Goal: Task Accomplishment & Management: Use online tool/utility

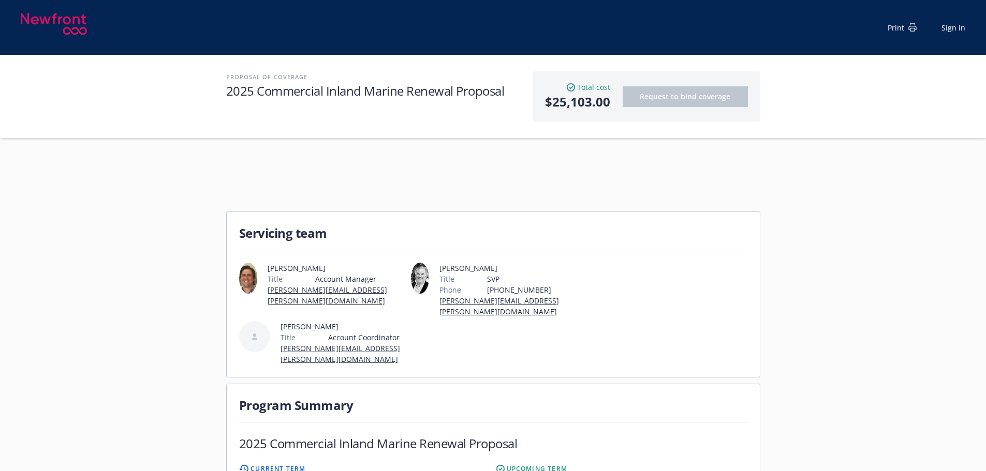
scroll to position [207, 0]
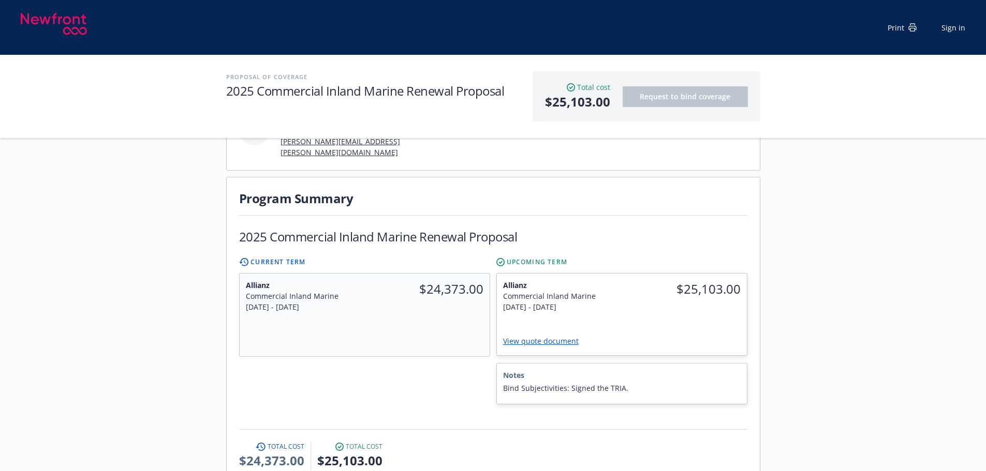
click at [550, 442] on div "Total cost Current total $24,373.00 Total cost Upcoming total $25,103.00" at bounding box center [493, 460] width 508 height 36
click at [735, 442] on div "Total cost Current total $24,373.00 Total cost Upcoming total $25,103.00" at bounding box center [493, 460] width 508 height 36
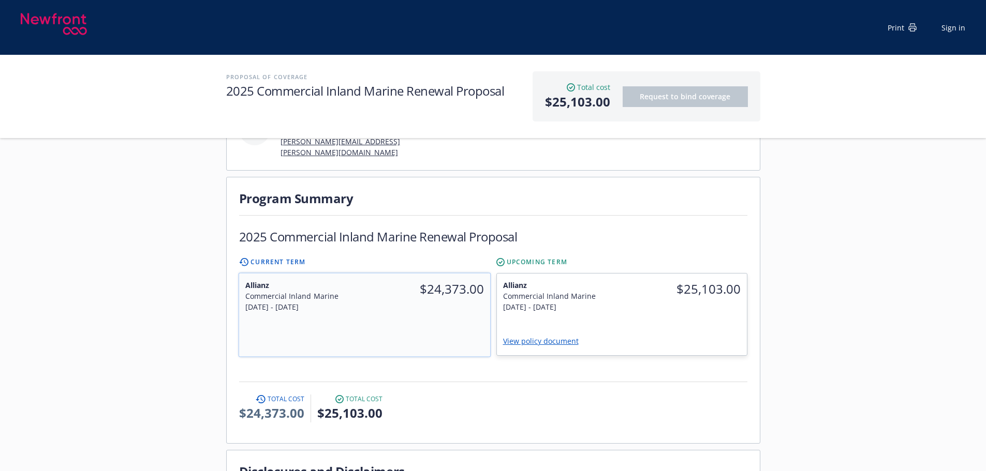
click at [394, 291] on div "$24,373.00" at bounding box center [427, 296] width 126 height 45
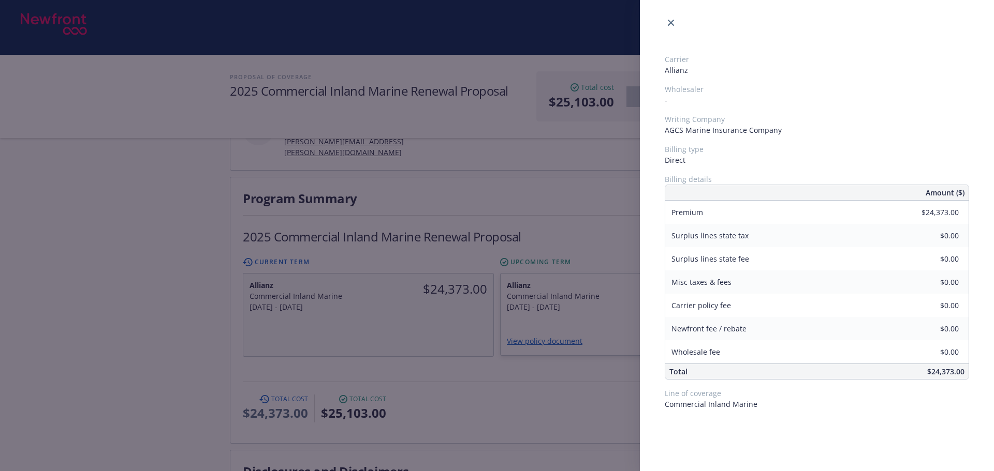
click at [540, 290] on div "Carrier Allianz Wholesaler - Writing Company AGCS Marine Insurance Company Bill…" at bounding box center [497, 235] width 994 height 471
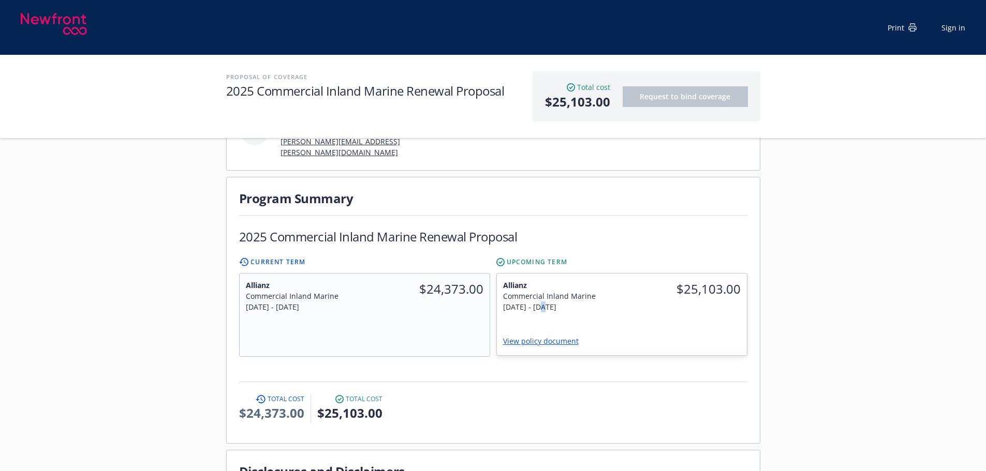
click at [540, 302] on div "9/15/2025 - 9/15/2026" at bounding box center [559, 307] width 113 height 11
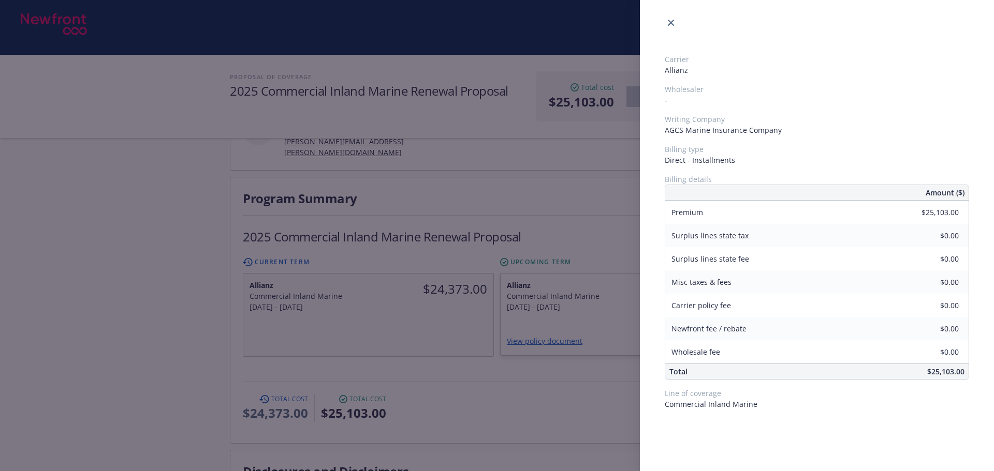
click at [519, 215] on div "Carrier Allianz Wholesaler - Writing Company AGCS Marine Insurance Company Bill…" at bounding box center [497, 235] width 994 height 471
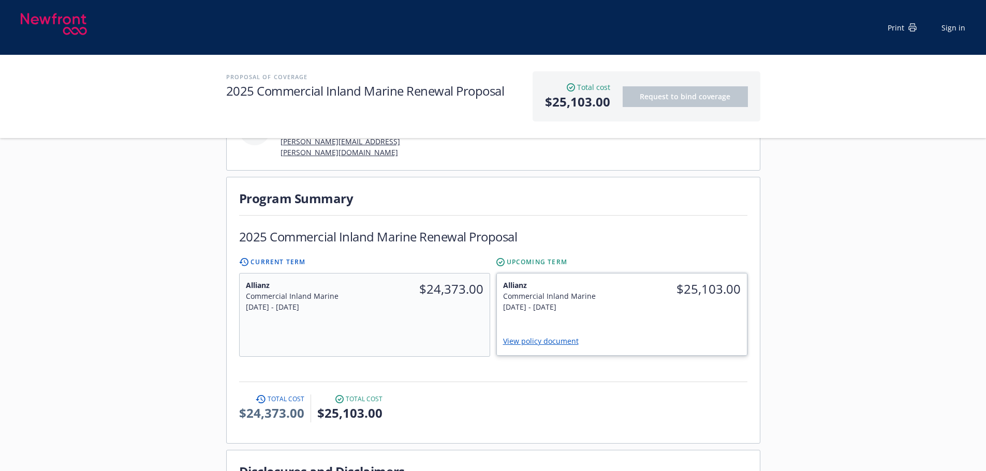
click at [555, 336] on link "View policy document" at bounding box center [545, 341] width 84 height 10
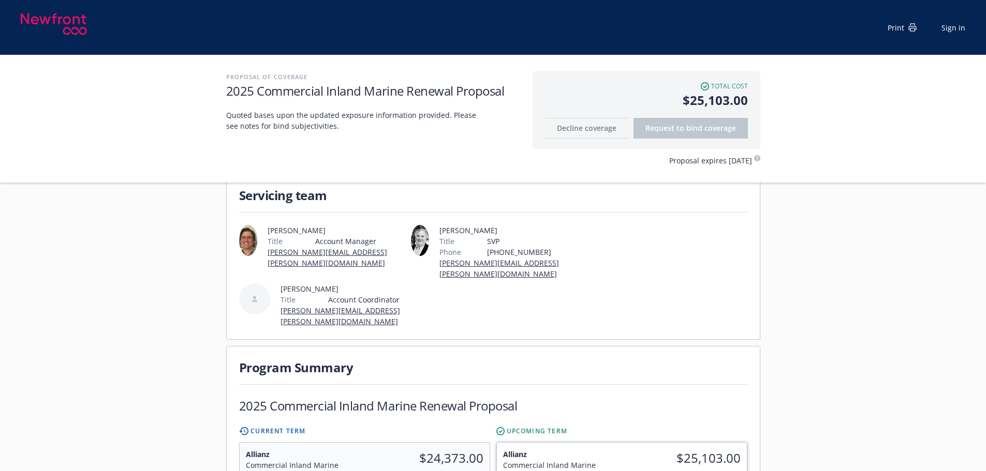
scroll to position [103, 0]
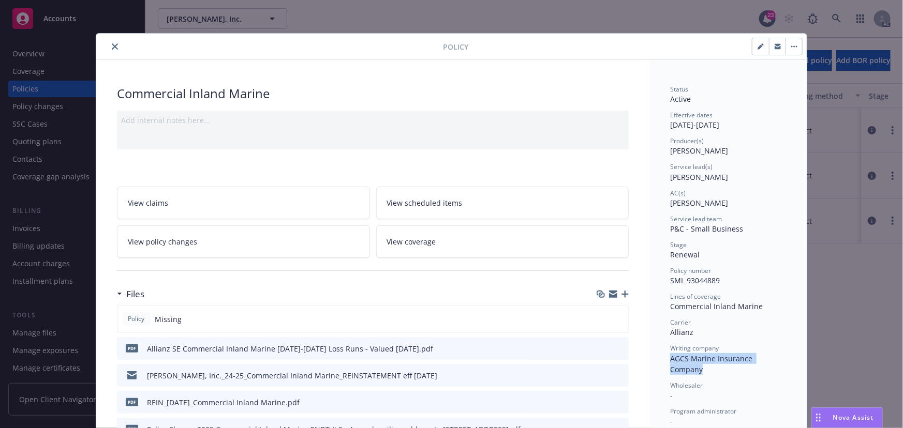
scroll to position [188, 0]
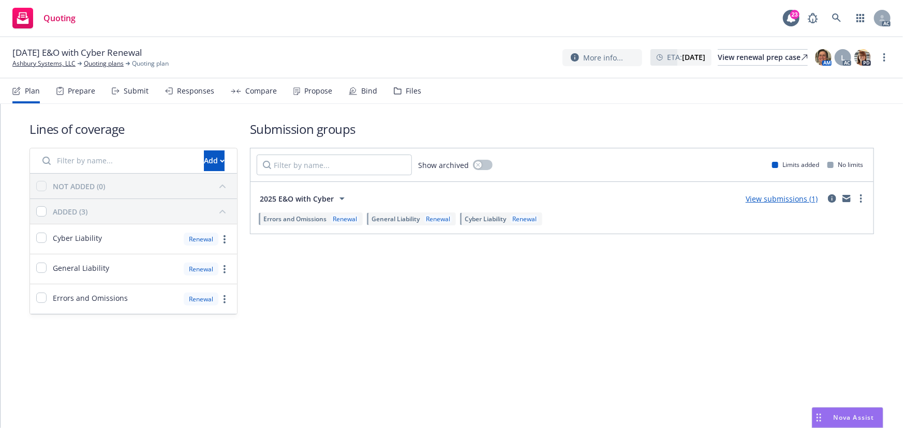
click at [135, 99] on div "Submit" at bounding box center [130, 91] width 37 height 25
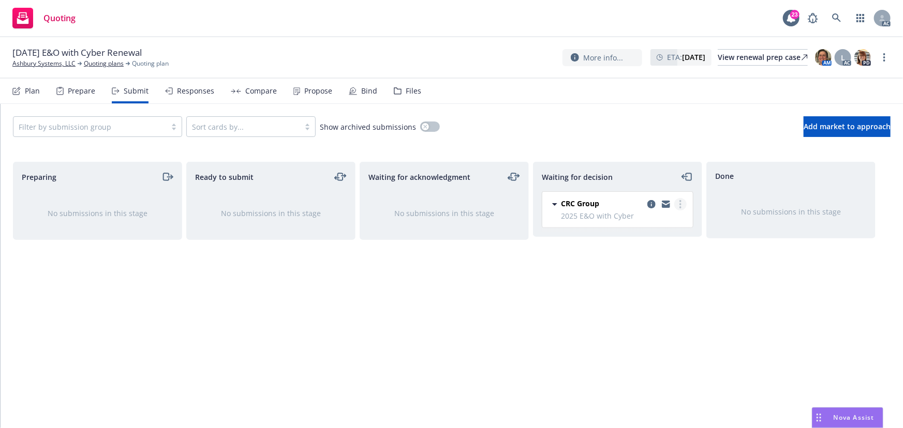
click at [683, 202] on link "more" at bounding box center [680, 204] width 12 height 12
click at [649, 266] on span "Add accepted decision" at bounding box center [634, 267] width 103 height 10
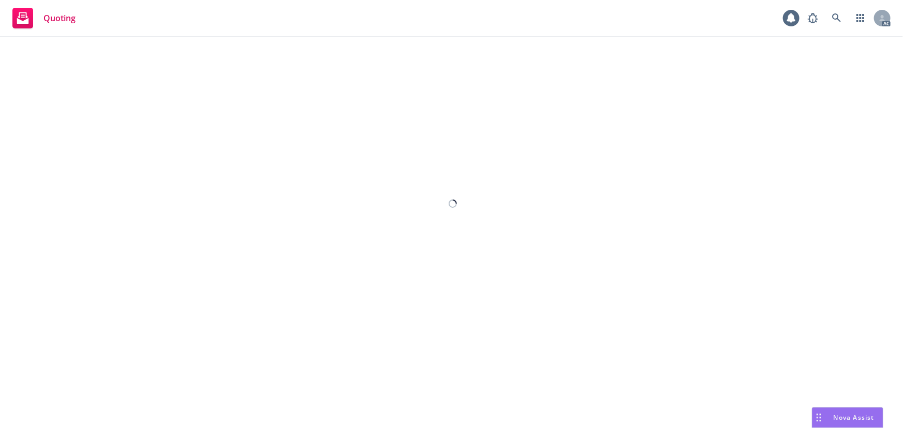
select select "12"
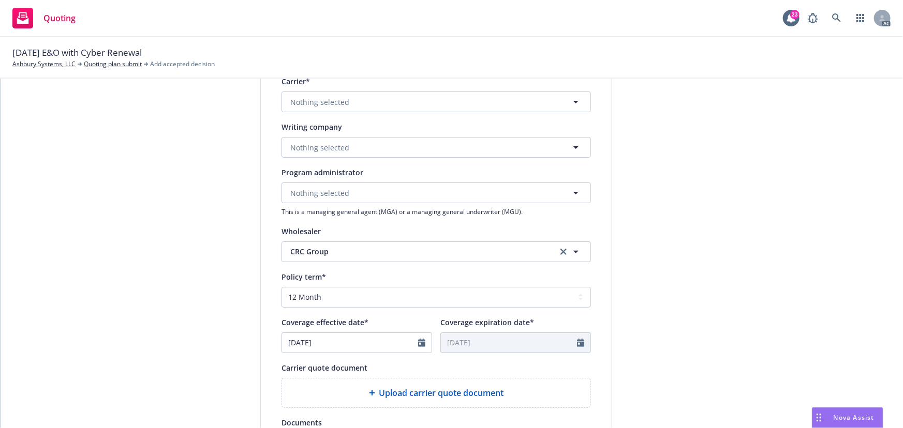
scroll to position [282, 0]
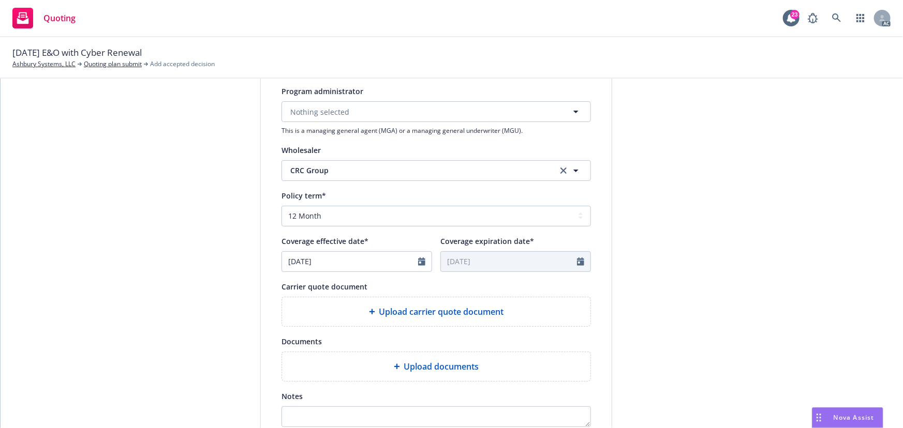
click at [421, 320] on div "Upload carrier quote document" at bounding box center [436, 312] width 308 height 29
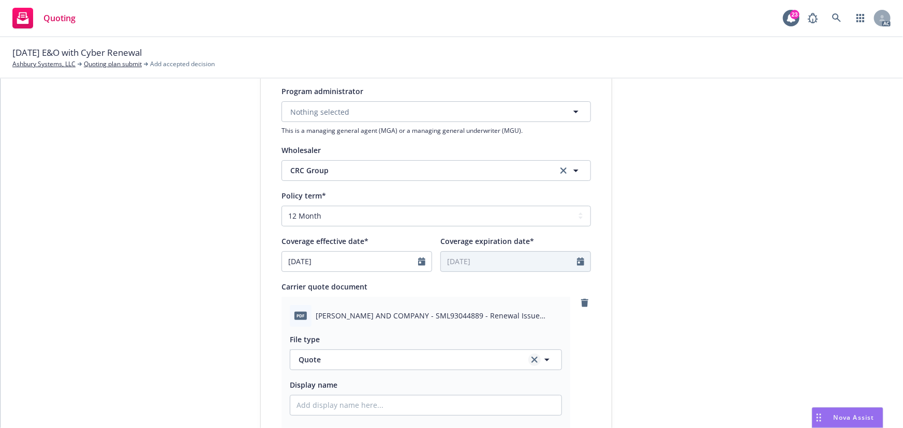
click at [531, 360] on icon "clear selection" at bounding box center [534, 360] width 6 height 6
type textarea "x"
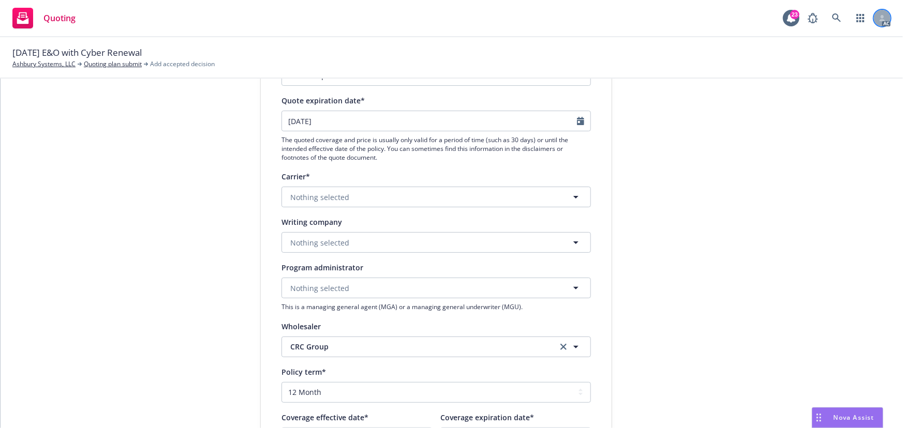
scroll to position [94, 0]
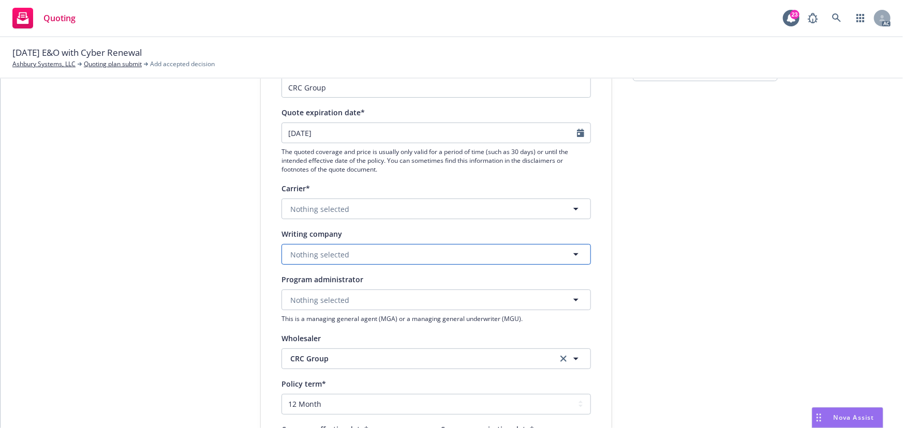
click at [324, 249] on span "Nothing selected" at bounding box center [319, 254] width 59 height 11
paste input "Lloyd's of London."
type input "Lloyd's of London."
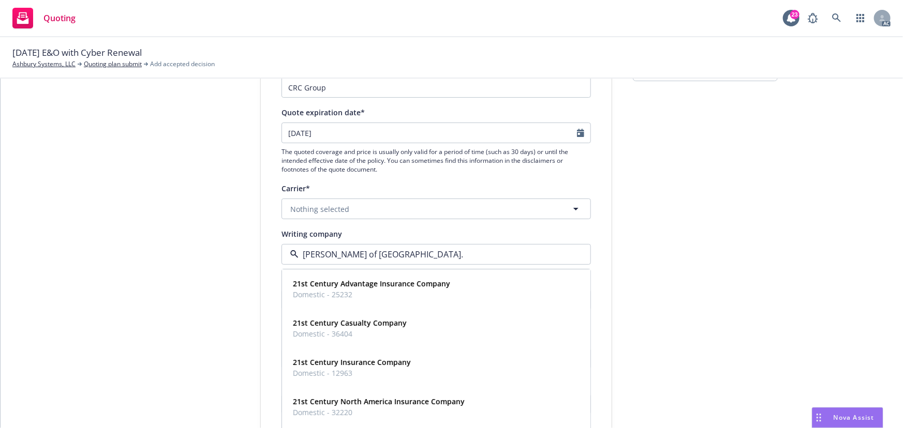
type textarea "x"
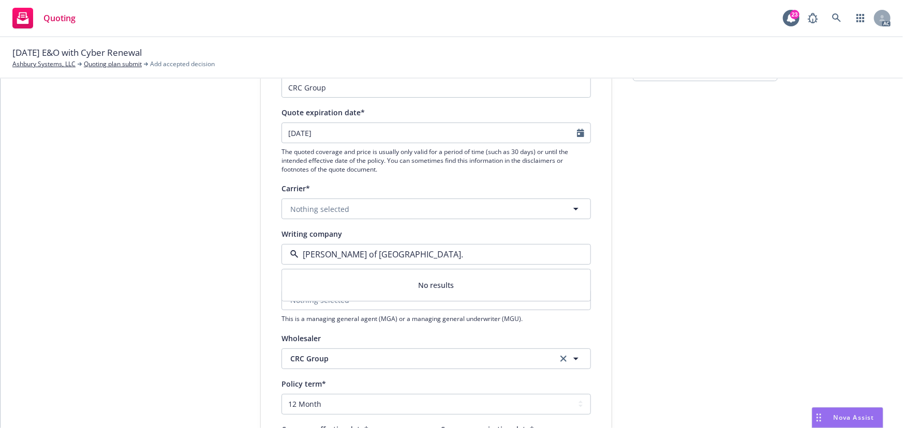
type input "Lloyd's of London."
drag, startPoint x: 324, startPoint y: 264, endPoint x: 321, endPoint y: 257, distance: 7.9
click at [323, 263] on div "Display name CRC Group Quote expiration date* 09/12/2025 The quoted coverage an…" at bounding box center [436, 424] width 309 height 726
click at [321, 257] on span "Nothing selected" at bounding box center [319, 254] width 59 height 11
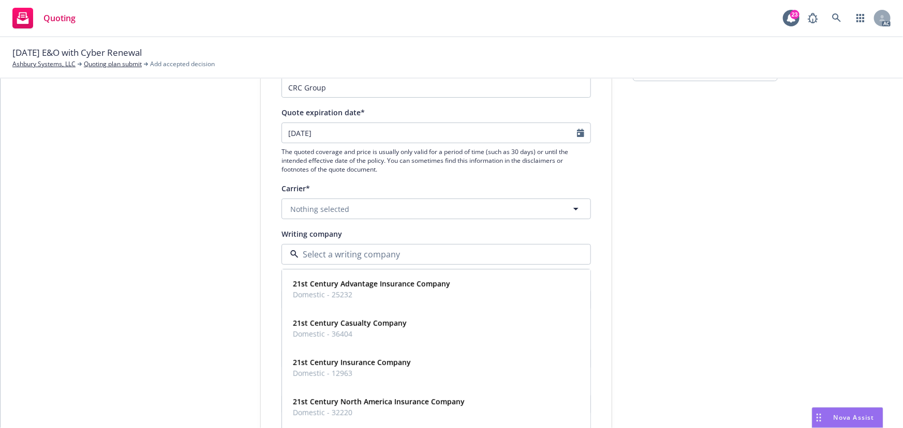
paste input "Underwriters at Lloyd's, London"
type input "Underwriters at Lloyd's, London"
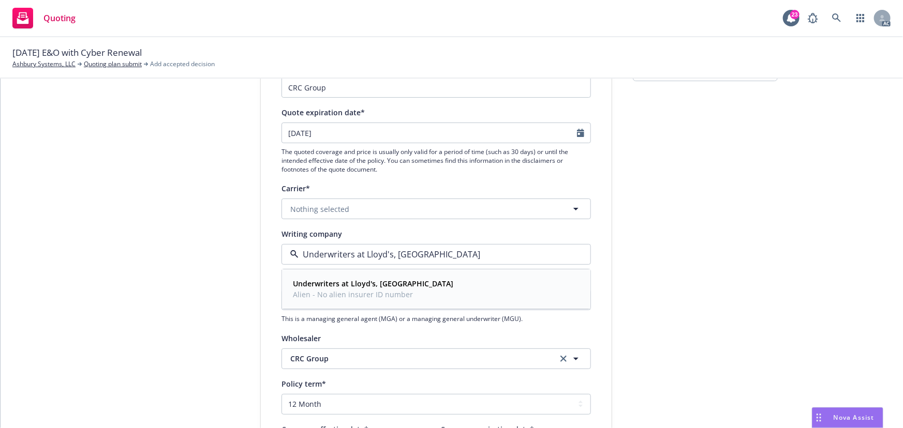
click at [327, 279] on strong "Underwriters at Lloyd's, London" at bounding box center [373, 284] width 160 height 10
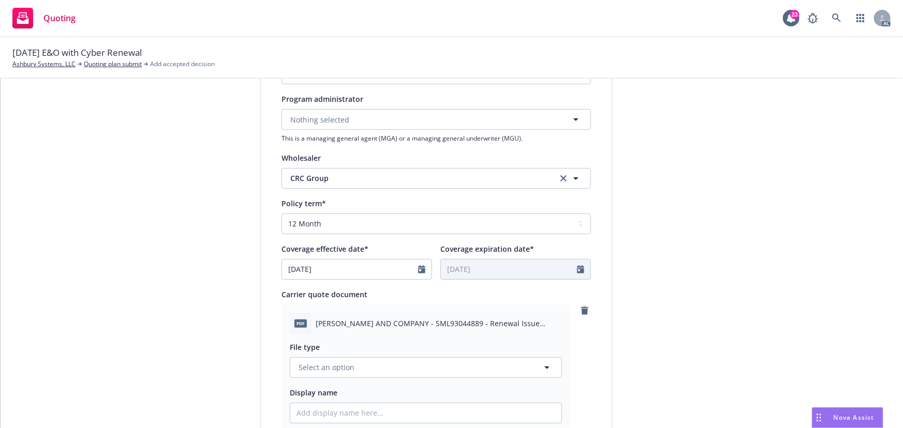
scroll to position [329, 0]
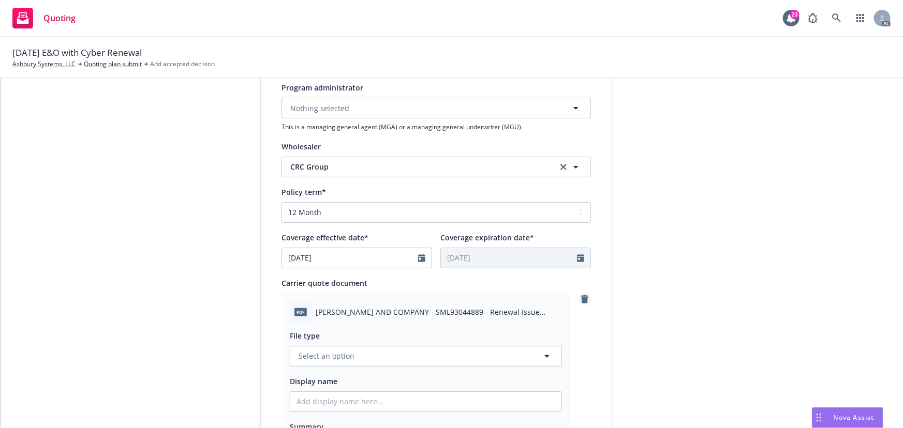
click at [581, 300] on icon "remove" at bounding box center [584, 299] width 7 height 8
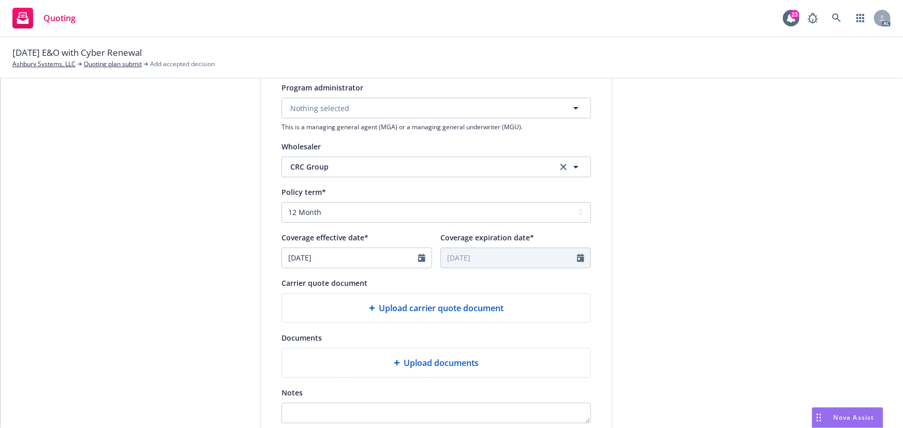
click at [470, 311] on span "Upload carrier quote document" at bounding box center [441, 308] width 125 height 12
type textarea "x"
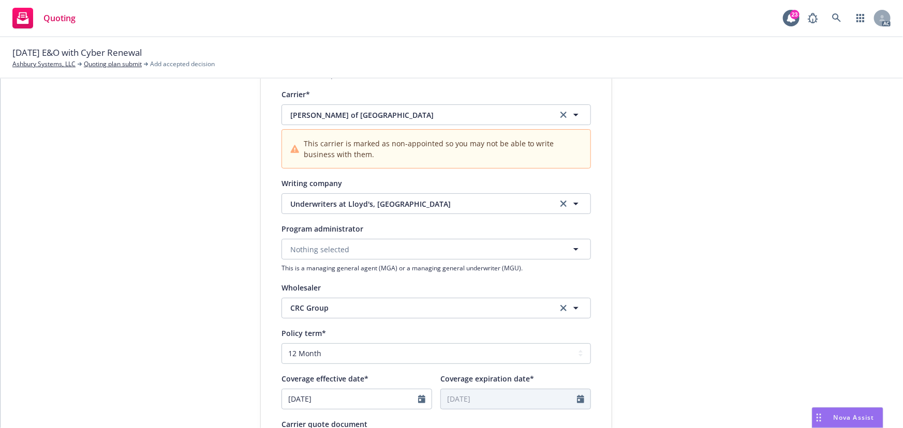
scroll to position [47, 0]
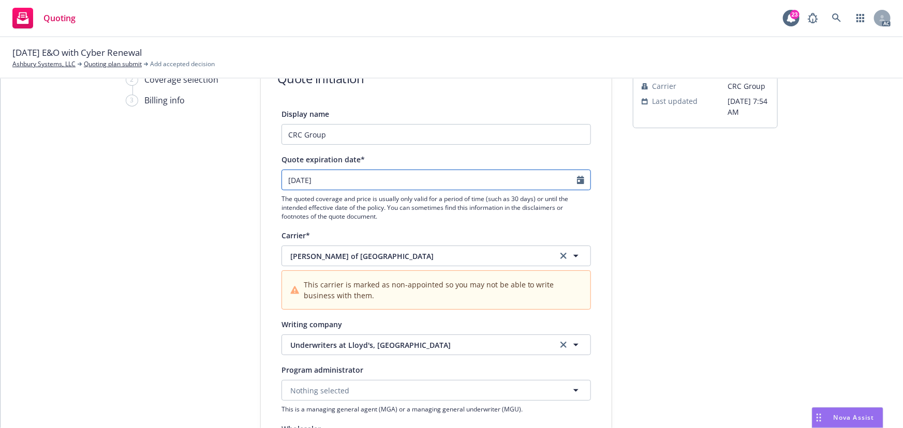
click at [577, 181] on icon "Calendar" at bounding box center [580, 180] width 7 height 8
select select "9"
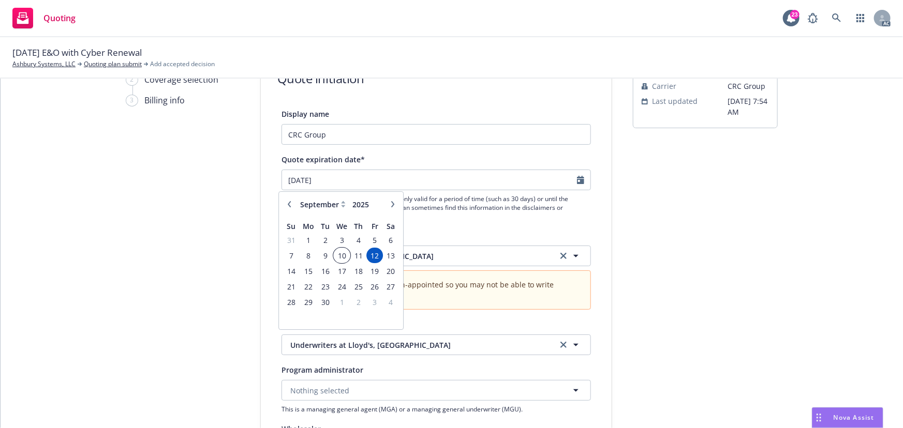
click at [341, 256] on span "10" at bounding box center [341, 255] width 15 height 13
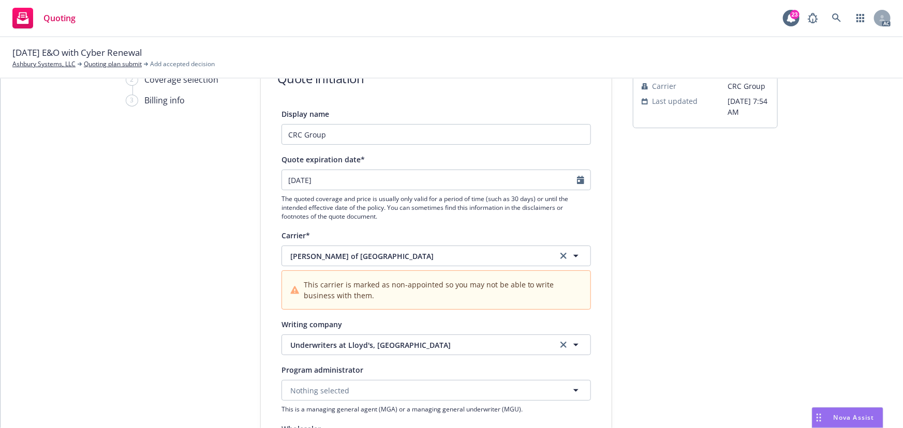
type input "09/10/2025"
type textarea "x"
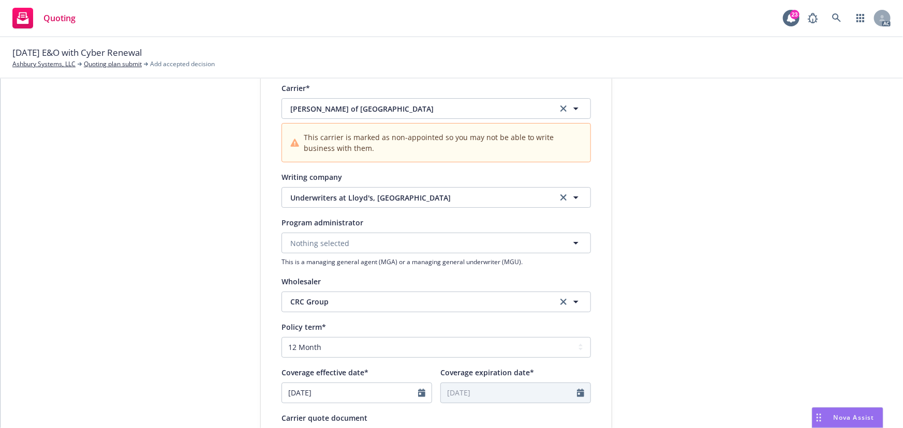
scroll to position [235, 0]
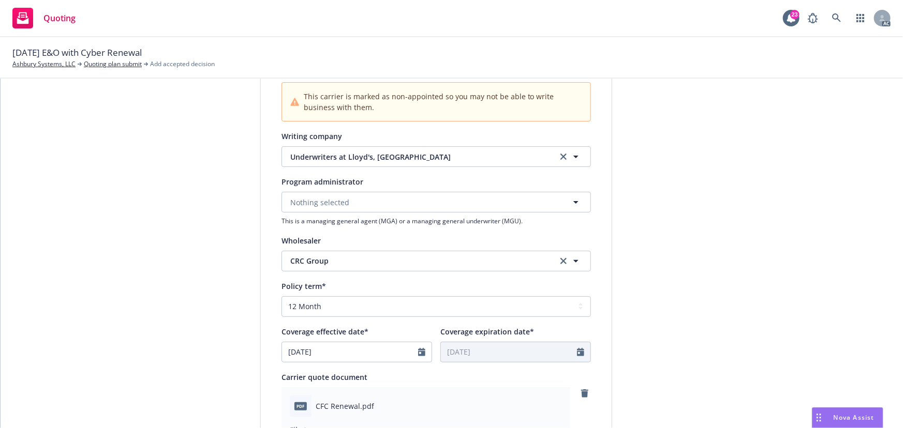
drag, startPoint x: 772, startPoint y: 274, endPoint x: 750, endPoint y: 271, distance: 21.4
click at [772, 274] on div "submission Carrier CRC Group Last updated 5/20, 7:54 AM" at bounding box center [705, 307] width 145 height 887
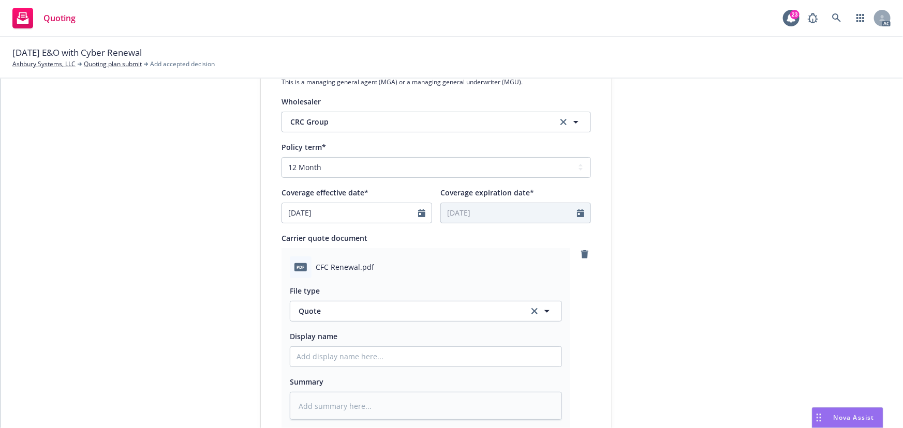
scroll to position [376, 0]
click at [321, 353] on input "Display name" at bounding box center [425, 355] width 271 height 20
type input "25-26 E&O with Cyber Quote"
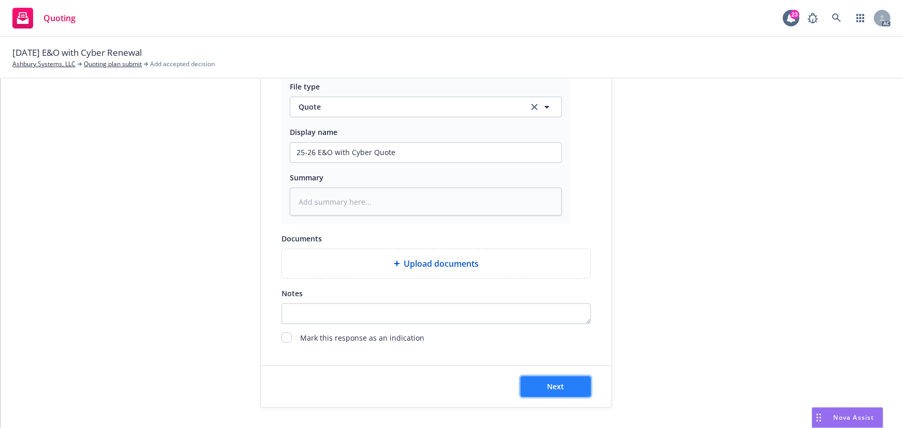
click at [550, 384] on span "Next" at bounding box center [555, 387] width 17 height 10
type textarea "x"
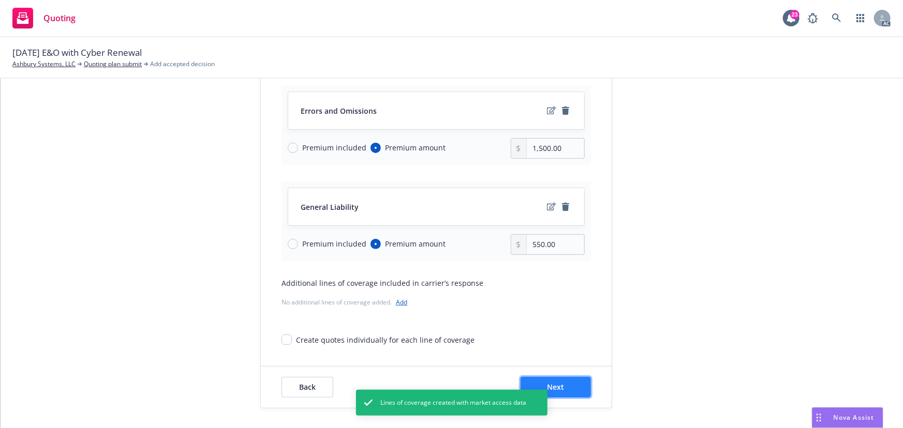
click at [569, 383] on button "Next" at bounding box center [556, 387] width 70 height 21
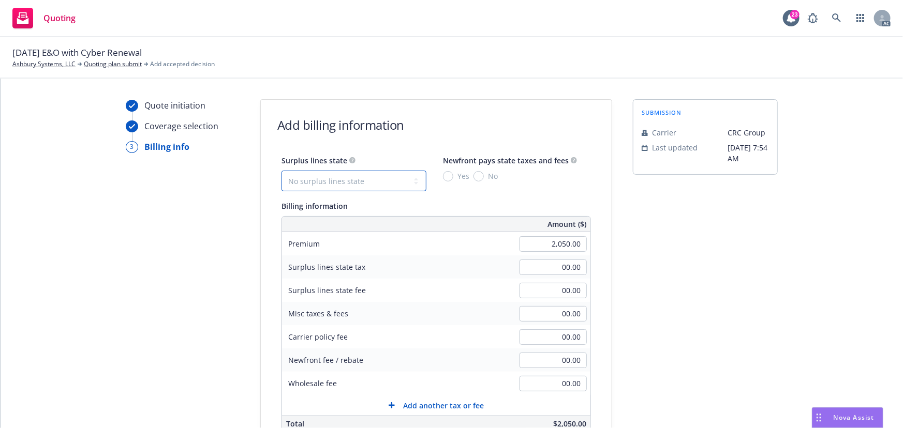
drag, startPoint x: 359, startPoint y: 175, endPoint x: 349, endPoint y: 185, distance: 14.3
click at [359, 175] on select "No surplus lines state Alaska Alabama Arkansas Arizona California Colorado Conn…" at bounding box center [354, 181] width 145 height 21
select select "CA"
click at [282, 171] on select "No surplus lines state Alaska Alabama Arkansas Arizona California Colorado Conn…" at bounding box center [354, 181] width 145 height 21
type input "61.50"
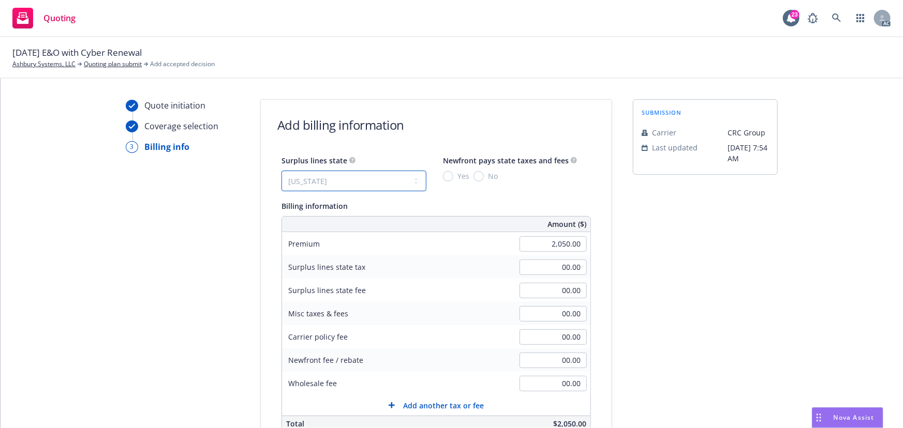
type input "3.69"
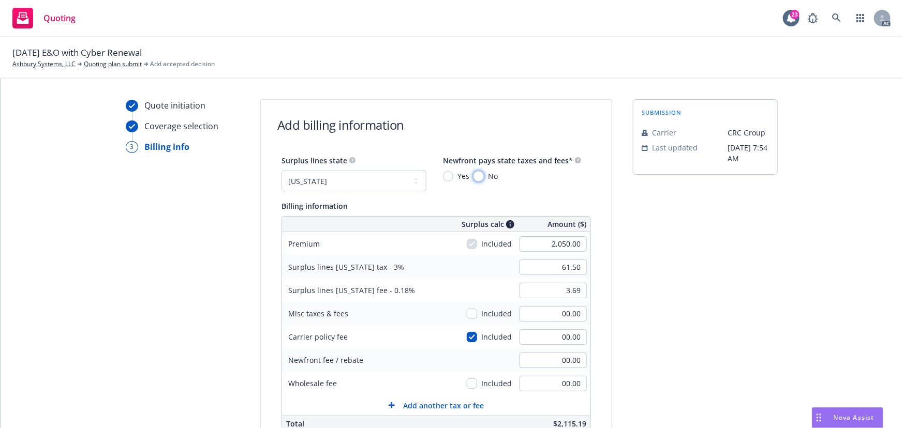
click at [473, 178] on input "No" at bounding box center [478, 176] width 10 height 10
radio input "true"
click at [534, 243] on input "2,050.00" at bounding box center [553, 244] width 67 height 16
click at [719, 302] on div "submission Carrier CRC Group Last updated 5/20, 7:54 AM" at bounding box center [705, 363] width 145 height 529
click at [554, 387] on input "00.00" at bounding box center [553, 384] width 67 height 16
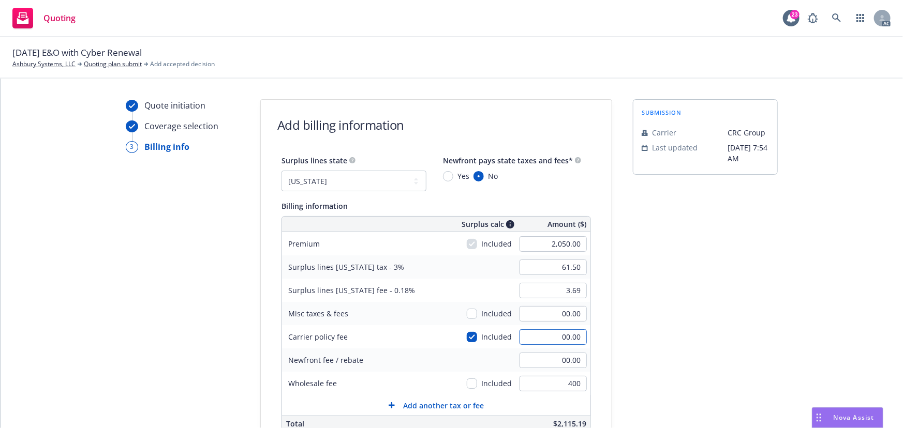
type input "400.00"
click at [549, 343] on input "00.00" at bounding box center [553, 338] width 67 height 16
type input "205"
type input "67.65"
type input "4.06"
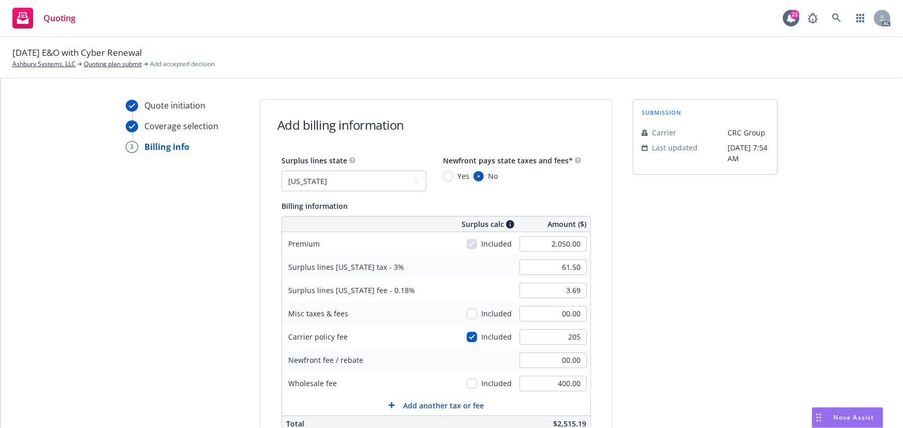
type input "205.00"
click at [695, 335] on div "submission Carrier CRC Group Last updated 5/20, 7:54 AM" at bounding box center [705, 363] width 145 height 529
click at [467, 336] on input "checkbox" at bounding box center [472, 337] width 10 height 10
checkbox input "false"
type input "61.50"
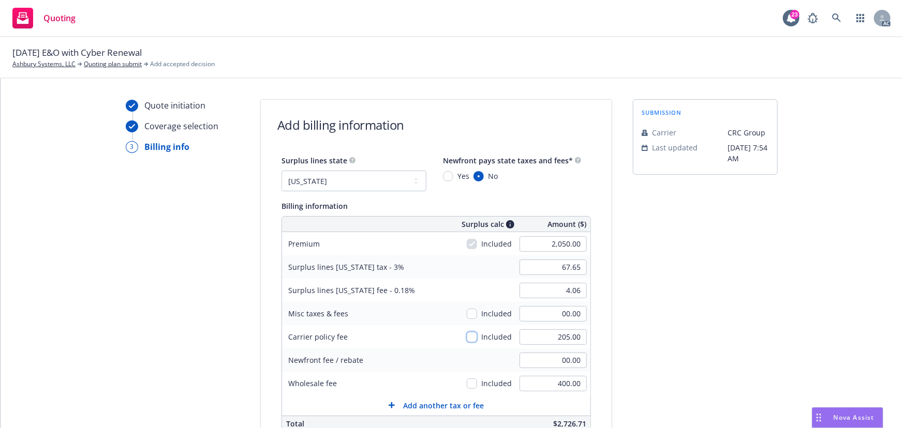
type input "3.69"
click at [701, 325] on div "submission Carrier CRC Group Last updated 5/20, 7:54 AM" at bounding box center [705, 363] width 145 height 529
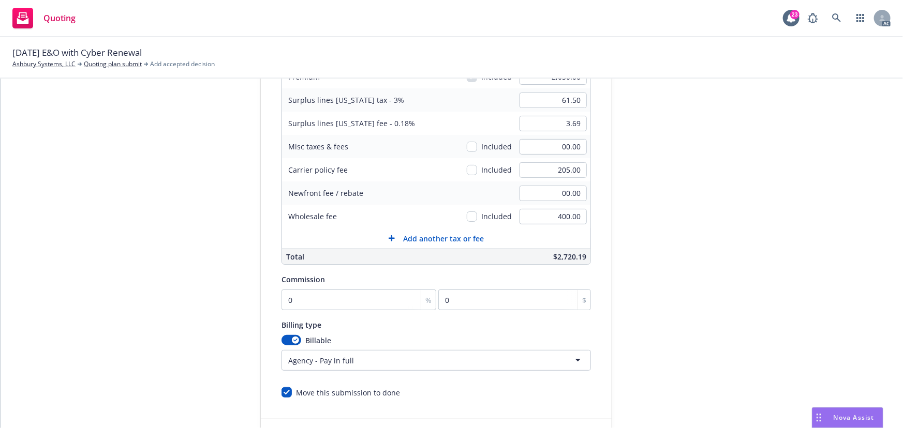
scroll to position [188, 0]
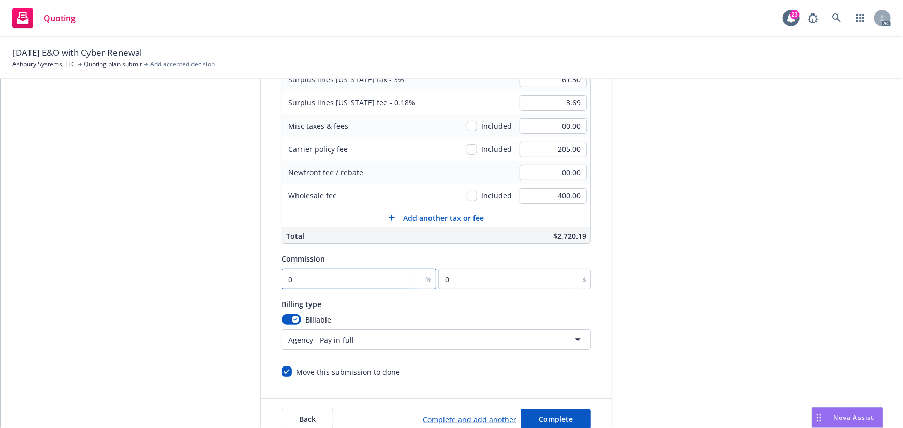
click at [299, 274] on input "0" at bounding box center [359, 279] width 155 height 21
type input "1"
type input "20.5"
type input "10"
type input "205"
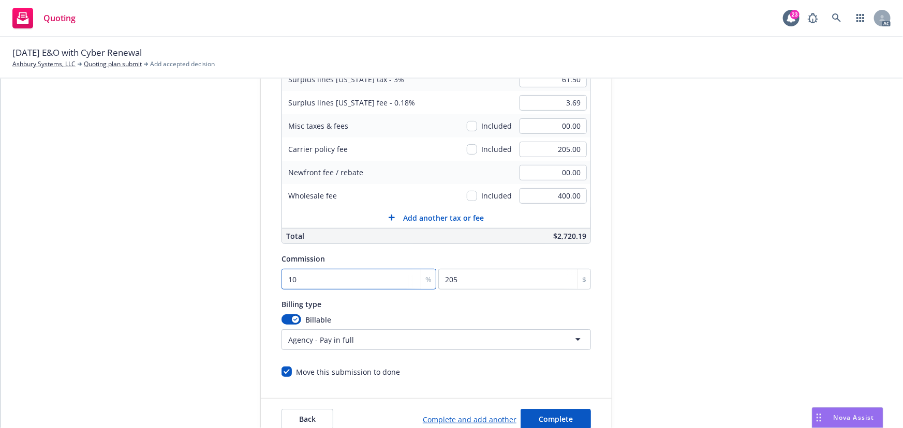
type input "10"
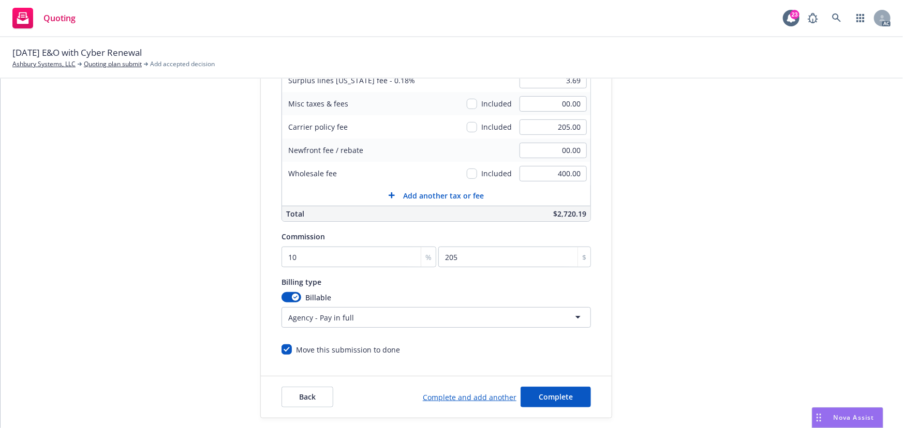
scroll to position [220, 0]
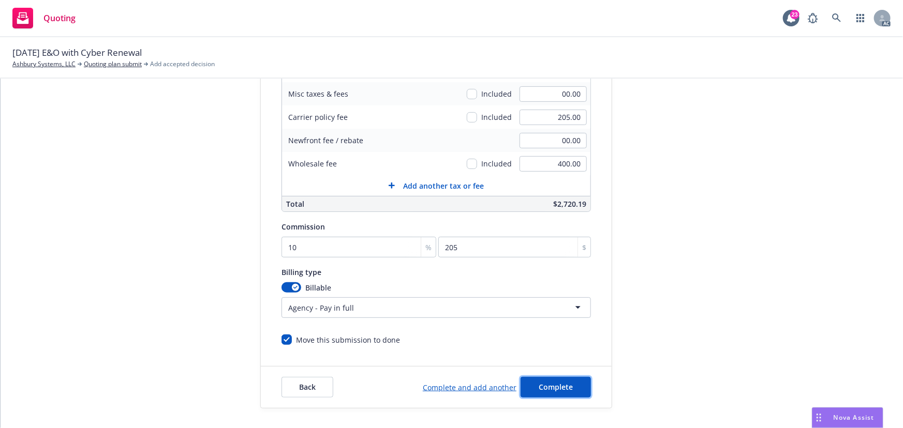
click at [552, 379] on button "Complete" at bounding box center [556, 387] width 70 height 21
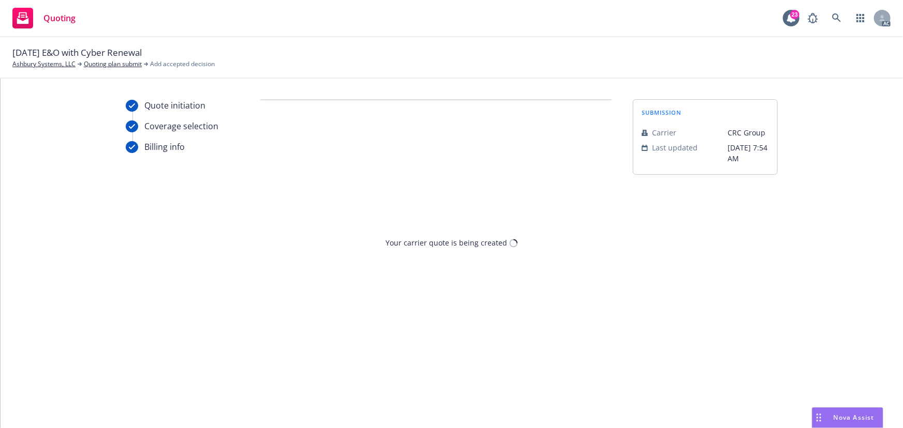
scroll to position [0, 0]
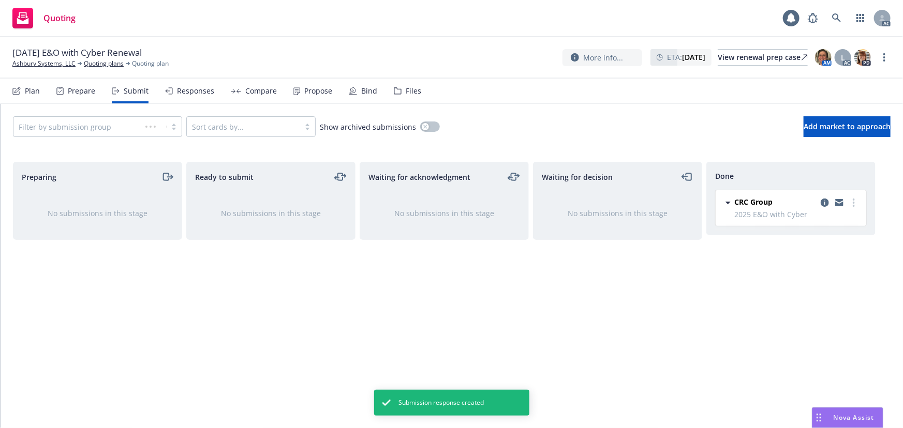
click at [318, 97] on div "Propose" at bounding box center [312, 91] width 39 height 25
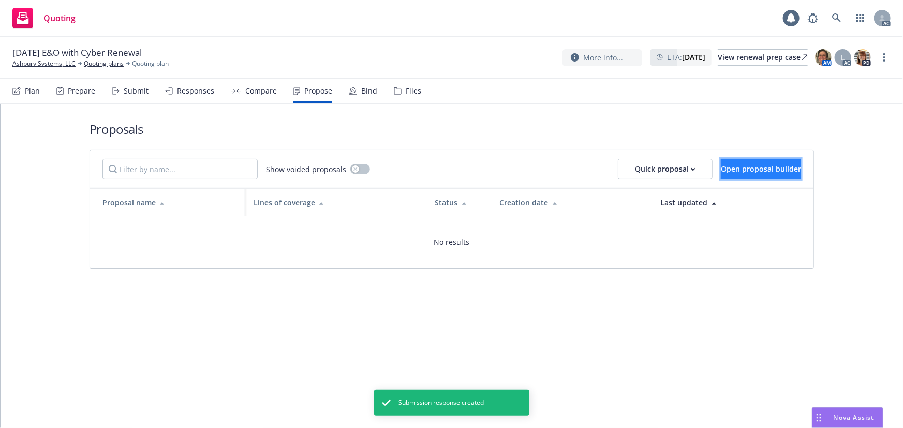
click at [729, 168] on span "Open proposal builder" at bounding box center [761, 169] width 80 height 10
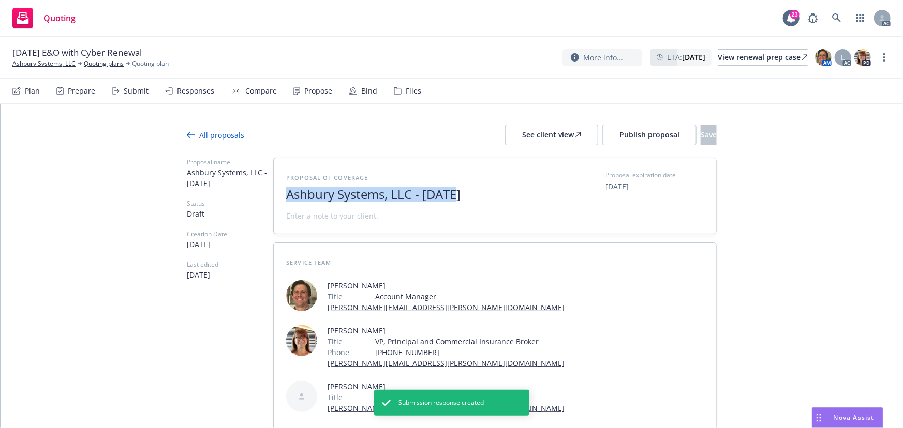
drag, startPoint x: 456, startPoint y: 196, endPoint x: 287, endPoint y: 202, distance: 169.3
click at [273, 203] on div "Proposal of coverage Ashbury Systems, LLC - August 2025 Proposal expiration dat…" at bounding box center [494, 196] width 443 height 77
click at [329, 199] on span "2025" at bounding box center [413, 194] width 254 height 15
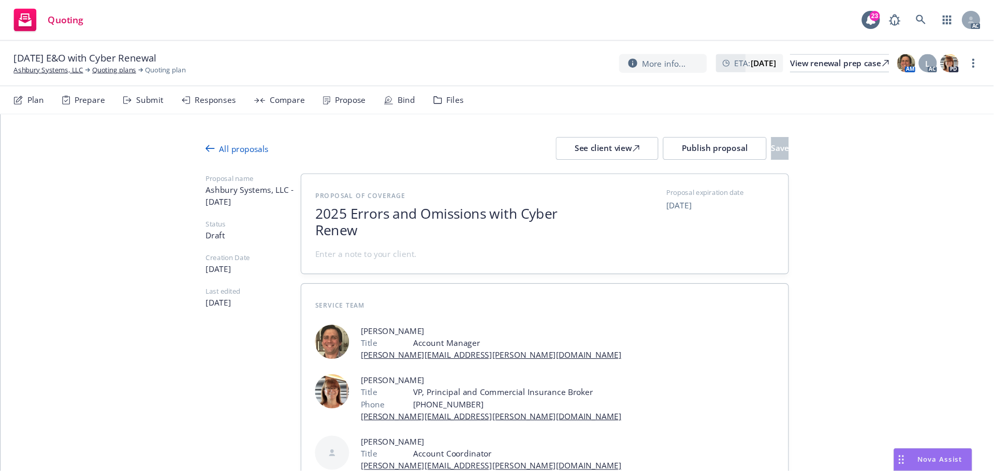
scroll to position [1, 0]
click at [324, 232] on span at bounding box center [332, 231] width 92 height 11
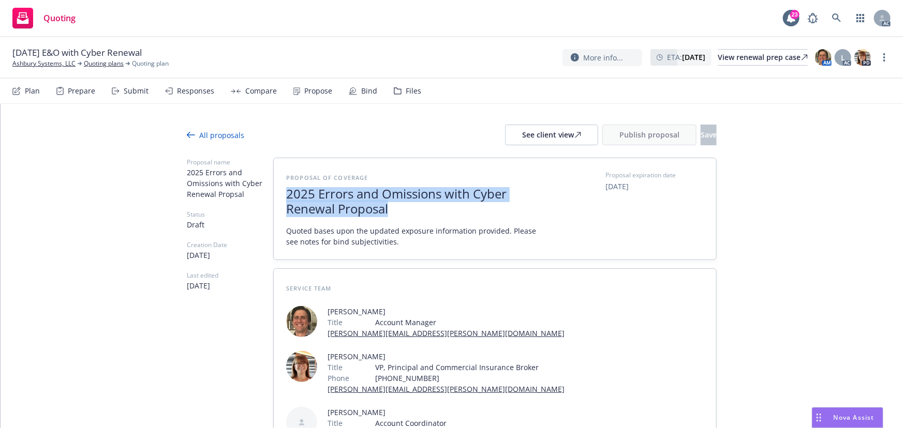
drag, startPoint x: 412, startPoint y: 212, endPoint x: 265, endPoint y: 196, distance: 147.8
click at [265, 196] on div "Proposal name 2025 Errors and Omissions with Cyber Renewal Propsal Status Draft…" at bounding box center [452, 329] width 530 height 342
copy span "2025 Errors and Omissions with Cyber Renewal Proposal"
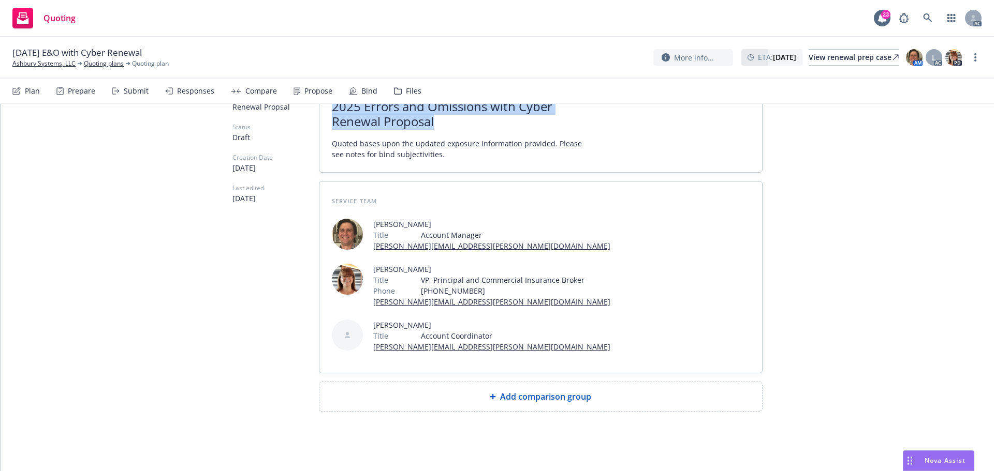
scroll to position [90, 0]
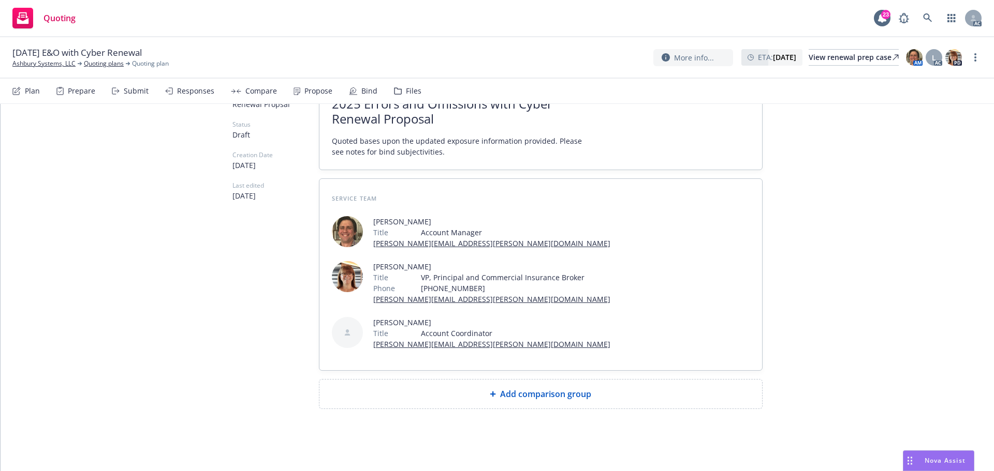
click at [508, 396] on span "Add comparison group" at bounding box center [545, 394] width 91 height 12
type textarea "x"
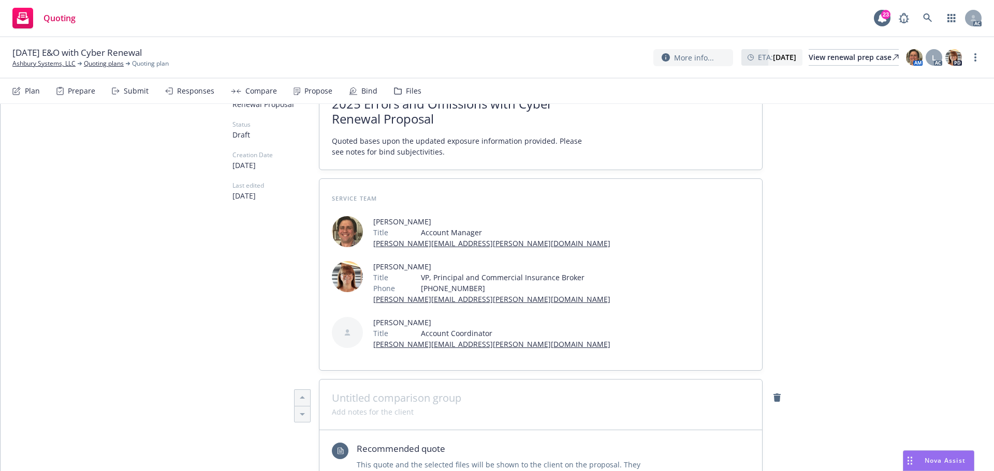
click at [471, 407] on span at bounding box center [541, 412] width 418 height 11
click at [449, 392] on span at bounding box center [541, 398] width 418 height 12
paste span
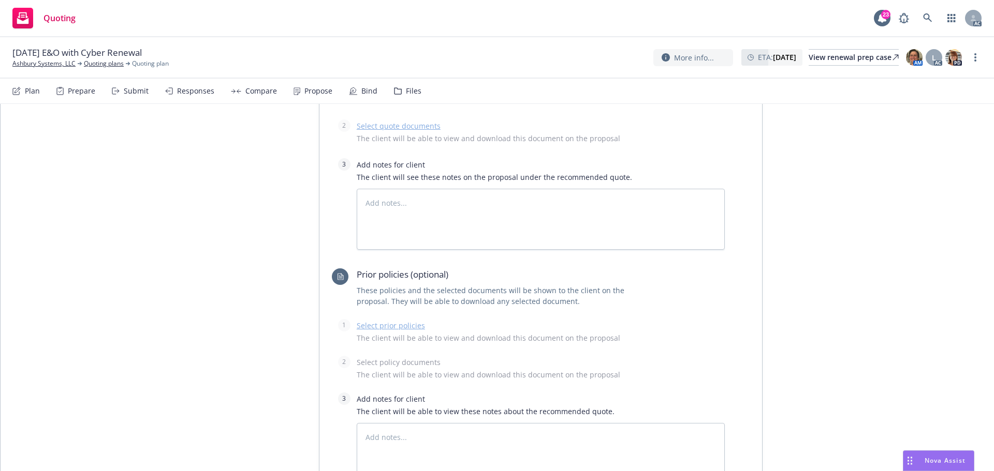
scroll to position [349, 0]
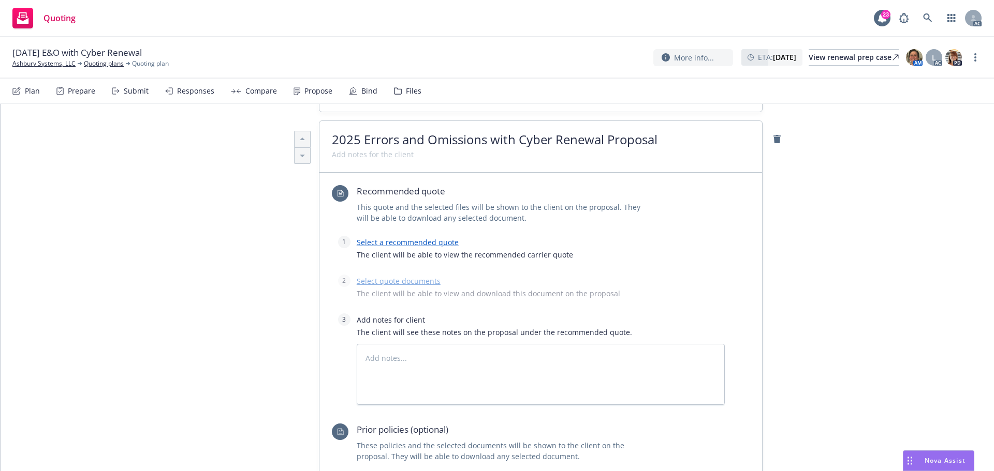
click at [421, 249] on span "The client will be able to view the recommended carrier quote" at bounding box center [541, 254] width 368 height 11
click at [419, 246] on link "Select a recommended quote" at bounding box center [408, 243] width 102 height 10
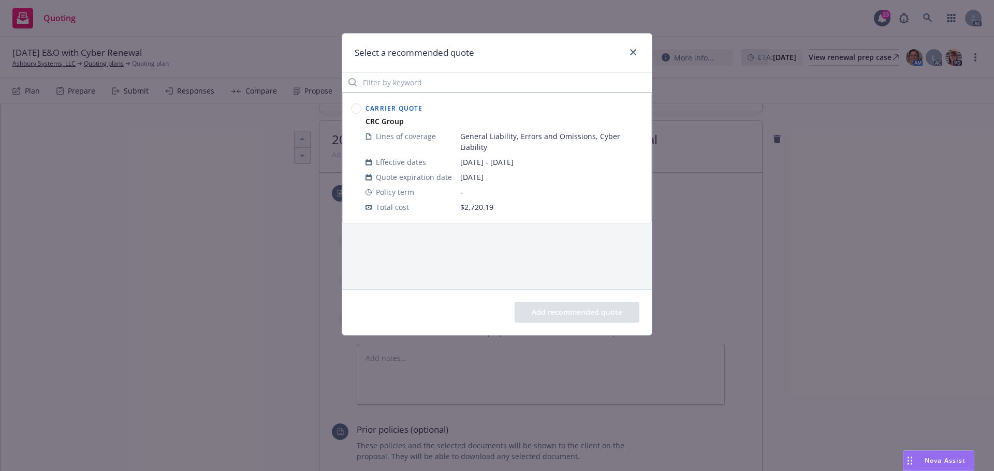
click at [355, 108] on circle at bounding box center [356, 109] width 10 height 10
click at [555, 305] on button "Add recommended quote" at bounding box center [576, 312] width 125 height 21
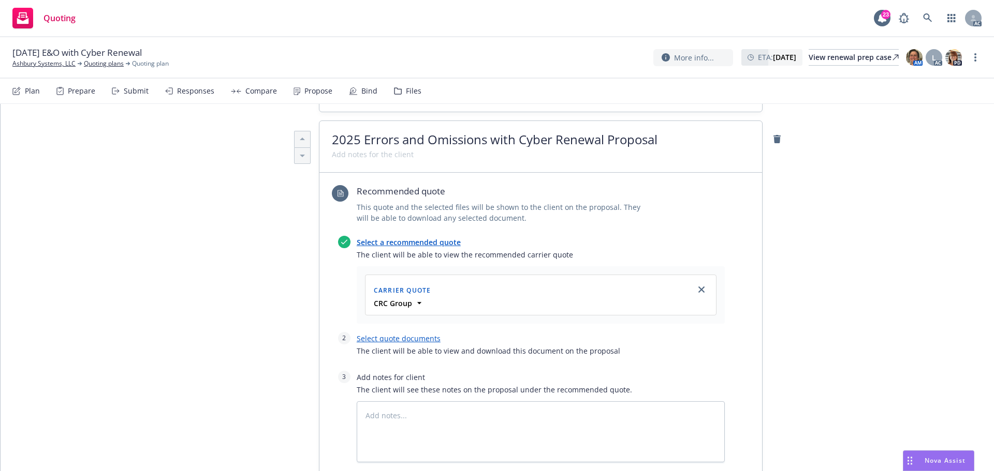
click at [406, 344] on div "Select quote documents The client will be able to view and download this docume…" at bounding box center [541, 347] width 368 height 31
click at [419, 341] on link "Select quote documents" at bounding box center [399, 339] width 84 height 10
type textarea "x"
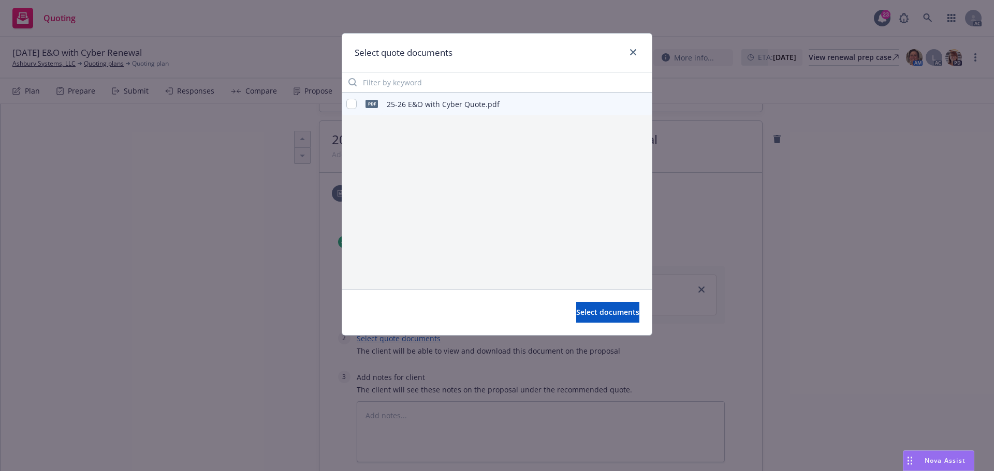
click at [352, 110] on div "pdf 25-26 E&O with Cyber Quote.pdf" at bounding box center [422, 104] width 153 height 22
click at [352, 105] on input "checkbox" at bounding box center [351, 104] width 10 height 10
checkbox input "true"
click at [599, 314] on span "Select documents" at bounding box center [607, 312] width 63 height 10
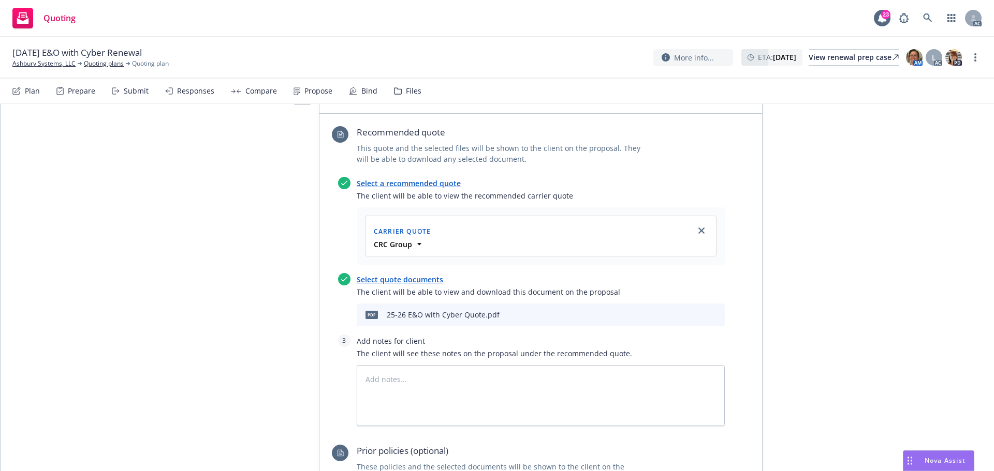
scroll to position [556, 0]
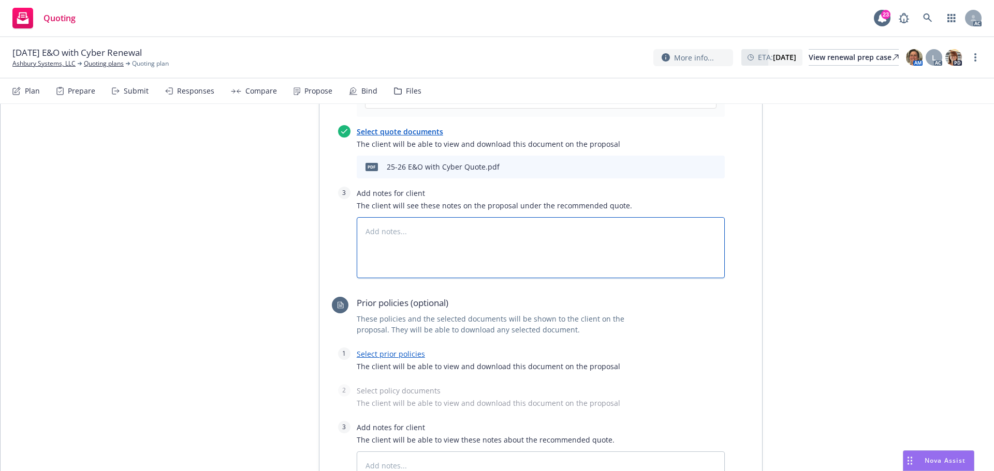
click at [415, 244] on textarea at bounding box center [541, 247] width 368 height 61
type textarea "x"
type textarea "Bo"
type textarea "x"
type textarea "Boi"
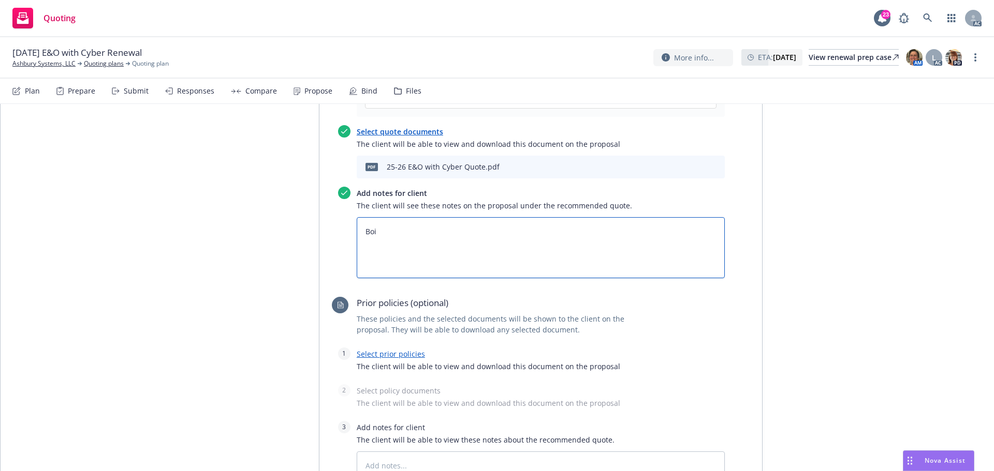
type textarea "x"
type textarea "Boid"
type textarea "x"
type textarea "Boi"
type textarea "x"
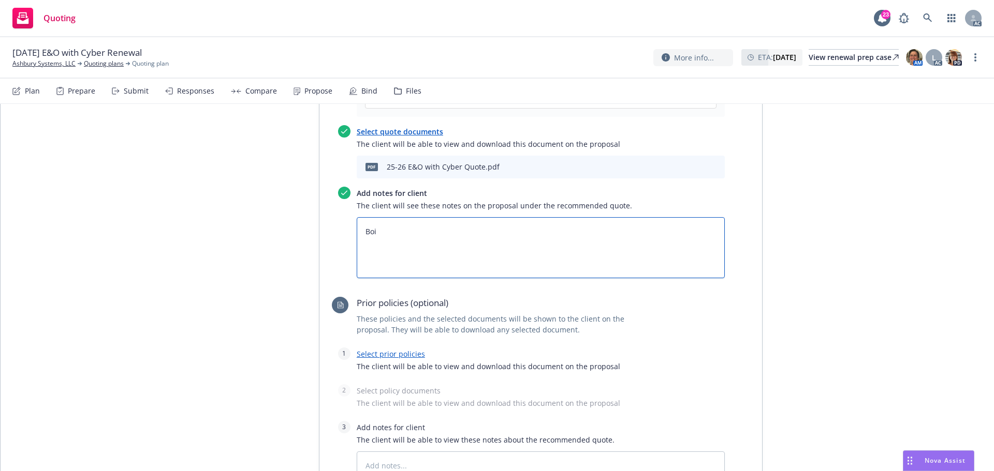
type textarea "Bo"
type textarea "x"
type textarea "B"
type textarea "x"
type textarea "Bi"
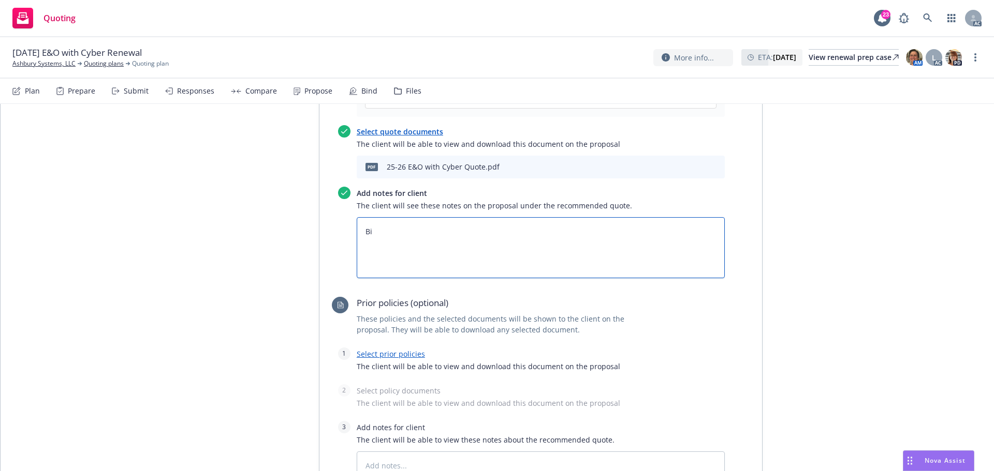
type textarea "x"
type textarea "Bin"
type textarea "x"
type textarea "Bind"
type textarea "x"
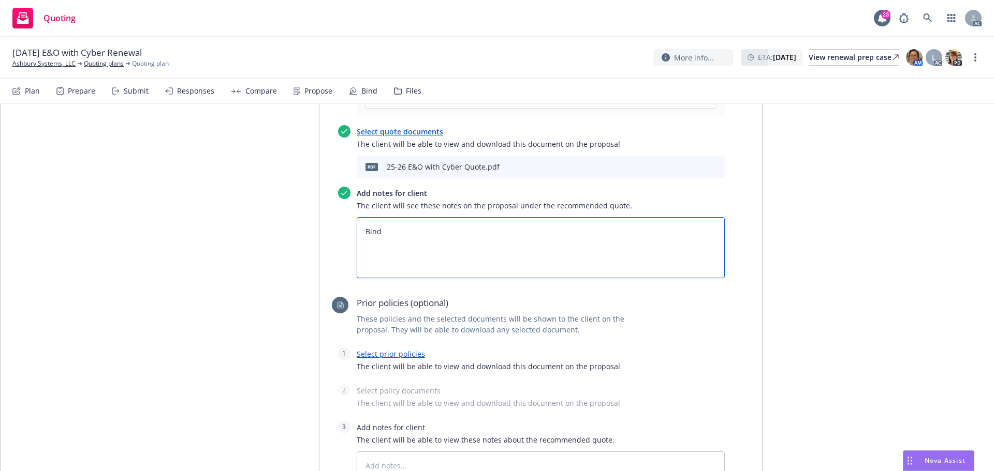
type textarea "Bind"
type textarea "x"
type textarea "Bind S"
type textarea "x"
type textarea "Bind Su"
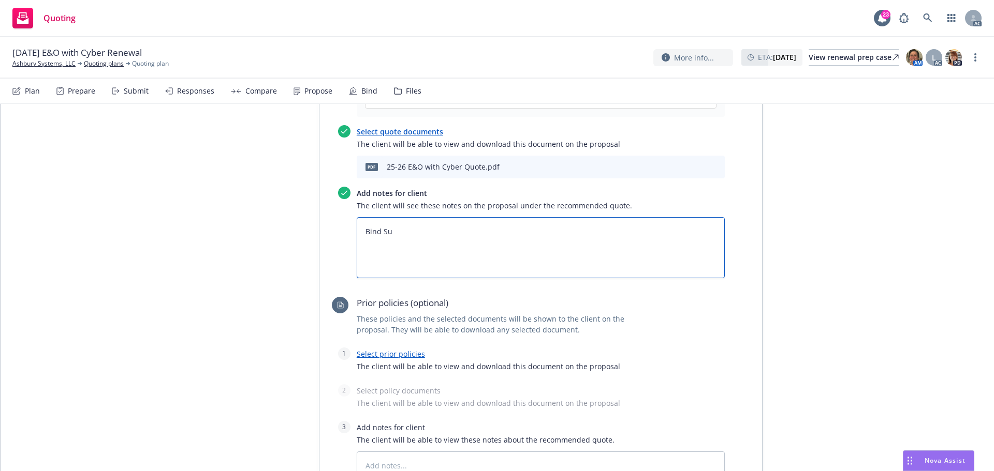
type textarea "x"
type textarea "Bind Sub"
type textarea "x"
type textarea "Bind Subj"
type textarea "x"
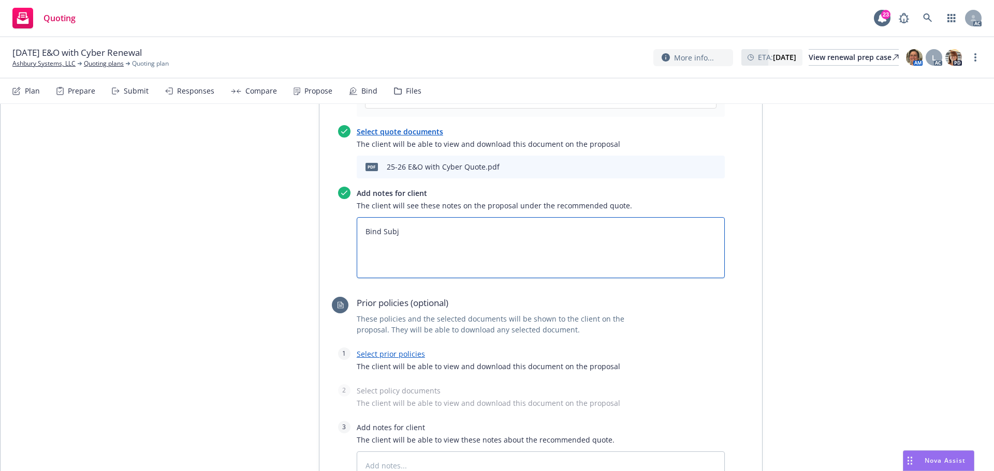
type textarea "Bind Subje"
type textarea "x"
type textarea "Bind Subjec"
type textarea "x"
type textarea "Bind Subject"
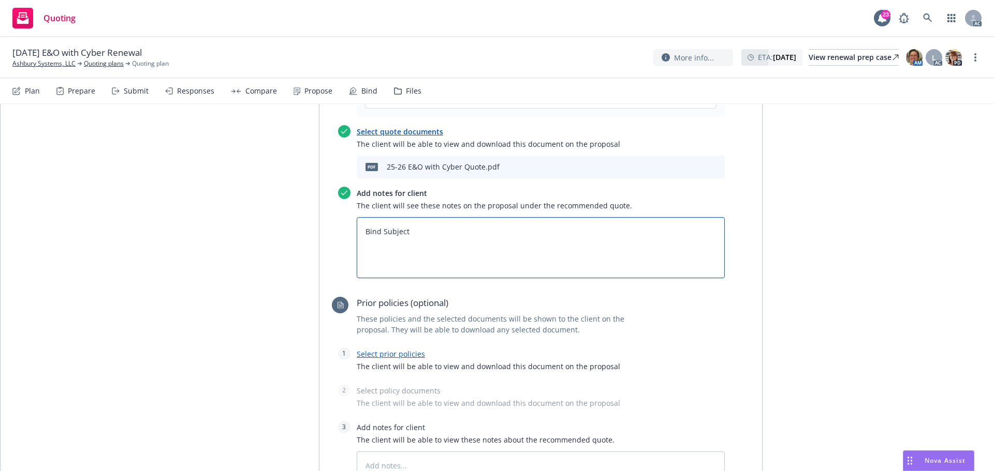
type textarea "x"
type textarea "Bind Subjecti"
type textarea "x"
type textarea "Bind Subjectiv"
type textarea "x"
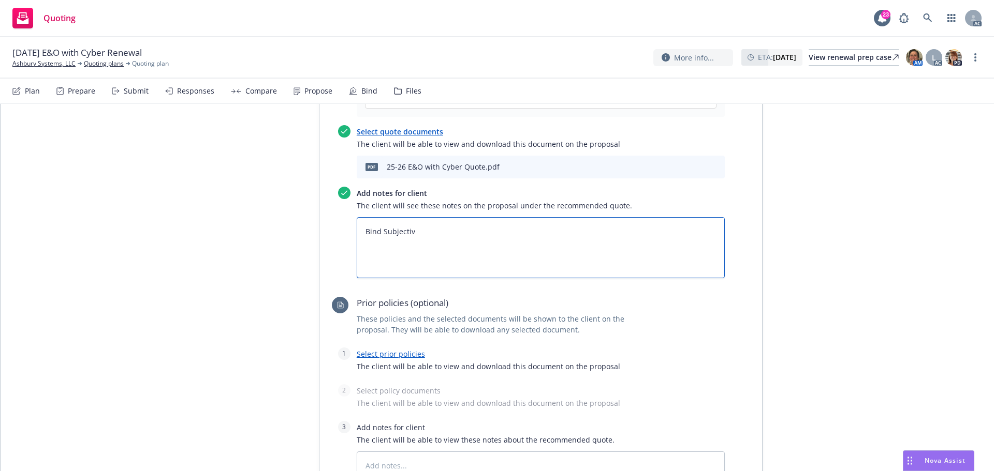
type textarea "Bind Subjectivi"
type textarea "x"
type textarea "Bind Subjectivit"
type textarea "x"
type textarea "Bind Subjectivitie"
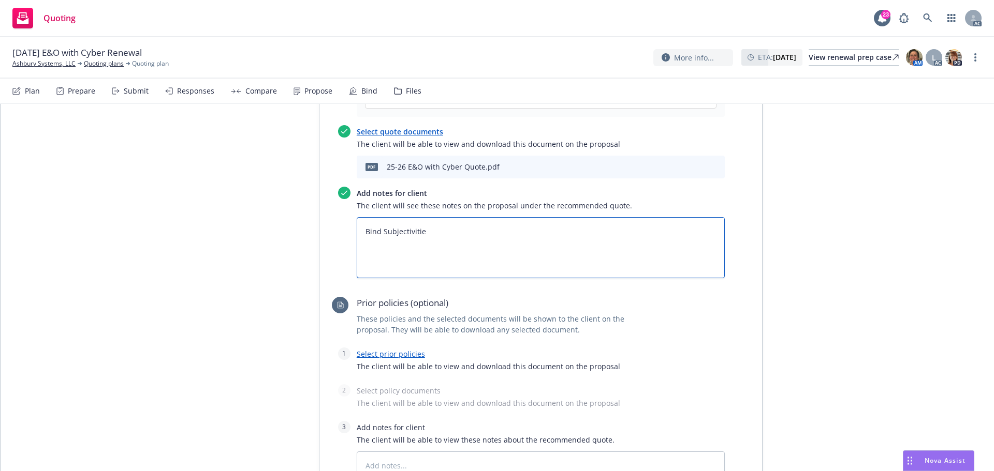
type textarea "x"
type textarea "Bind Subjectivities"
type textarea "x"
type textarea "Bind Subjectivities:"
type textarea "x"
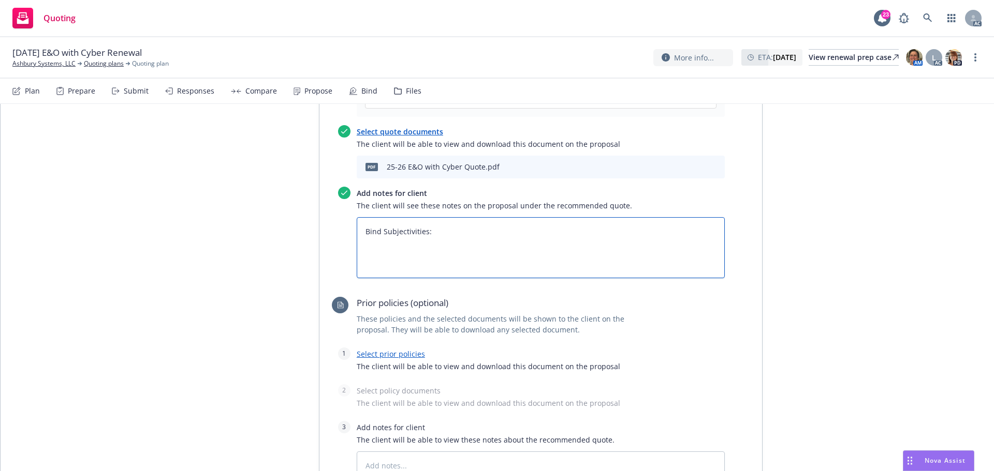
type textarea "Bind Subjectivities:"
click at [398, 259] on textarea "Bind Subjectivities:" at bounding box center [541, 247] width 368 height 61
paste textarea "Full details of the surplus lines broker, including name, company name, address…"
type textarea "x"
type textarea "Bind Subjectivities: Full details of the surplus lines broker, including name, …"
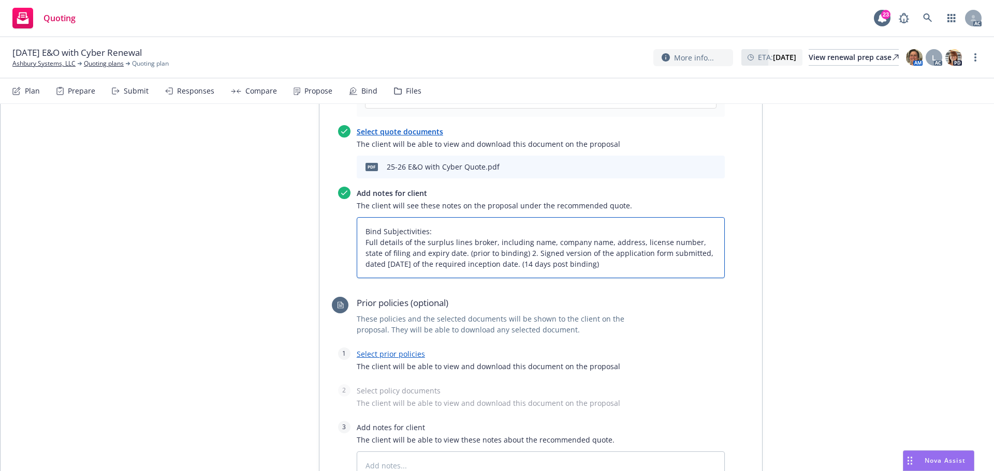
click at [359, 244] on textarea "Bind Subjectivities: Full details of the surplus lines broker, including name, …" at bounding box center [541, 247] width 368 height 61
type textarea "x"
type textarea "Bind Subjectivities: 1Full details of the surplus lines broker, including name,…"
type textarea "x"
type textarea "Bind Subjectivities: 1.Full details of the surplus lines broker, including name…"
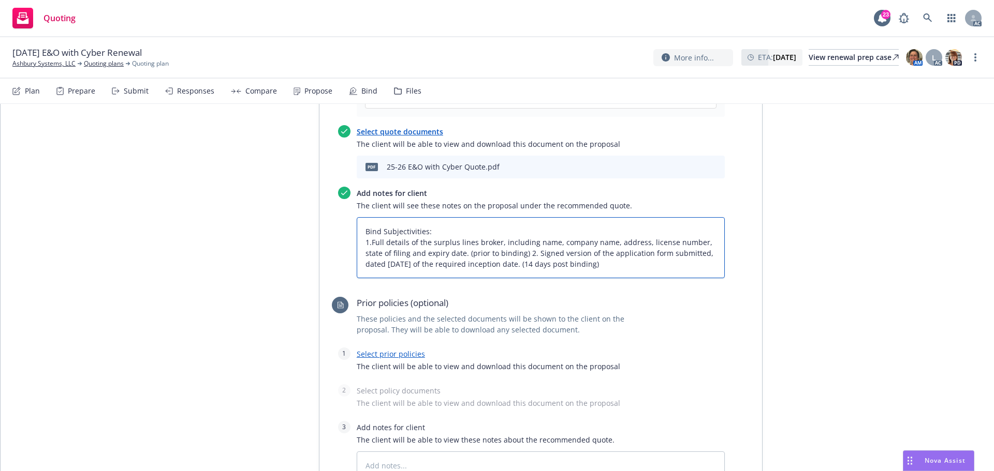
type textarea "x"
type textarea "Bind Subjectivities: 1. Full details of the surplus lines broker, including nam…"
click at [523, 258] on textarea "Bind Subjectivities: 1. Full details of the surplus lines broker, including nam…" at bounding box center [541, 247] width 368 height 61
type textarea "x"
type textarea "Bind Subjectivities: 1. Full details of the surplus lines broker, including nam…"
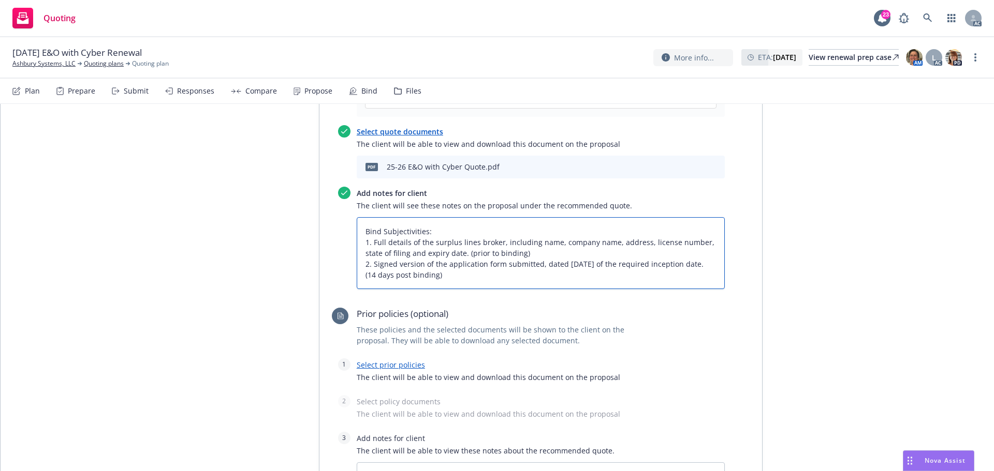
click at [371, 267] on textarea "Bind Subjectivities: 1. Full details of the surplus lines broker, including nam…" at bounding box center [541, 253] width 368 height 72
type textarea "x"
type textarea "Bind Subjectivities: 1. Full details of the surplus lines broker, including nam…"
type textarea "x"
type textarea "Bind Subjectivities: 1. Full details of the surplus lines broker, including nam…"
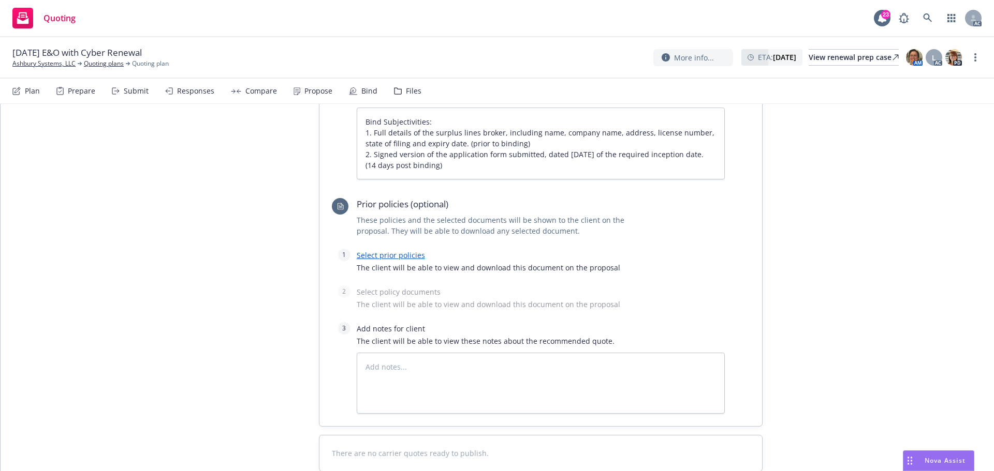
scroll to position [728, 0]
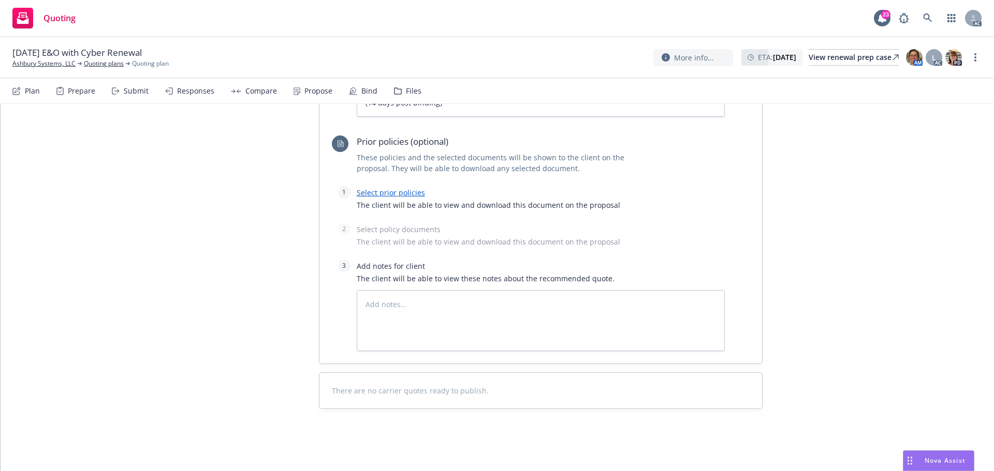
click at [392, 194] on link "Select prior policies" at bounding box center [391, 193] width 68 height 10
type textarea "x"
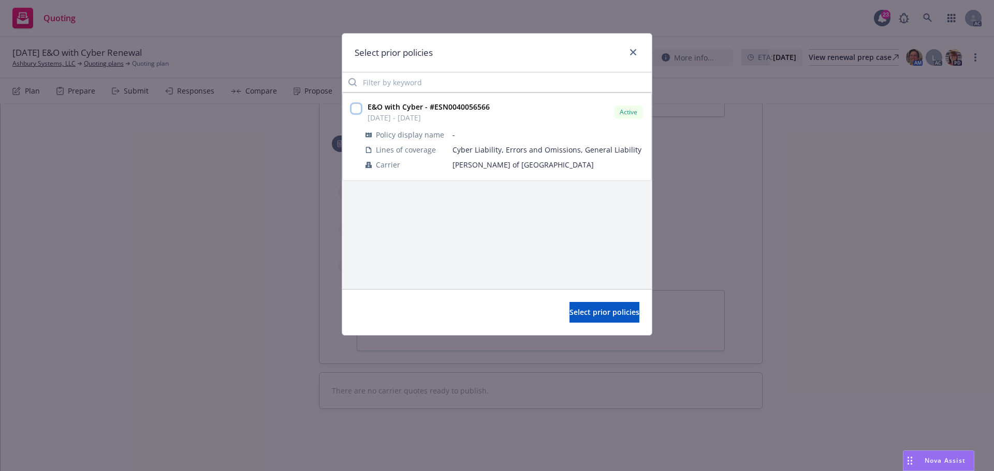
click at [356, 107] on input "checkbox" at bounding box center [356, 108] width 10 height 10
checkbox input "true"
click at [576, 320] on button "Select prior policies" at bounding box center [604, 312] width 70 height 21
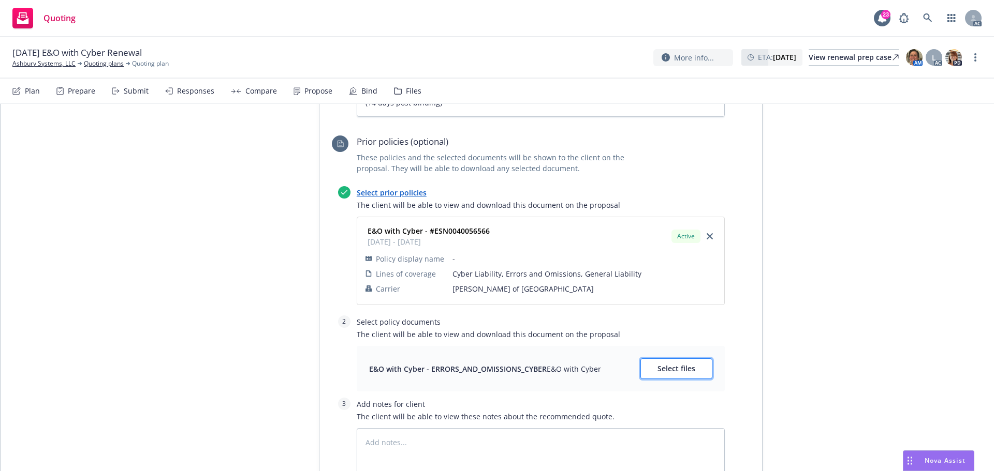
click at [690, 368] on span "Select files" at bounding box center [676, 369] width 38 height 10
type textarea "x"
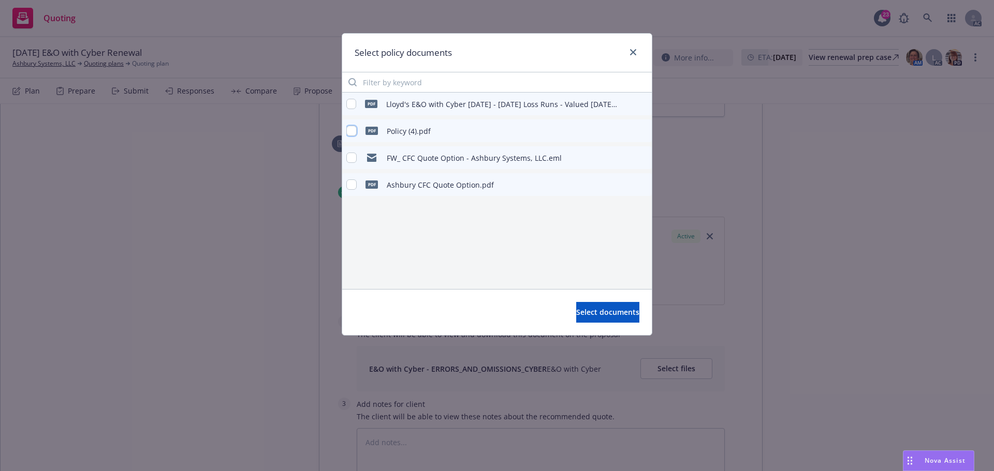
click at [347, 128] on input "checkbox" at bounding box center [351, 131] width 10 height 10
checkbox input "true"
click at [591, 313] on span "Select documents" at bounding box center [607, 312] width 63 height 10
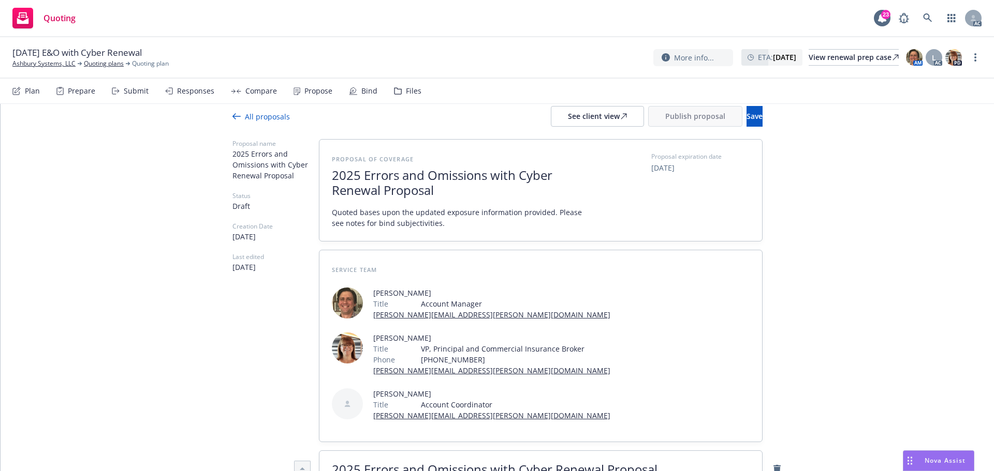
scroll to position [0, 0]
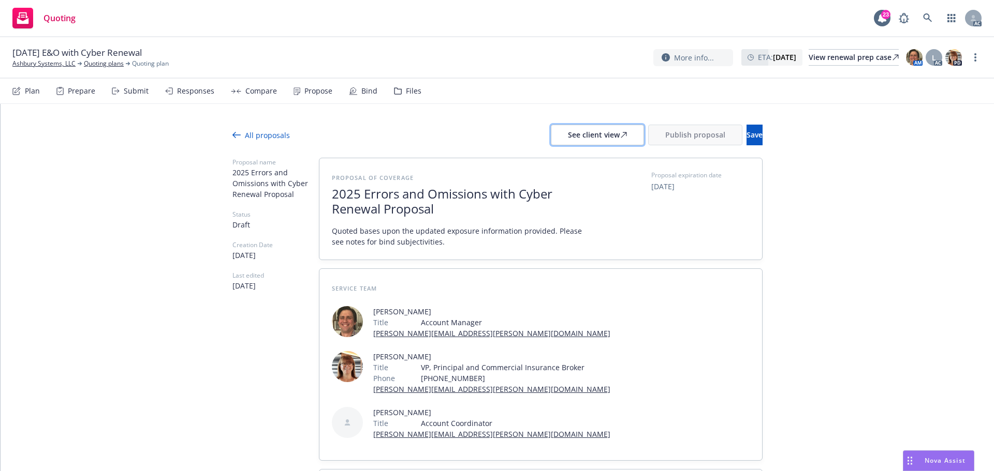
click at [576, 134] on div "See client view" at bounding box center [597, 135] width 59 height 20
type textarea "x"
click at [184, 94] on div "Responses" at bounding box center [195, 91] width 37 height 8
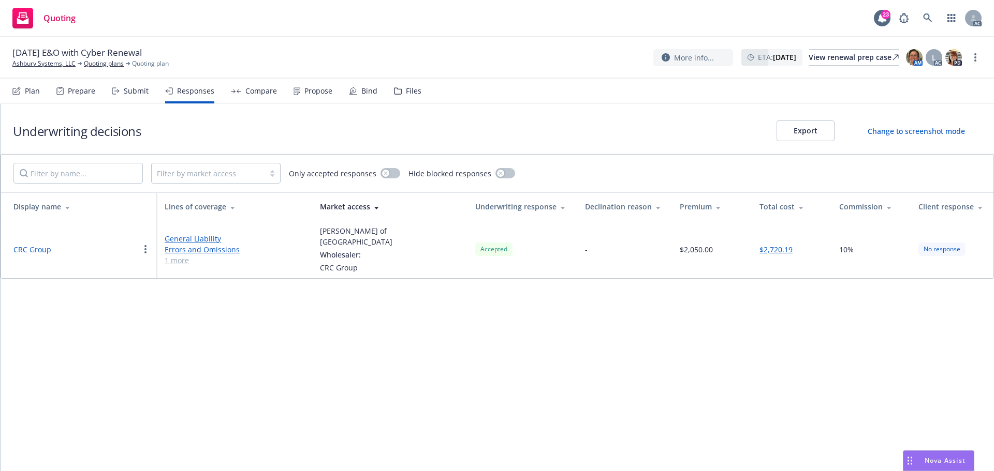
click at [33, 244] on button "CRC Group" at bounding box center [32, 249] width 38 height 11
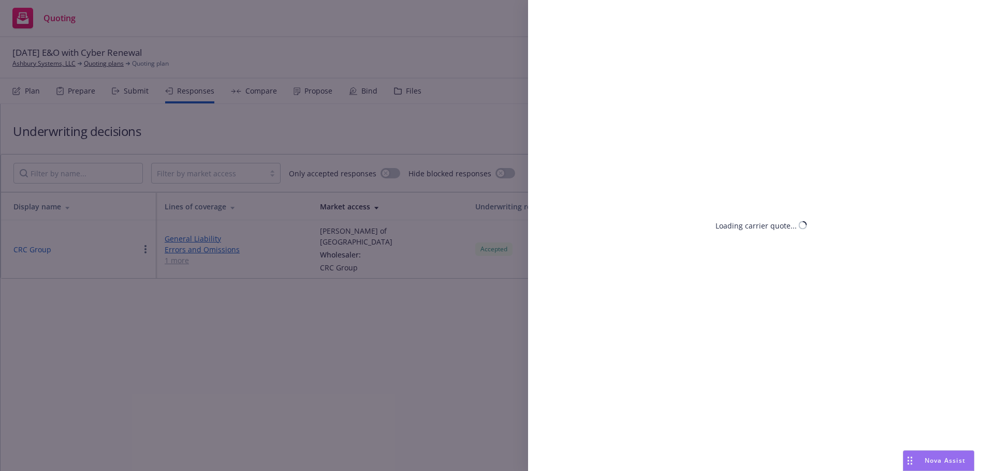
select select "CA"
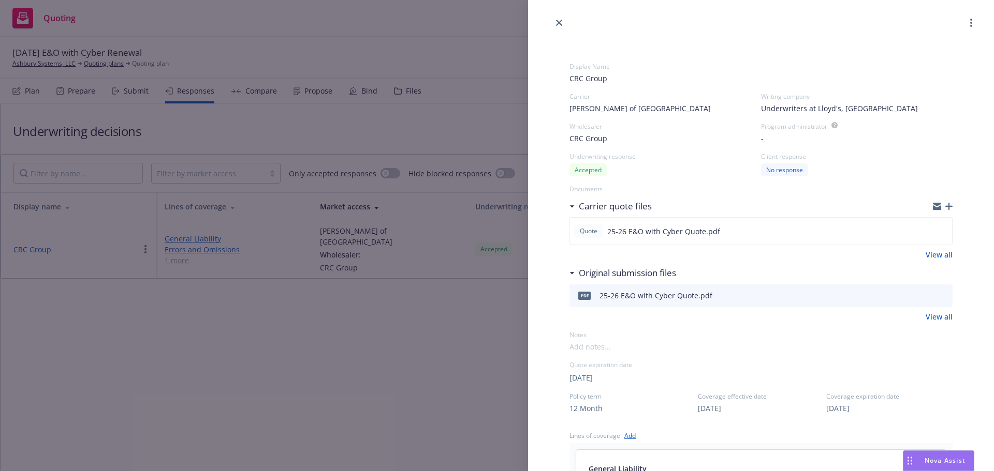
click at [896, 372] on div "09/10/2025" at bounding box center [760, 378] width 383 height 12
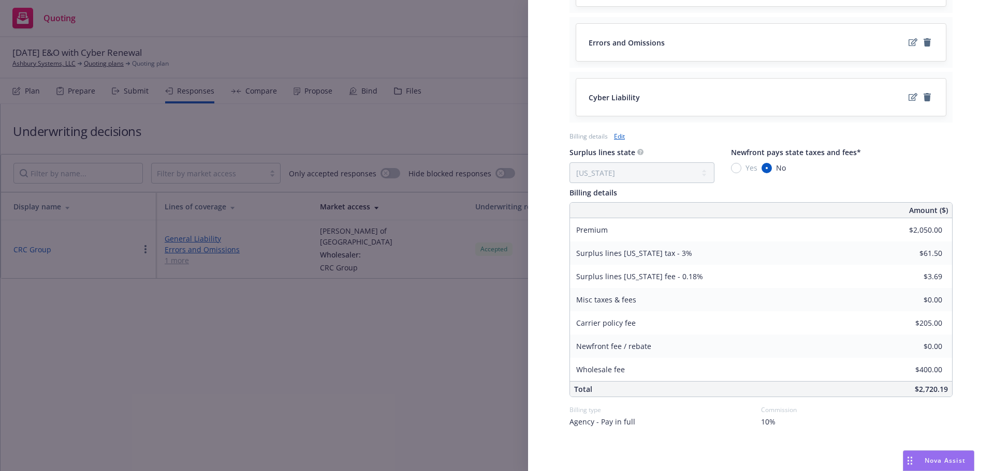
scroll to position [487, 0]
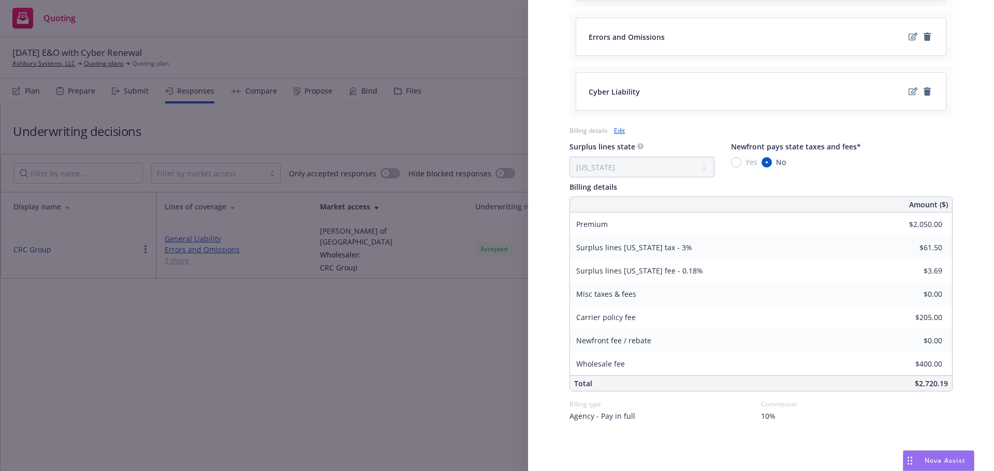
click at [427, 353] on div "Display Name CRC Group Carrier Lloyd's of London Writing company Underwriters a…" at bounding box center [497, 235] width 994 height 471
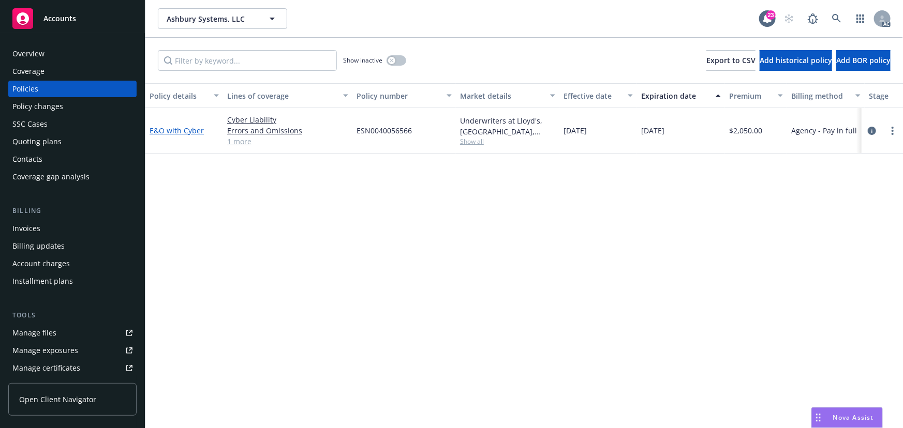
click at [167, 129] on link "E&O with Cyber" at bounding box center [177, 131] width 54 height 10
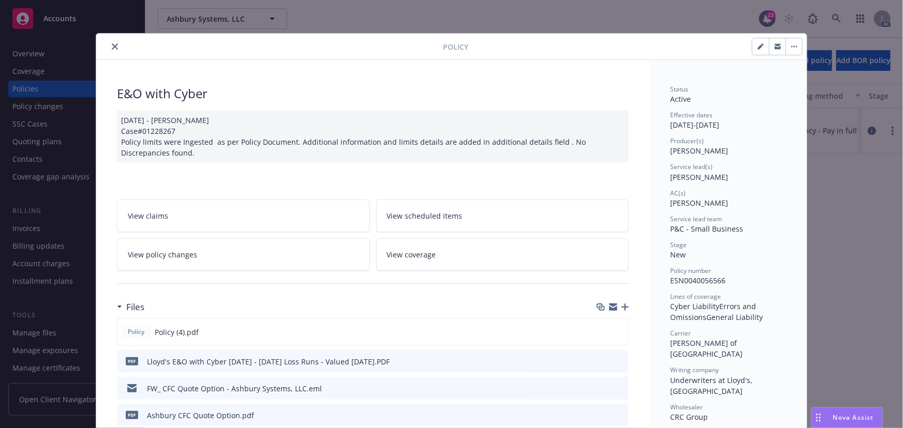
scroll to position [94, 0]
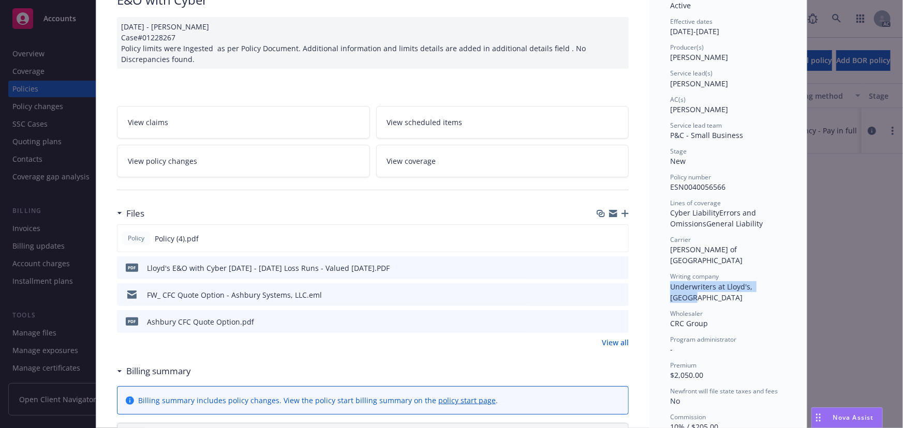
drag, startPoint x: 761, startPoint y: 281, endPoint x: 777, endPoint y: 281, distance: 16.0
click at [777, 281] on div "Status Active Effective dates 09/16/2024 - 09/16/2025 Producer(s) Maureen Berns…" at bounding box center [728, 251] width 116 height 520
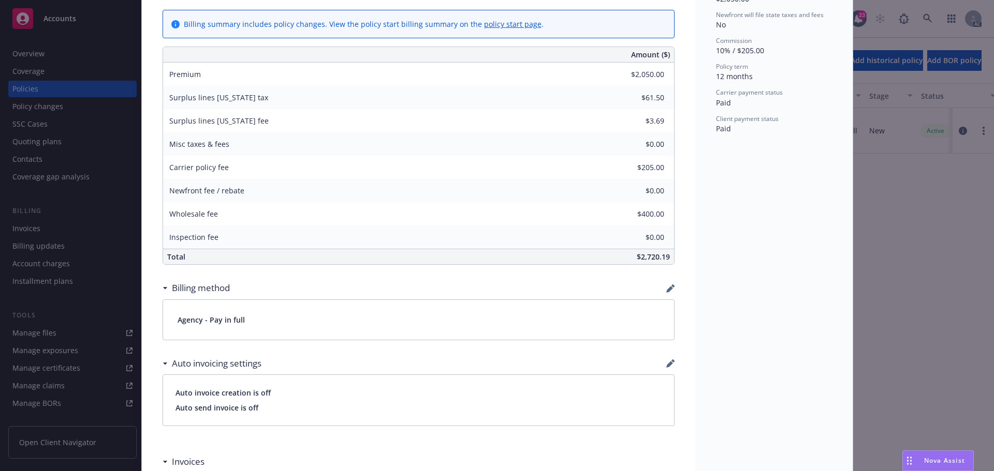
scroll to position [470, 0]
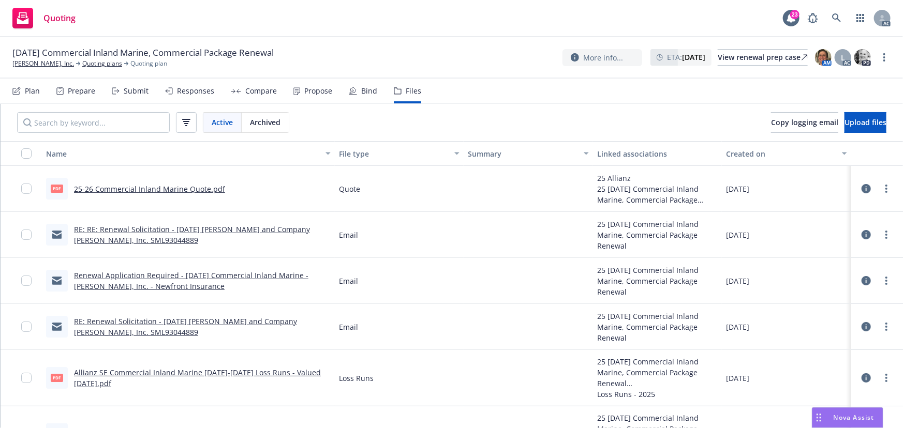
click at [862, 189] on icon at bounding box center [866, 188] width 9 height 9
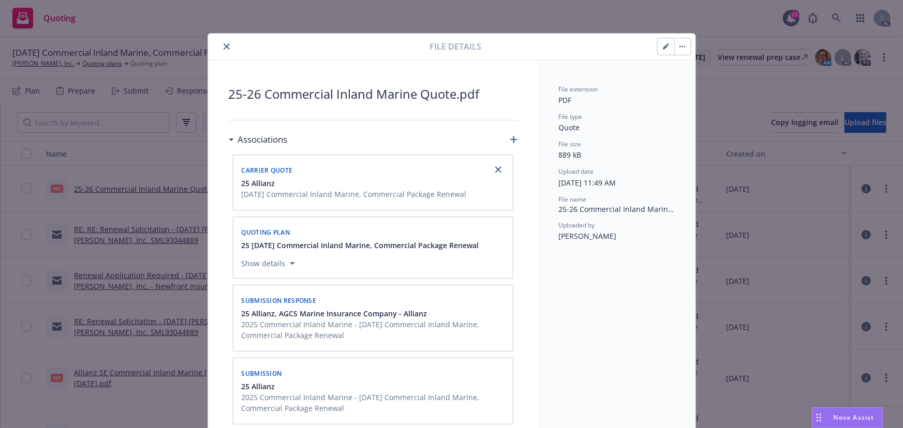
click at [213, 46] on div at bounding box center [321, 46] width 218 height 12
click at [224, 47] on icon "close" at bounding box center [227, 46] width 6 height 6
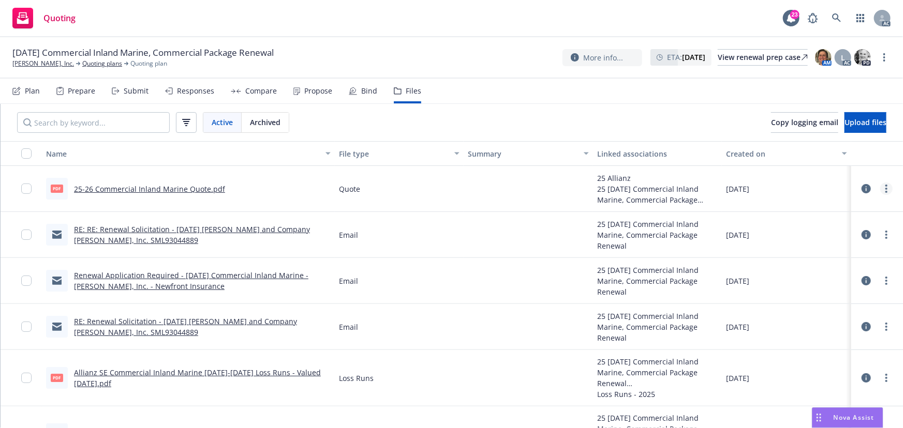
click at [885, 189] on icon "more" at bounding box center [886, 189] width 2 height 8
click at [809, 246] on link "Edit" at bounding box center [833, 251] width 103 height 21
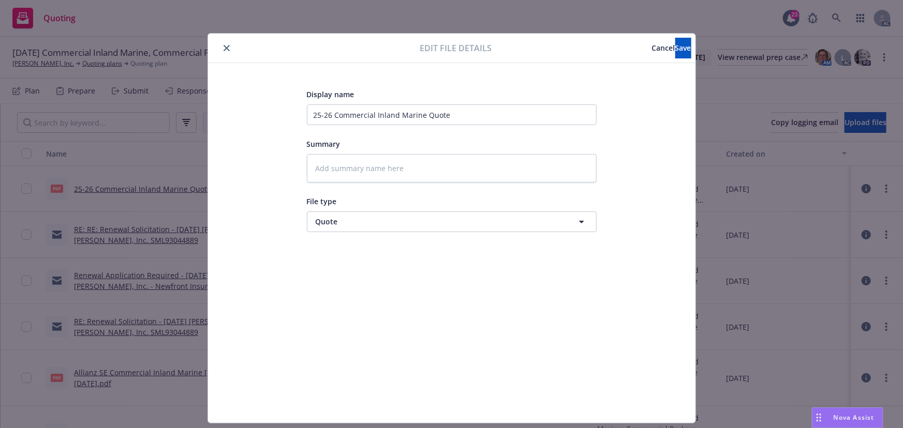
type textarea "x"
type input "Quote"
click at [346, 219] on span "Quote" at bounding box center [433, 221] width 234 height 11
type input "o"
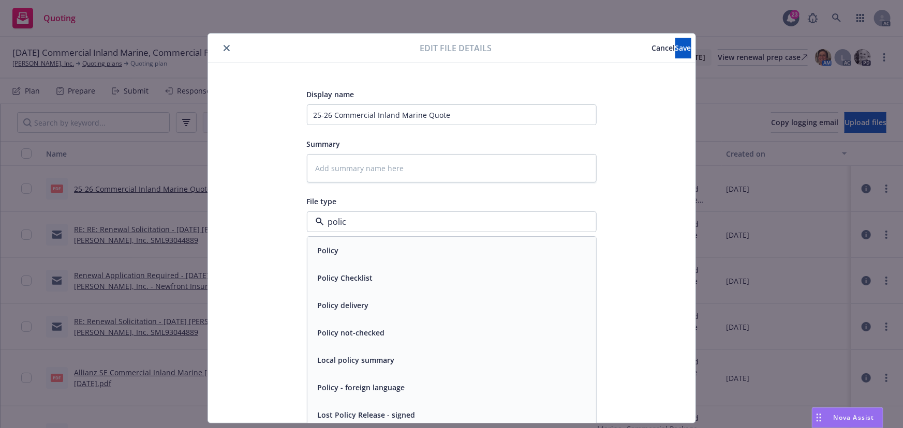
type input "policy"
click at [335, 251] on div "Policy" at bounding box center [327, 250] width 27 height 15
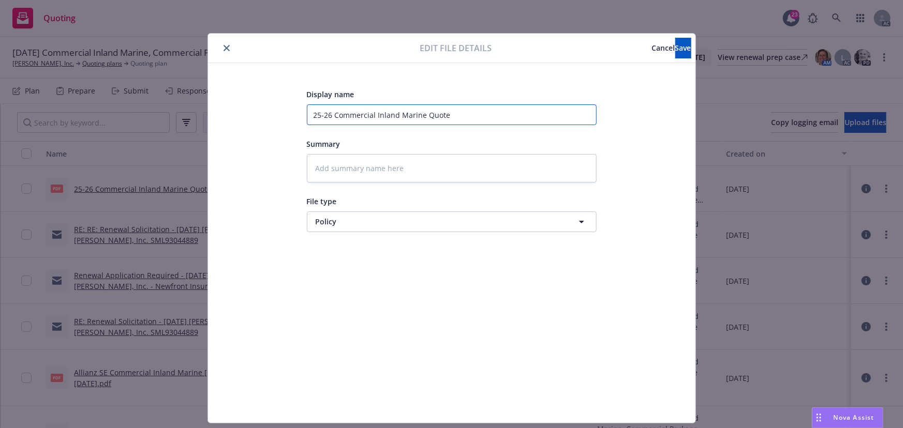
drag, startPoint x: 460, startPoint y: 117, endPoint x: 423, endPoint y: 113, distance: 37.0
click at [423, 113] on input "25-26 Commercial Inland Marine Quote" at bounding box center [452, 115] width 290 height 21
type textarea "x"
type input "25-26 Commercial Inland Marine P"
type textarea "x"
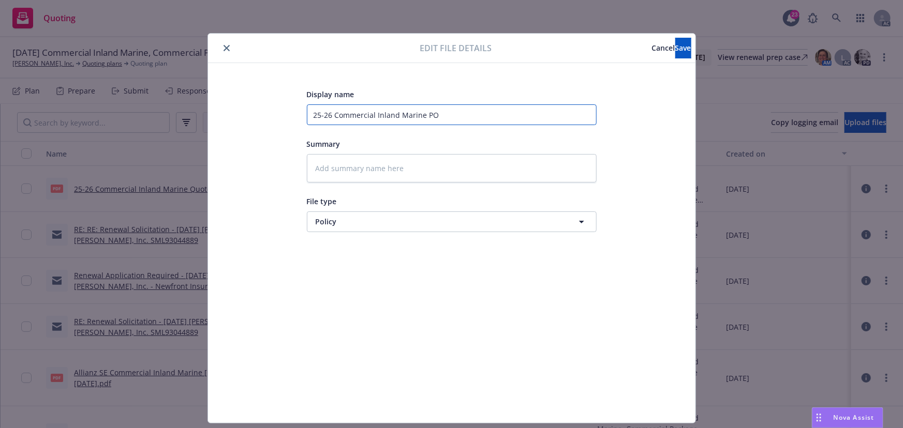
type input "25-26 Commercial Inland Marine POl"
type textarea "x"
type input "25-26 Commercial Inland Marine POli"
type textarea "x"
type input "25-26 Commercial Inland Marine POlic"
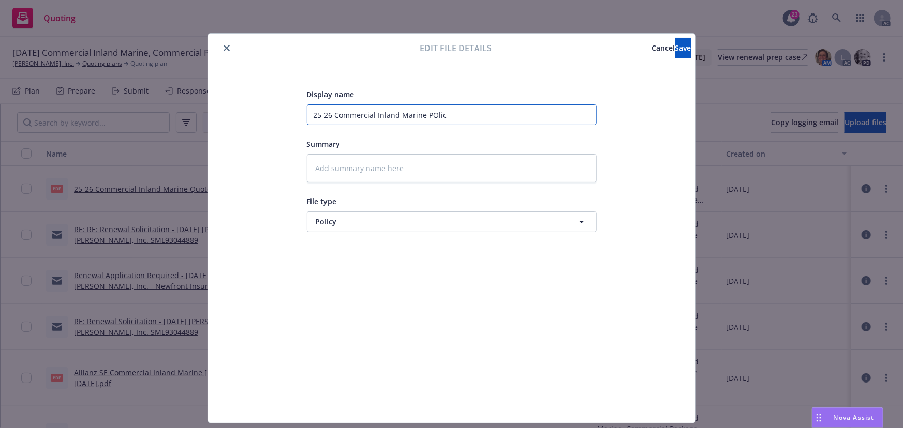
type textarea "x"
type input "25-26 Commercial Inland Marine POlicy"
click at [425, 116] on input "25-26 Commercial Inland Marine POlicy" at bounding box center [452, 115] width 290 height 21
type textarea "x"
type input "25-26 Commercial Inland Marine Plicy"
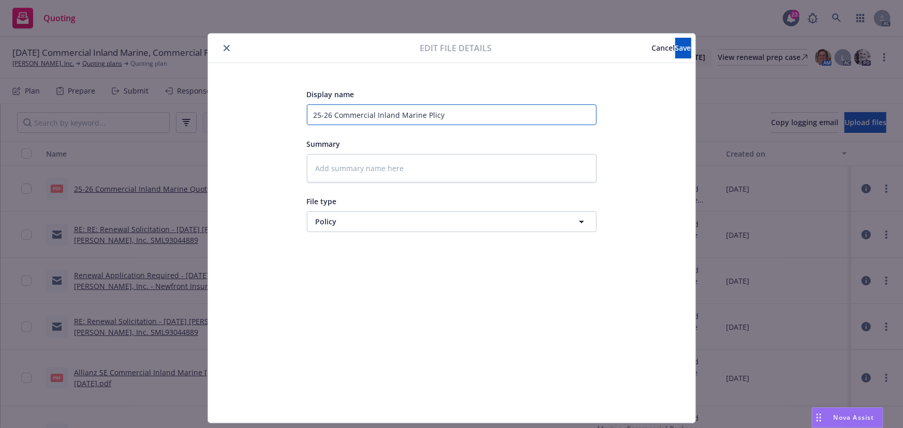
type textarea "x"
type input "25-26 Commercial Inland Marine Policy"
click at [675, 43] on span "Save" at bounding box center [683, 48] width 16 height 10
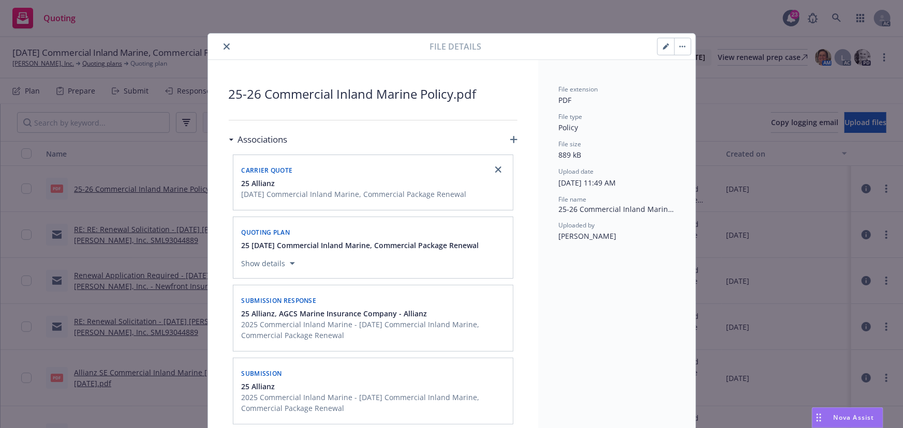
click at [224, 48] on icon "close" at bounding box center [227, 46] width 6 height 6
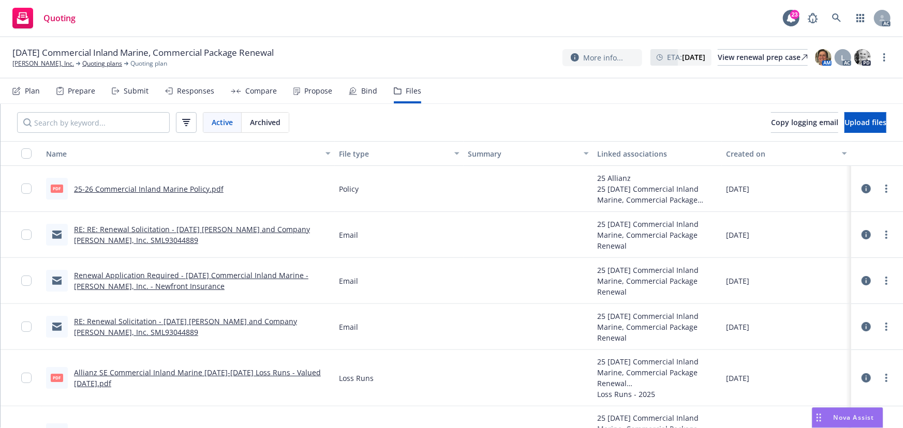
click at [135, 94] on div "Submit" at bounding box center [136, 91] width 25 height 8
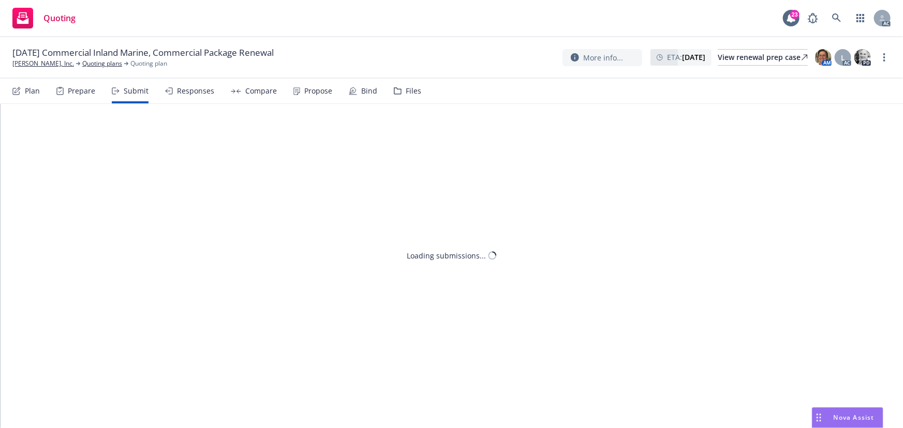
click at [188, 92] on div "Responses" at bounding box center [195, 91] width 37 height 8
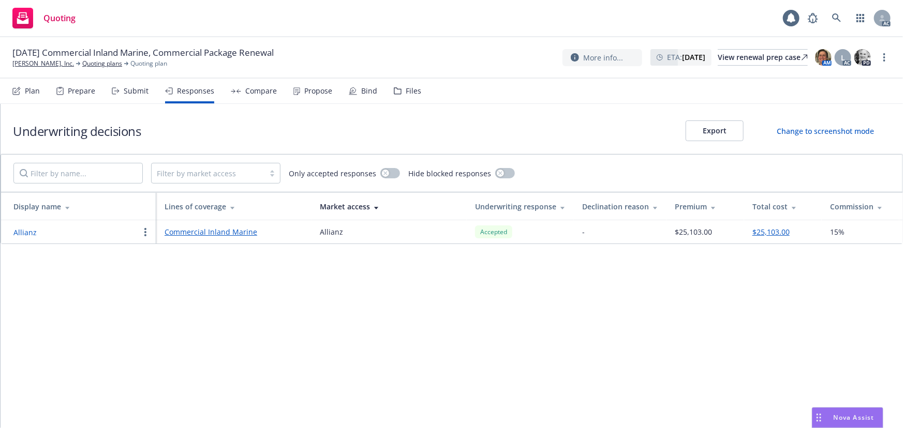
click at [24, 232] on button "Allianz" at bounding box center [24, 232] width 23 height 11
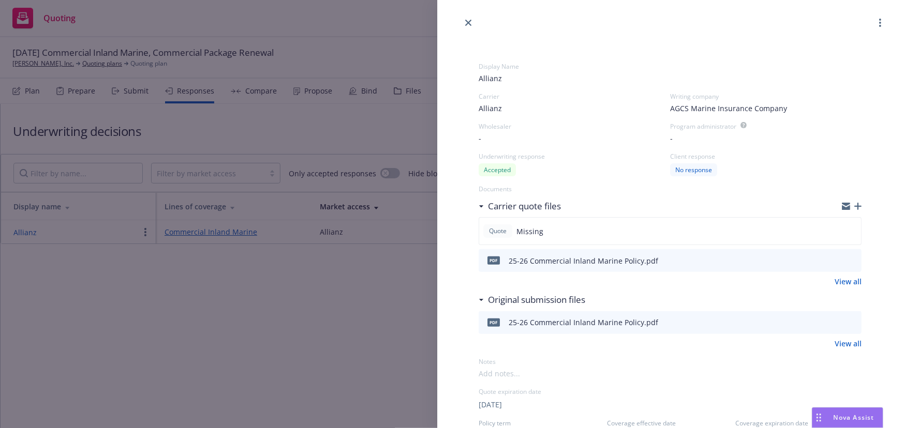
click at [213, 36] on div "Display Name Allianz Carrier Allianz Writing company AGCS Marine Insurance Comp…" at bounding box center [451, 214] width 903 height 428
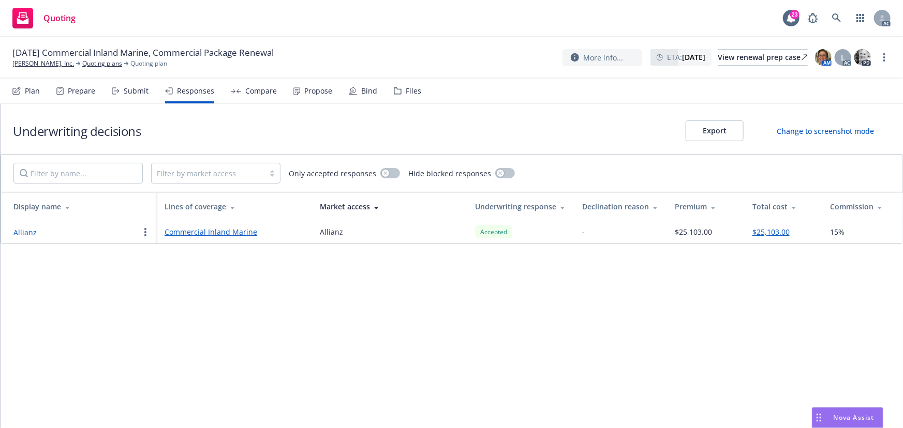
click at [243, 96] on div "Compare" at bounding box center [254, 91] width 46 height 25
click at [327, 95] on div "Propose" at bounding box center [318, 91] width 28 height 8
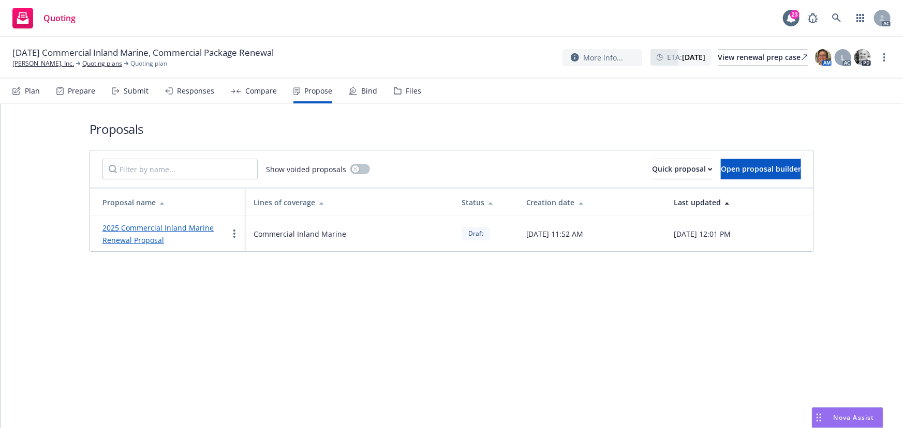
click at [155, 228] on link "2025 Commercial Inland Marine Renewal Proposal" at bounding box center [157, 234] width 111 height 22
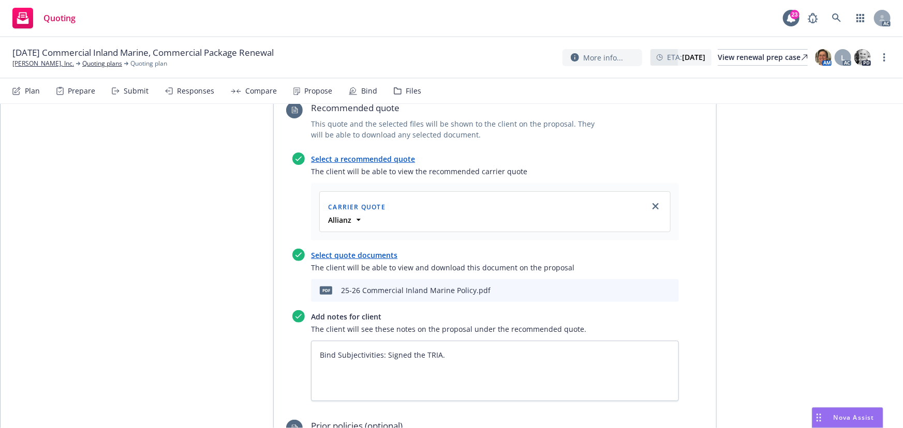
scroll to position [423, 0]
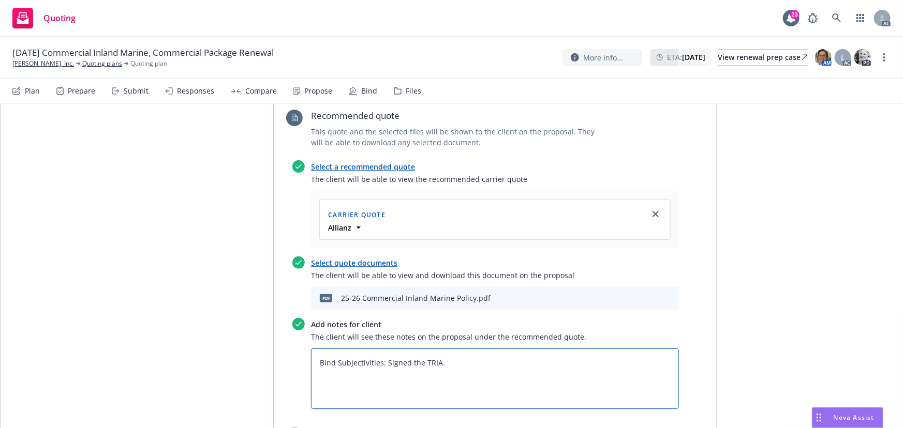
drag, startPoint x: 445, startPoint y: 319, endPoint x: 305, endPoint y: 300, distance: 141.0
click at [258, 327] on div "Proposal name 2025 Commercial Inland Marine Renewal Proposal Status Draft Creat…" at bounding box center [452, 287] width 530 height 1105
type textarea "x"
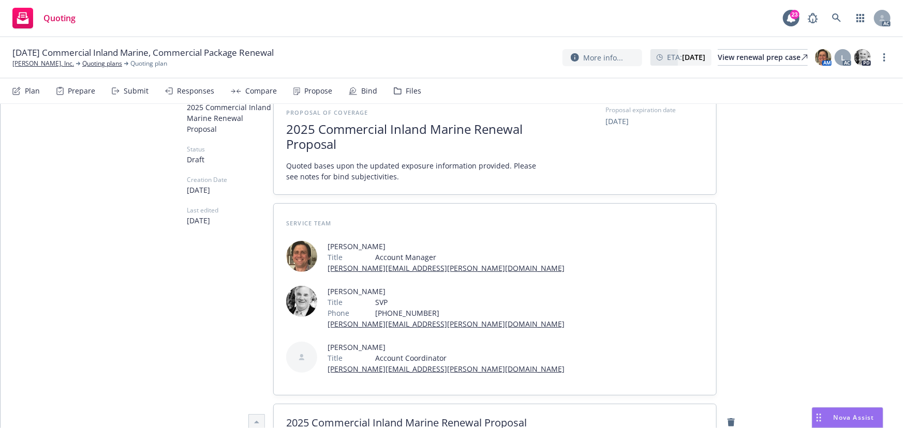
scroll to position [0, 0]
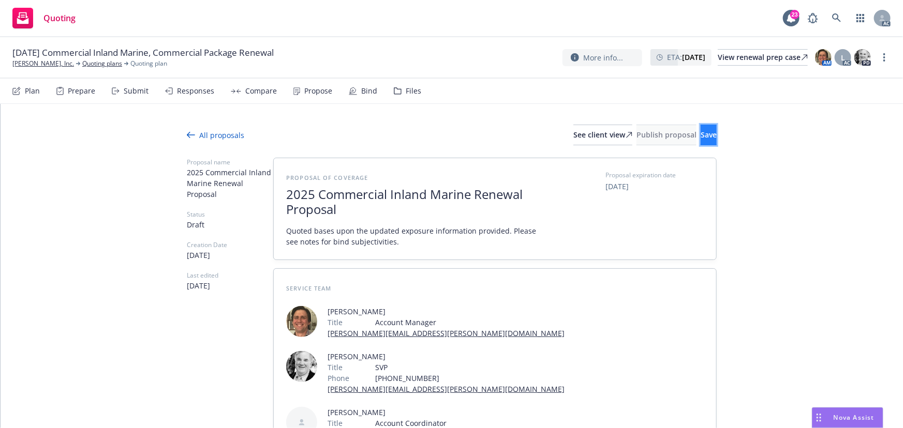
click at [701, 134] on span "Save" at bounding box center [709, 135] width 16 height 10
type textarea "x"
click at [193, 92] on div "Responses" at bounding box center [195, 91] width 37 height 8
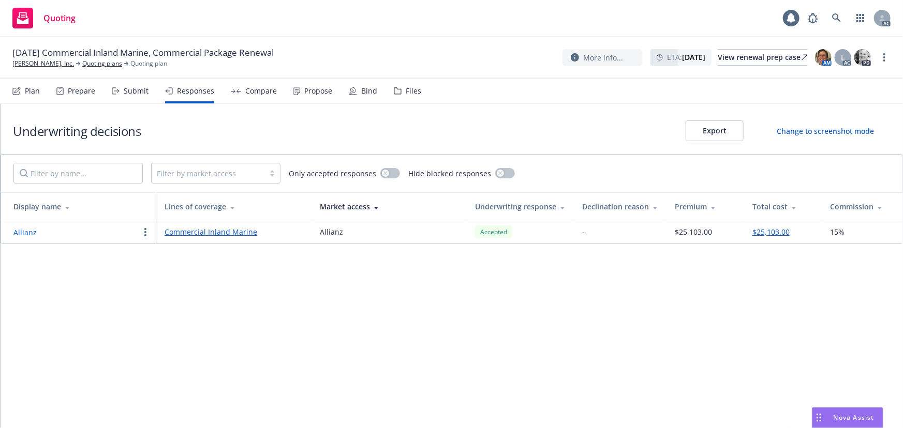
click at [20, 235] on button "Allianz" at bounding box center [24, 232] width 23 height 11
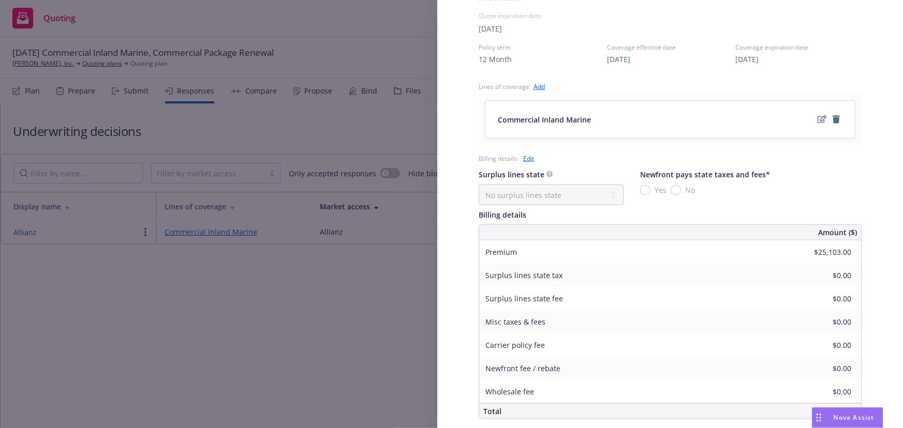
scroll to position [446, 0]
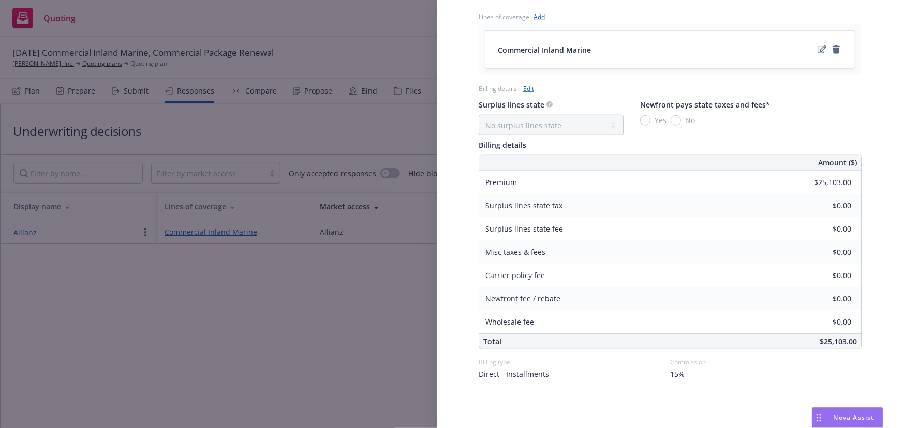
click at [350, 356] on div "Display Name Allianz Carrier Allianz Writing company AGCS Marine Insurance Comp…" at bounding box center [451, 214] width 903 height 428
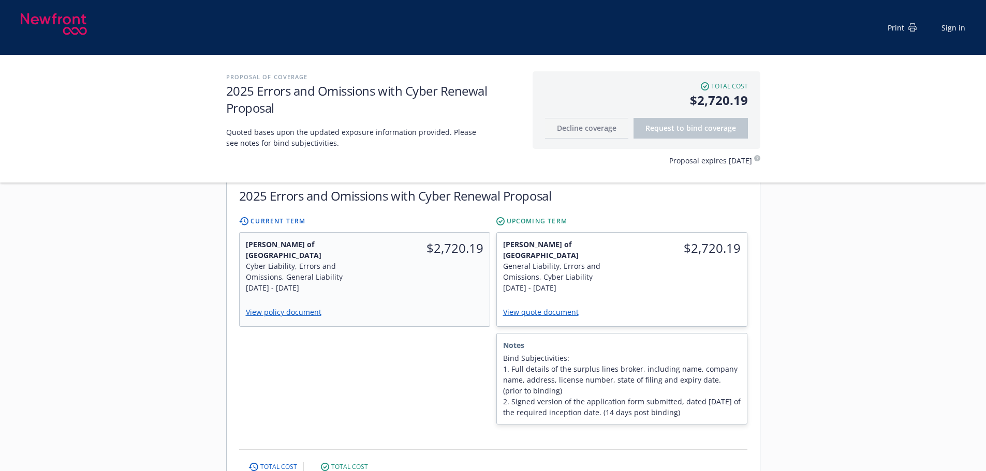
scroll to position [362, 0]
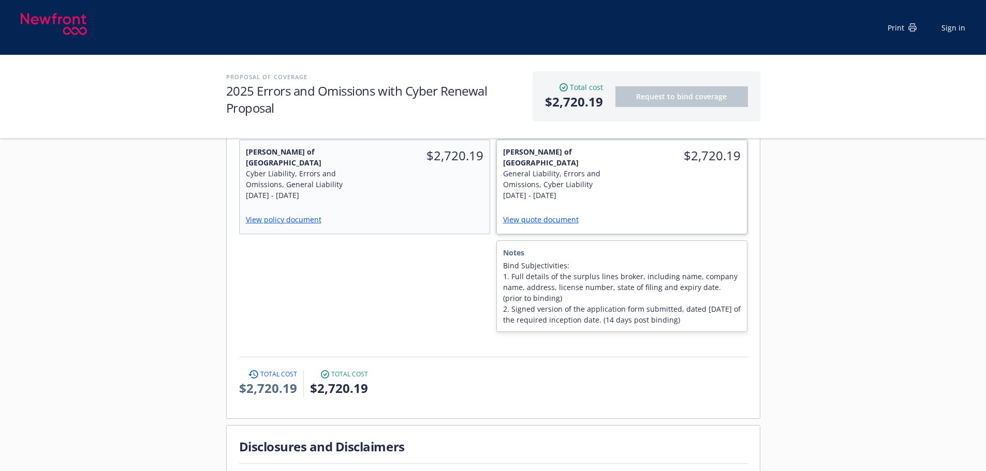
click at [537, 215] on link "View quote document" at bounding box center [545, 220] width 84 height 10
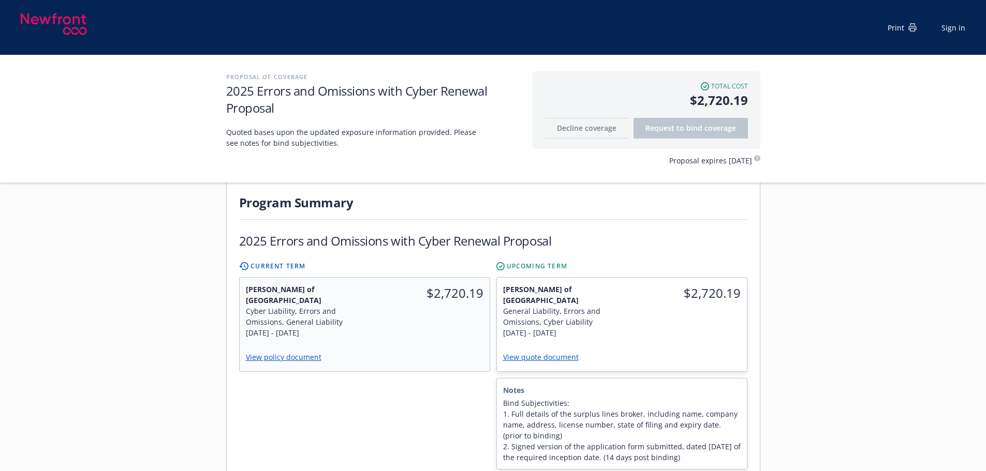
scroll to position [259, 0]
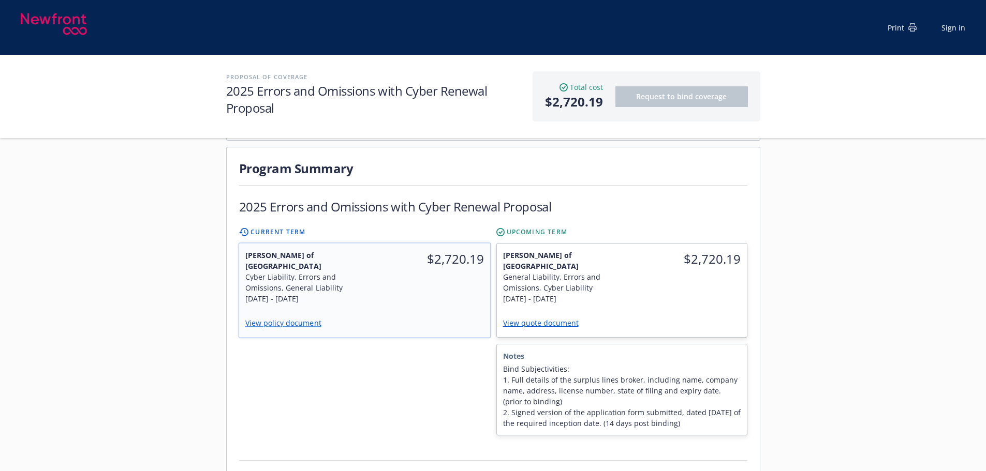
click at [393, 251] on div "$2,720.19" at bounding box center [427, 259] width 126 height 31
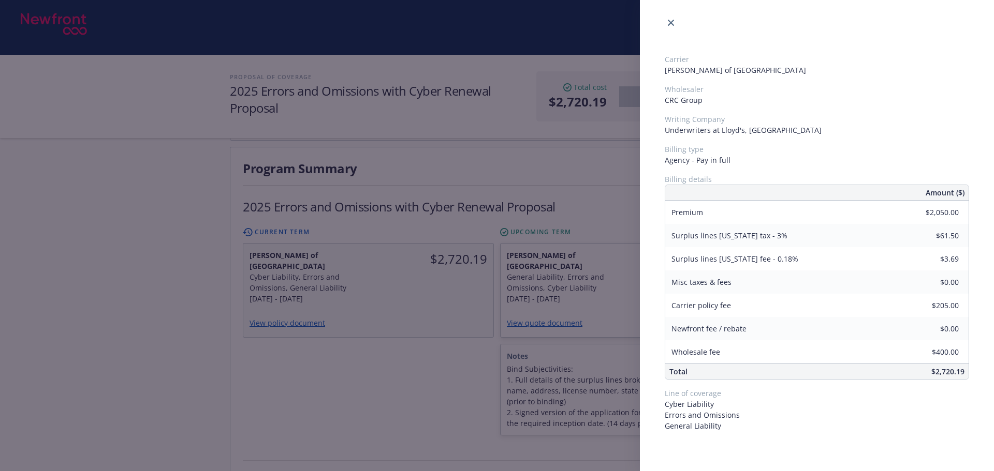
click at [416, 344] on div "Carrier [PERSON_NAME] of London Wholesaler CRC Group Writing Company Underwrite…" at bounding box center [497, 235] width 994 height 471
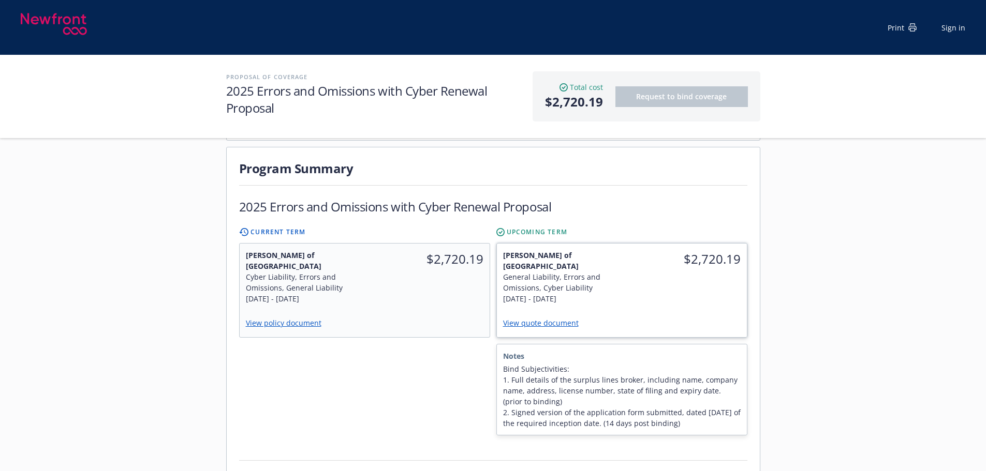
click at [612, 310] on div "View quote document" at bounding box center [622, 323] width 250 height 27
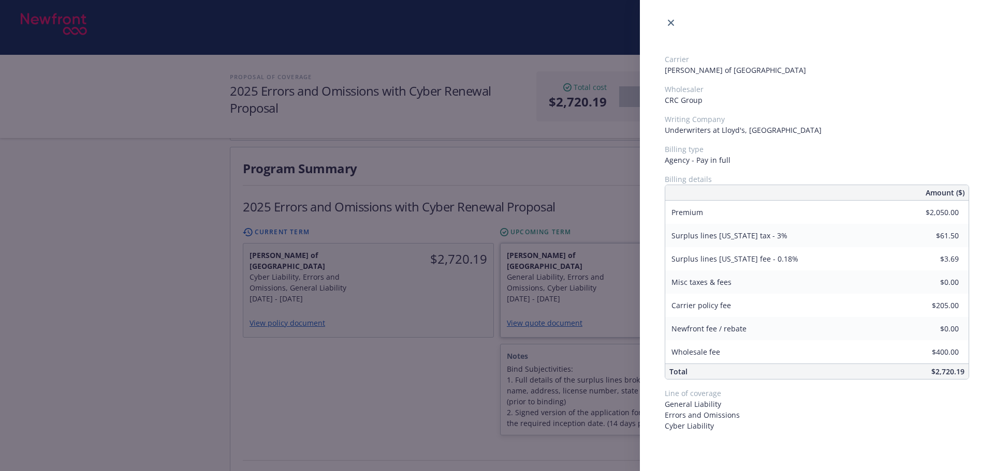
drag, startPoint x: 415, startPoint y: 328, endPoint x: 499, endPoint y: 296, distance: 90.7
click at [415, 329] on div "Carrier Lloyd's of London Wholesaler CRC Group Writing Company Underwriters at …" at bounding box center [497, 235] width 994 height 471
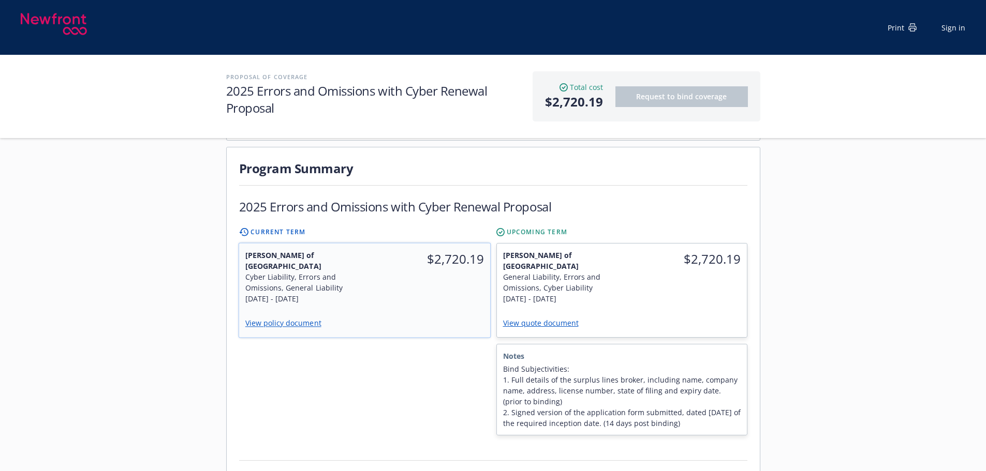
click at [340, 293] on div "9/16/2024 - 9/16/2025" at bounding box center [301, 298] width 113 height 11
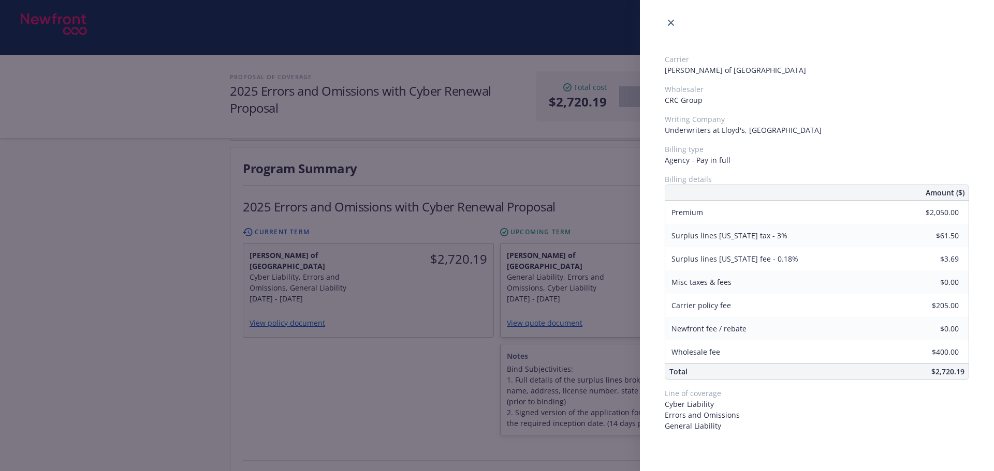
click at [369, 365] on div "Carrier Lloyd's of London Wholesaler CRC Group Writing Company Underwriters at …" at bounding box center [497, 235] width 994 height 471
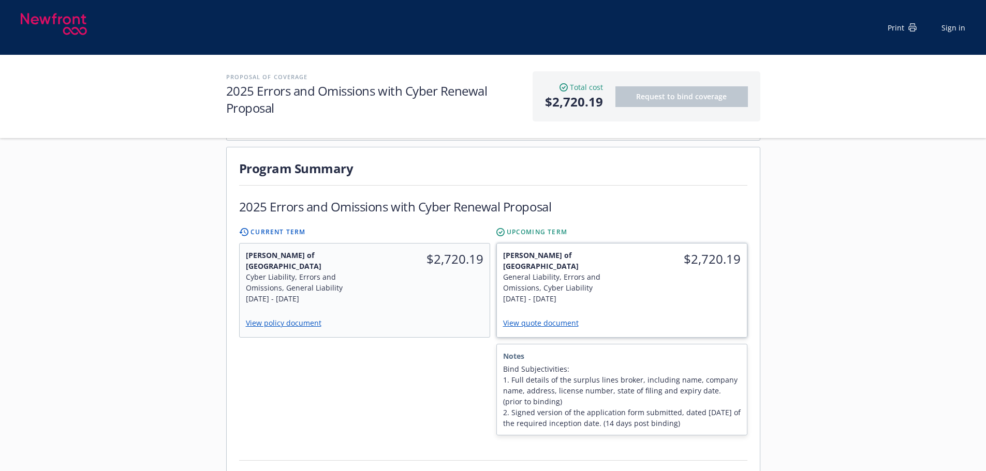
click at [618, 269] on div "Lloyd's of London General Liability, Errors and Omissions, Cyber Liability 9/16…" at bounding box center [559, 277] width 125 height 67
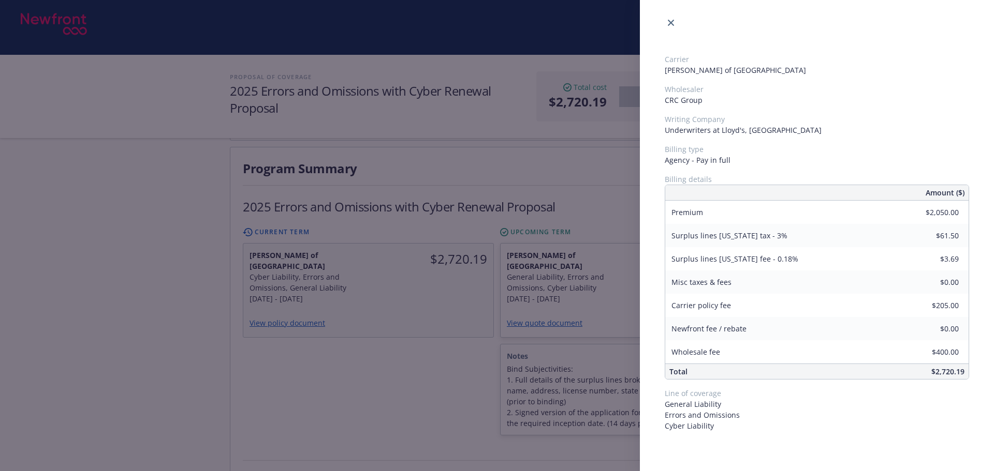
click at [356, 383] on div "Carrier Lloyd's of London Wholesaler CRC Group Writing Company Underwriters at …" at bounding box center [497, 235] width 994 height 471
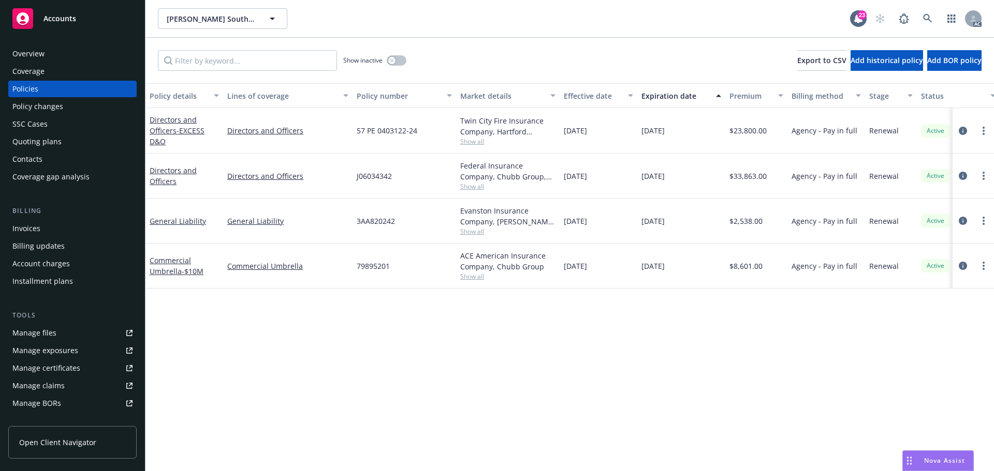
click at [173, 220] on link "General Liability" at bounding box center [178, 221] width 56 height 10
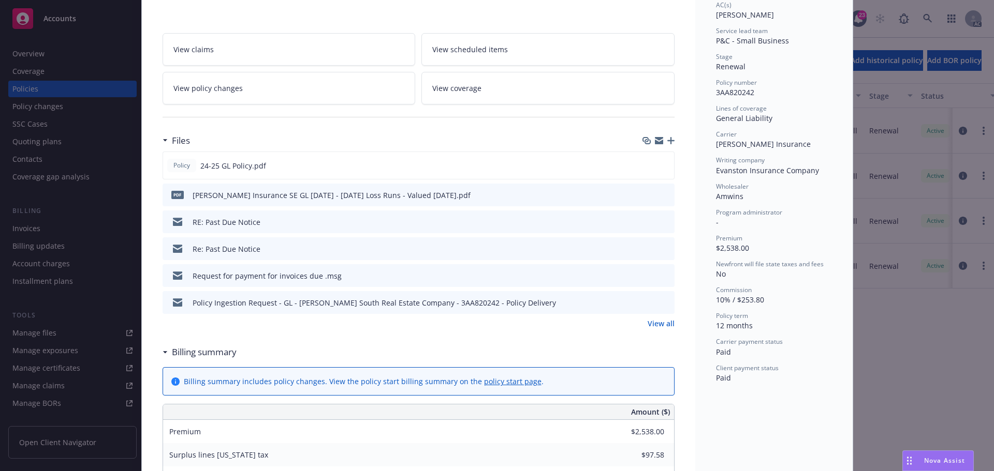
scroll to position [155, 0]
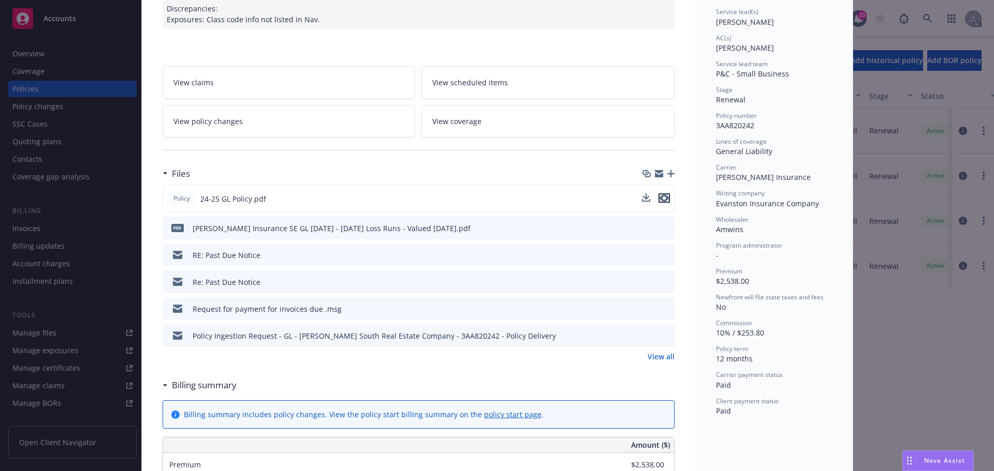
click at [660, 196] on icon "preview file" at bounding box center [663, 198] width 9 height 7
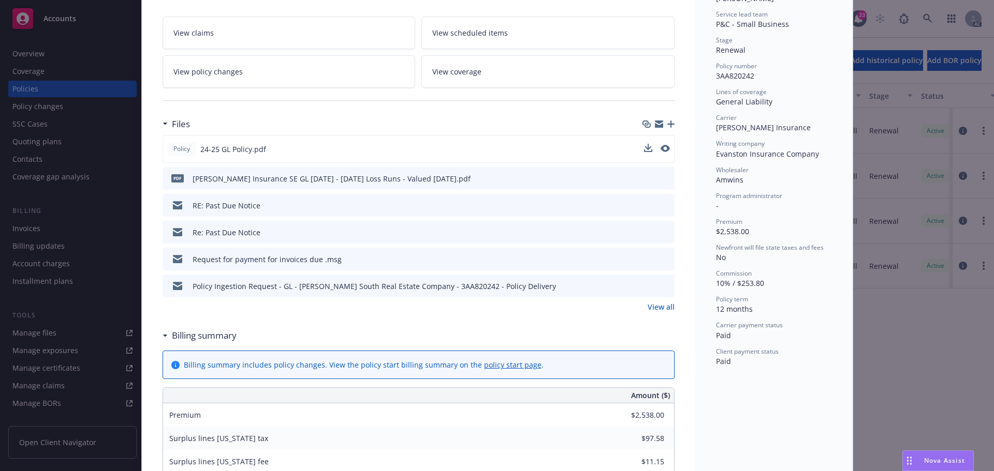
scroll to position [0, 0]
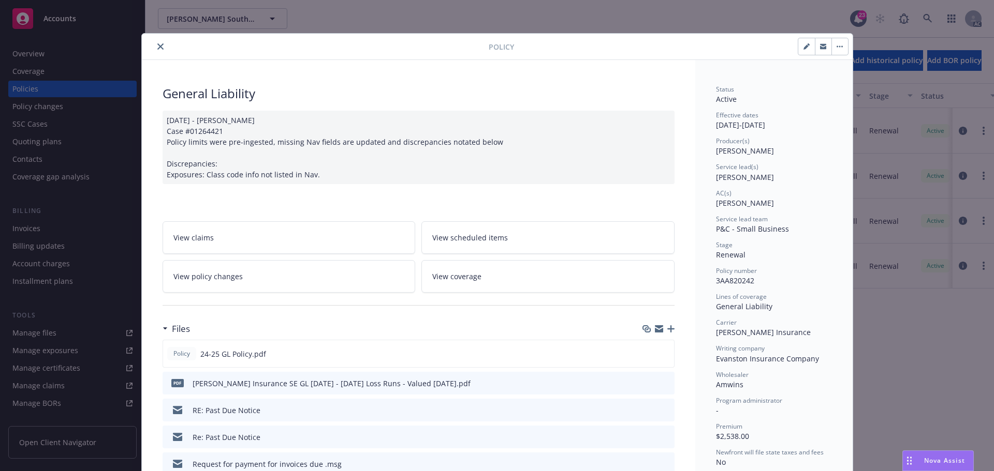
click at [157, 48] on icon "close" at bounding box center [160, 46] width 6 height 6
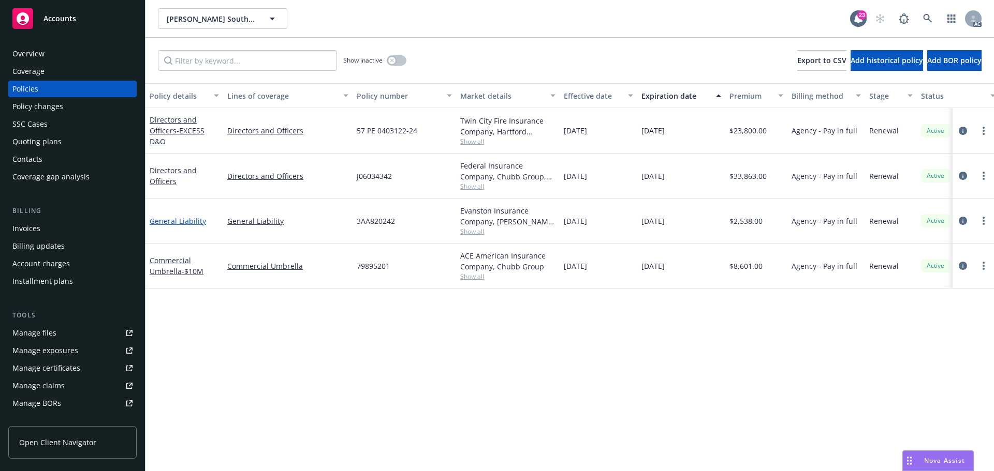
click at [177, 221] on link "General Liability" at bounding box center [178, 221] width 56 height 10
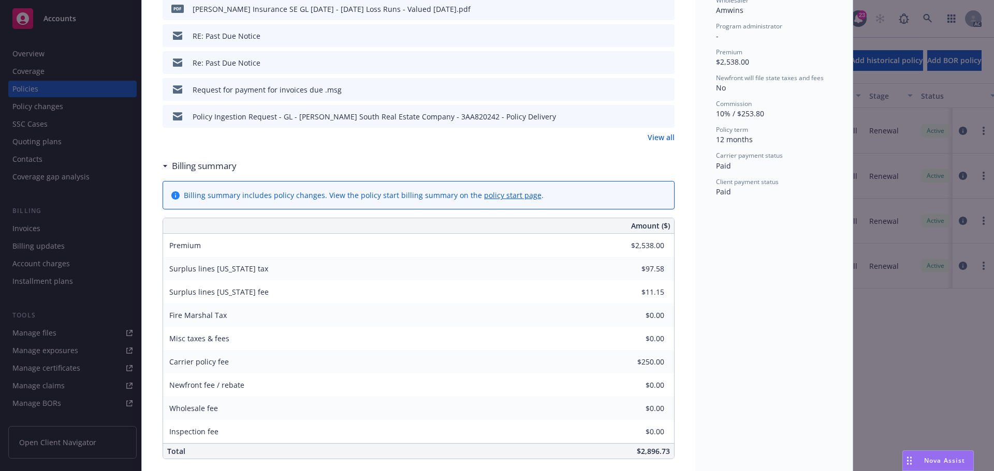
scroll to position [393, 0]
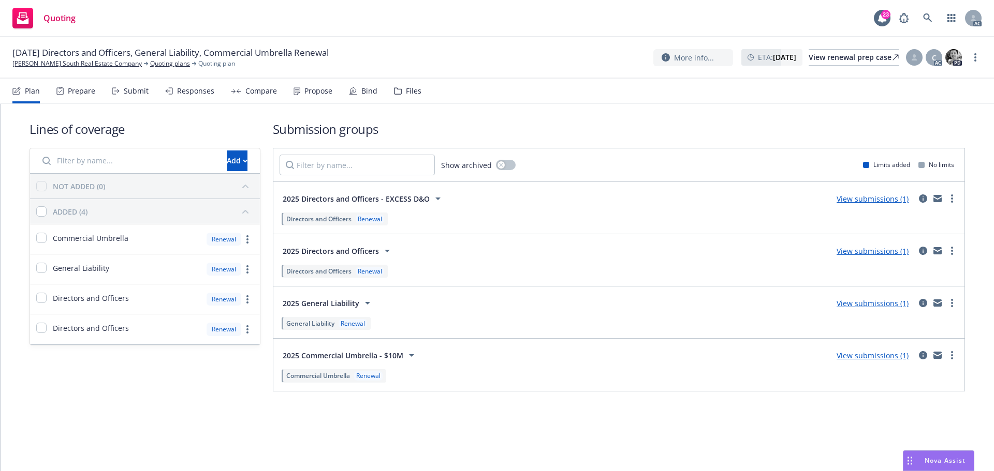
click at [189, 91] on div "Responses" at bounding box center [195, 91] width 37 height 8
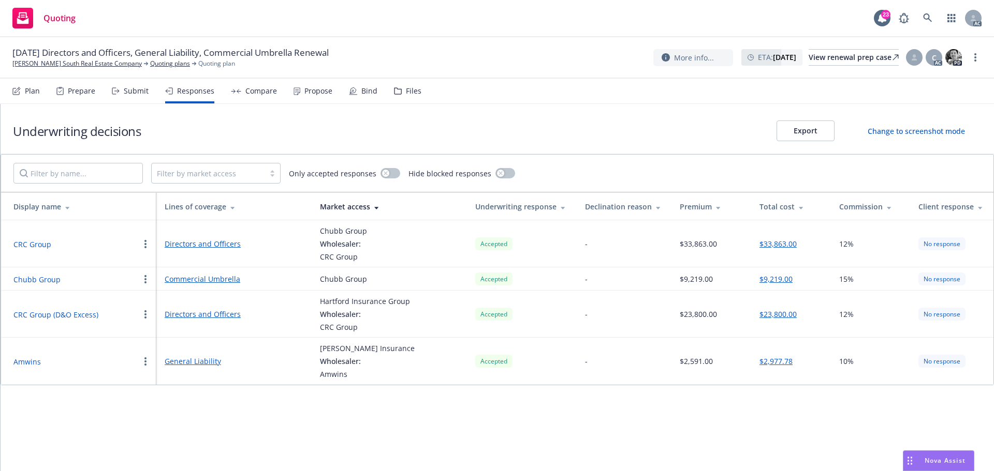
click at [24, 360] on button "Amwins" at bounding box center [26, 362] width 27 height 11
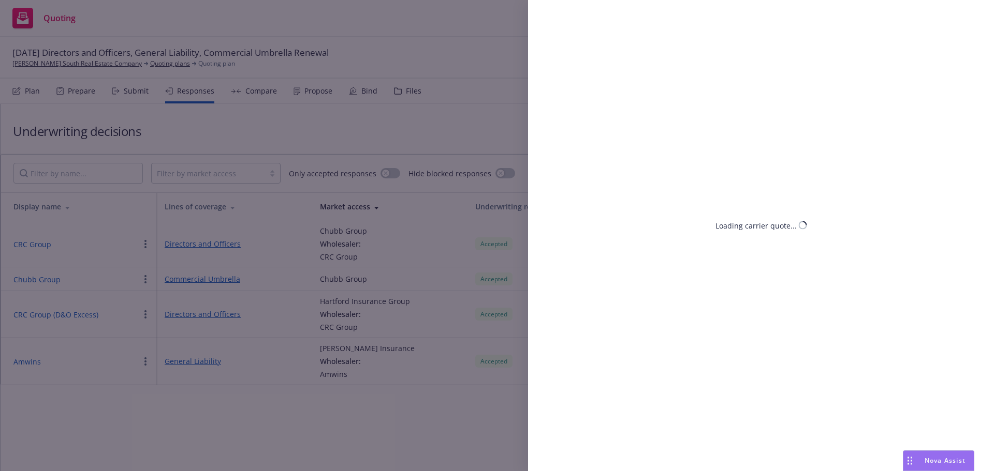
select select "NV"
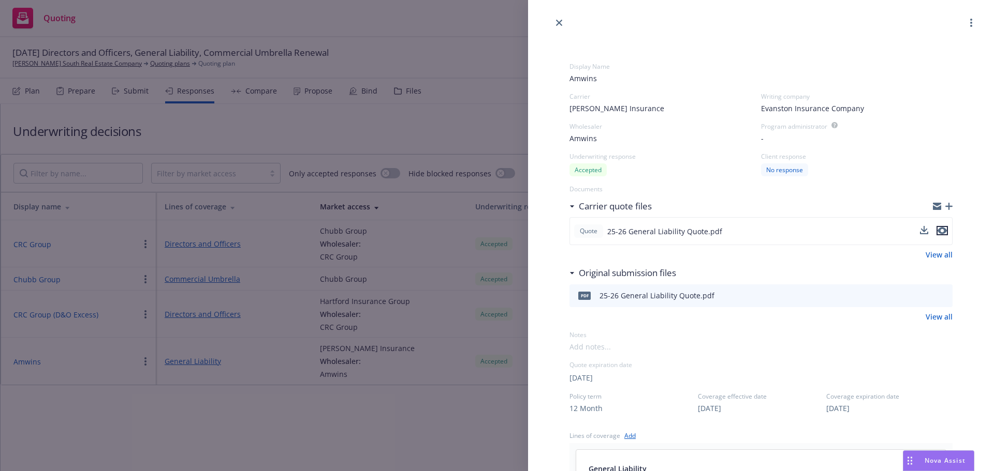
drag, startPoint x: 936, startPoint y: 228, endPoint x: 929, endPoint y: 243, distance: 15.8
click at [937, 228] on icon "preview file" at bounding box center [941, 231] width 9 height 7
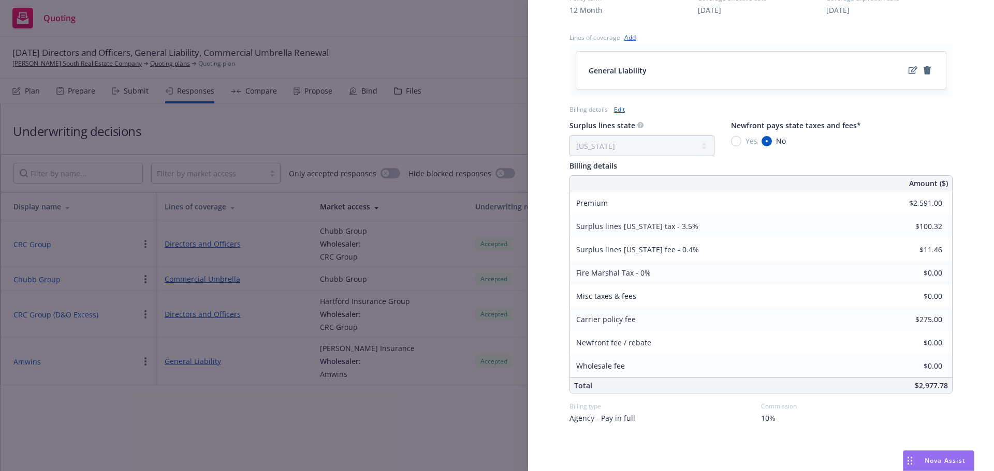
scroll to position [401, 0]
click at [411, 123] on div "Display Name Amwins Carrier Markel Insurance Writing company Evanston Insurance…" at bounding box center [497, 235] width 994 height 471
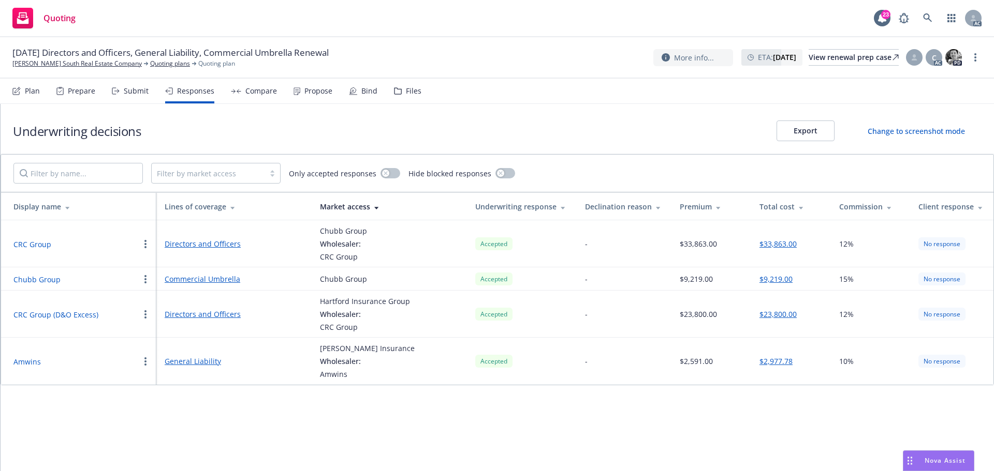
click at [305, 90] on div "Propose" at bounding box center [318, 91] width 28 height 8
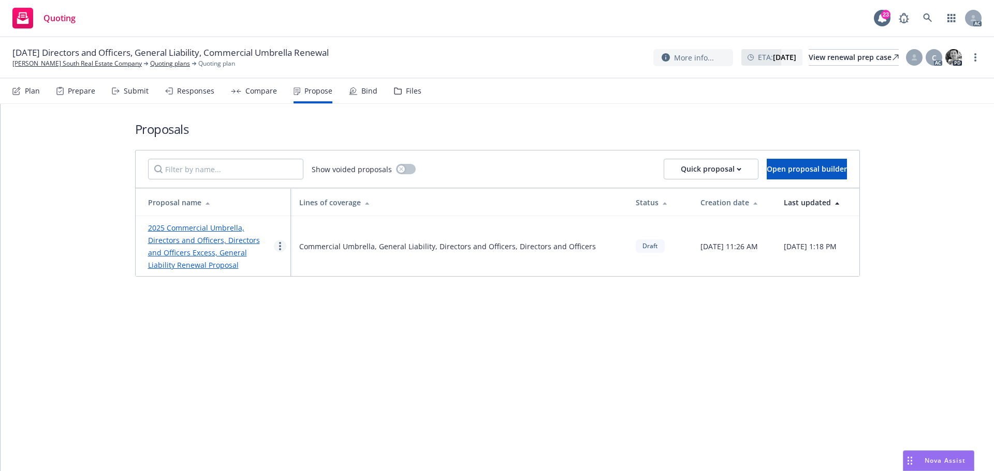
click at [282, 246] on link "more" at bounding box center [280, 246] width 12 height 12
click at [326, 356] on span "See client view" at bounding box center [312, 354] width 76 height 10
click at [193, 88] on div "Responses" at bounding box center [195, 91] width 37 height 8
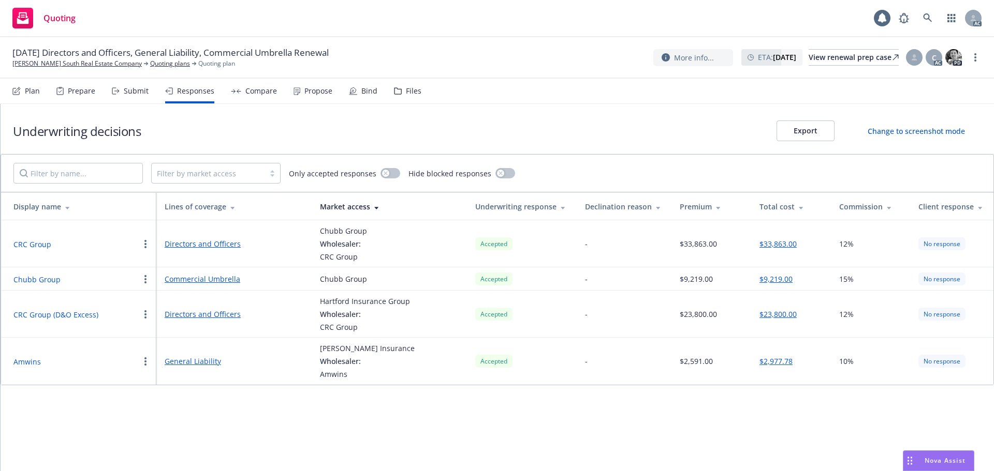
click at [31, 359] on button "Amwins" at bounding box center [26, 362] width 27 height 11
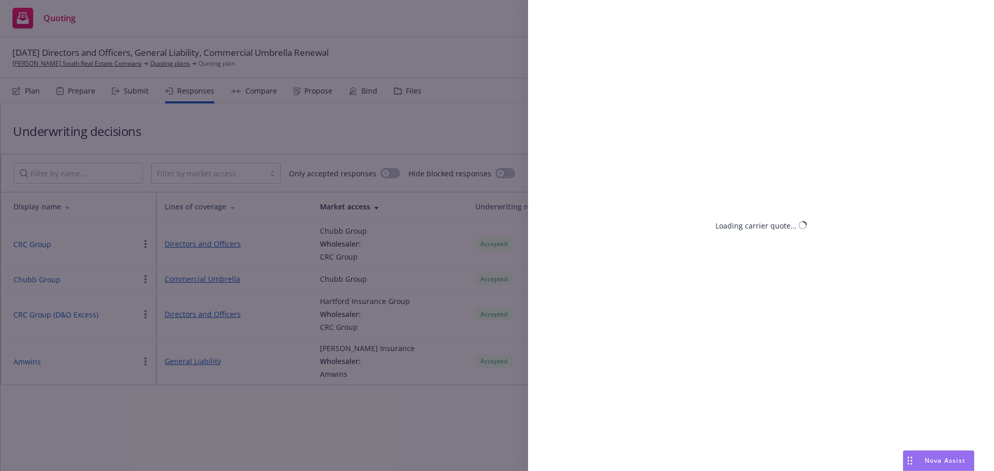
select select "NV"
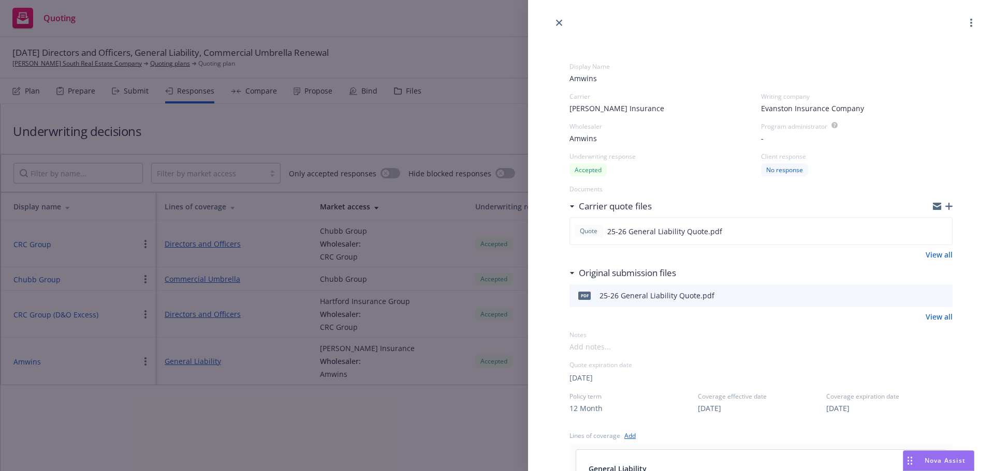
click at [503, 425] on div "Display Name Amwins Carrier Markel Insurance Writing company Evanston Insurance…" at bounding box center [497, 235] width 994 height 471
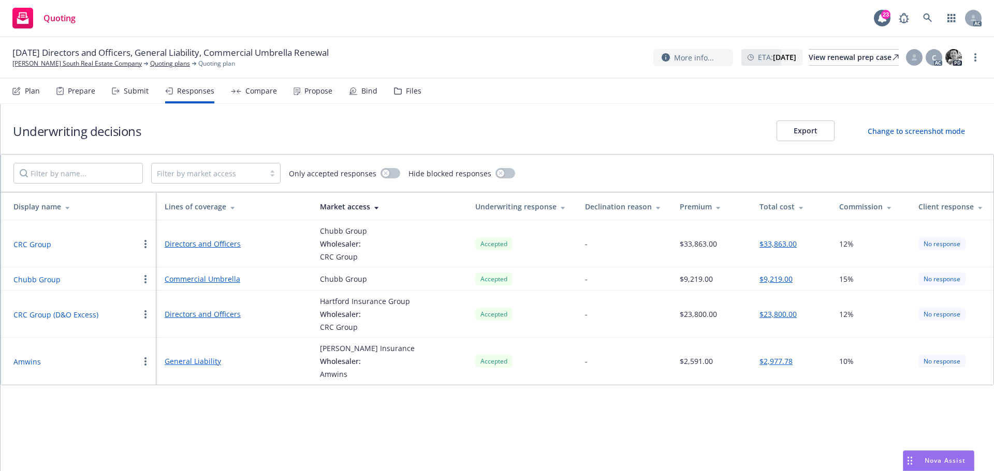
click at [32, 362] on button "Amwins" at bounding box center [26, 362] width 27 height 11
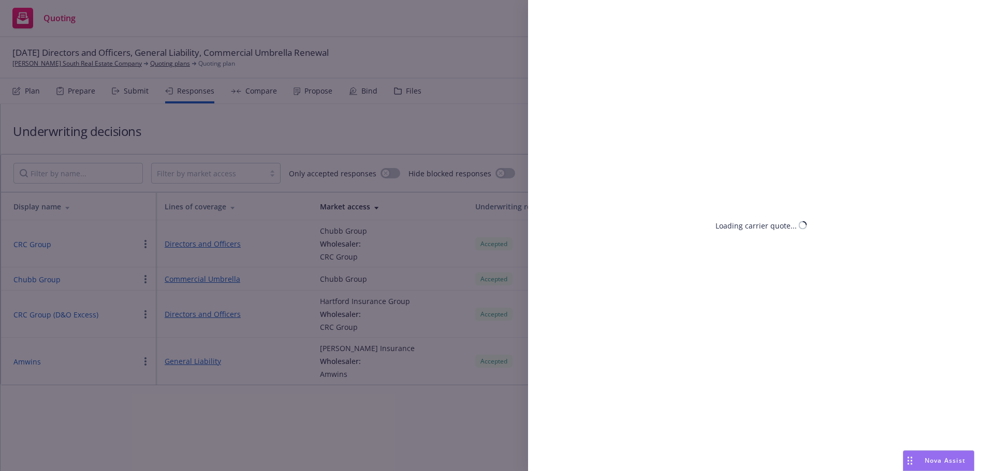
select select "NV"
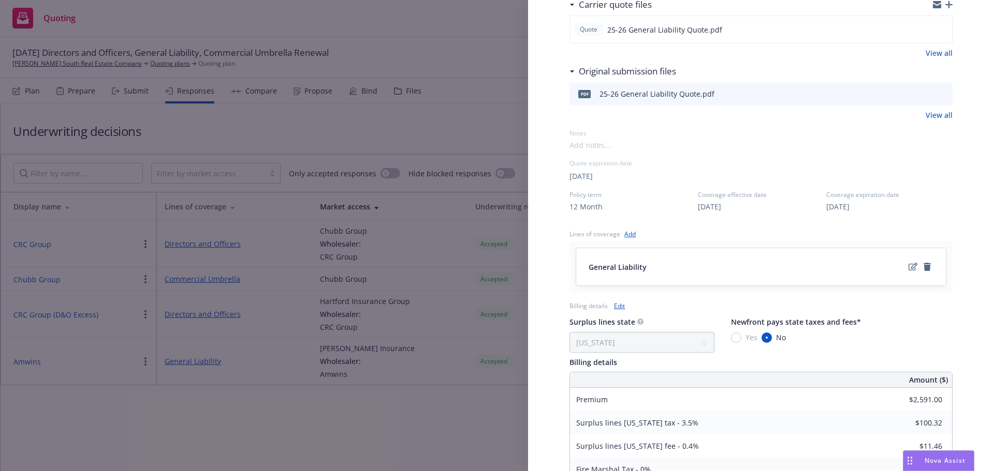
scroll to position [362, 0]
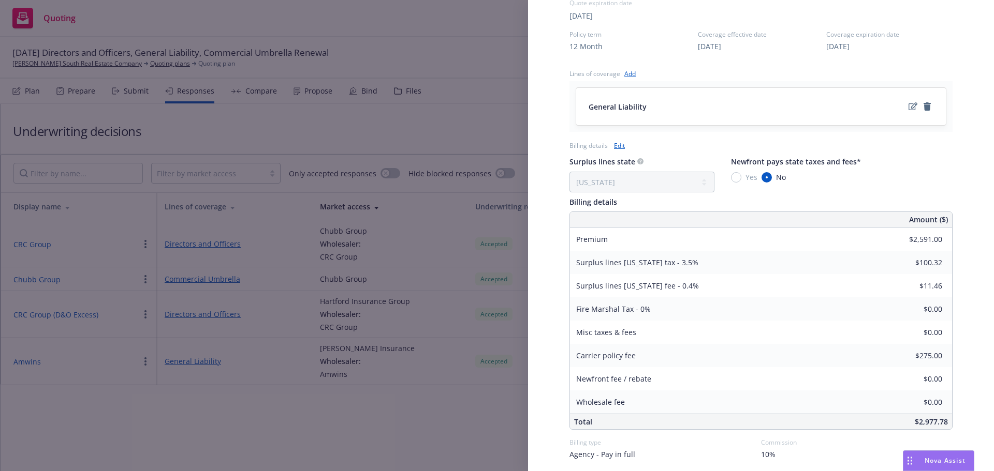
click at [441, 422] on div "Display Name Amwins Carrier Markel Insurance Writing company Evanston Insurance…" at bounding box center [497, 235] width 994 height 471
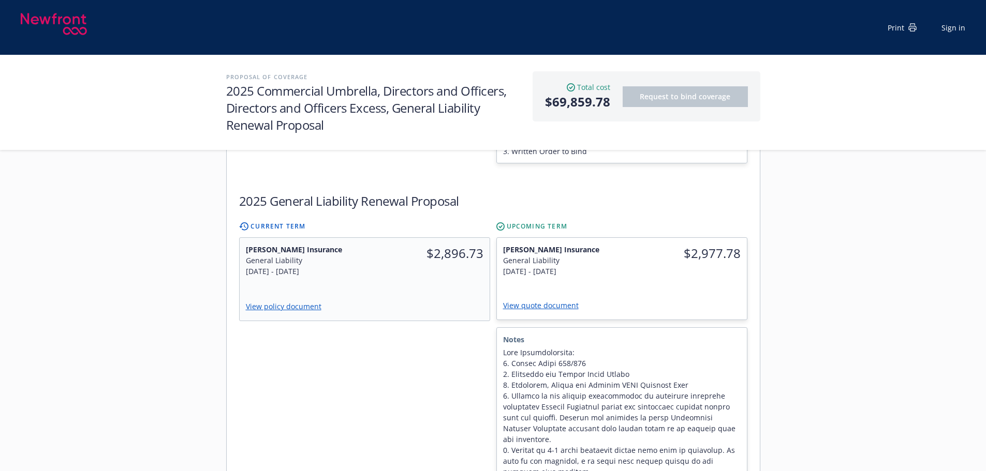
scroll to position [880, 0]
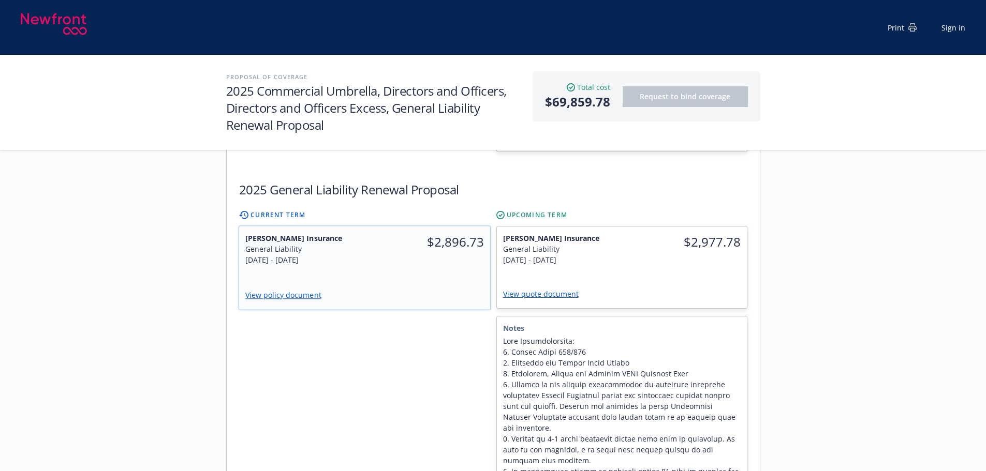
click at [401, 289] on div "View policy document" at bounding box center [364, 296] width 239 height 14
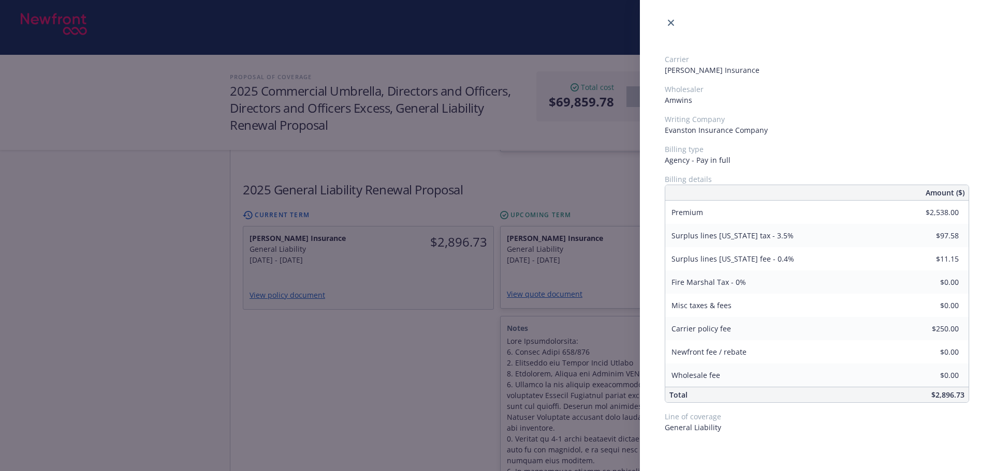
click at [419, 315] on div "Carrier [PERSON_NAME] Insurance Wholesaler Amwins Writing Company Evanston Insu…" at bounding box center [497, 235] width 994 height 471
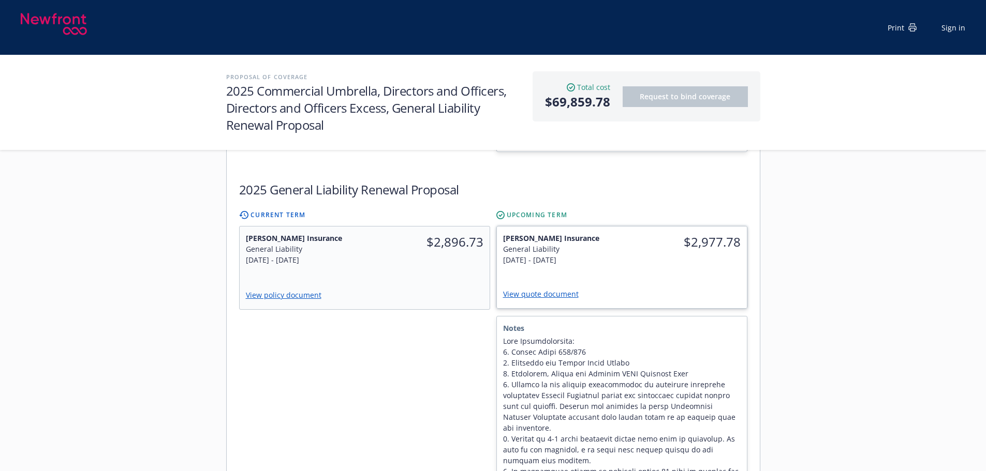
click at [587, 255] on div "[DATE] - [DATE]" at bounding box center [559, 260] width 113 height 11
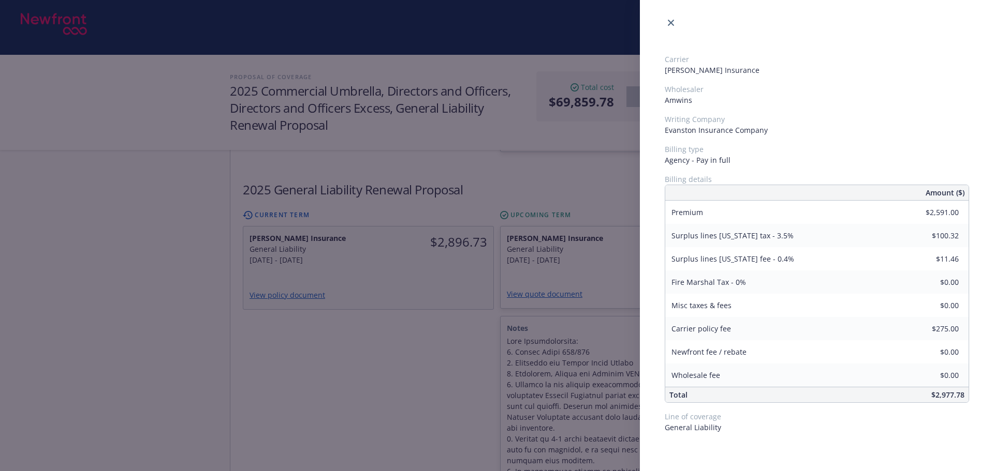
click at [370, 298] on div "Carrier [PERSON_NAME] Insurance Wholesaler Amwins Writing Company Evanston Insu…" at bounding box center [497, 235] width 994 height 471
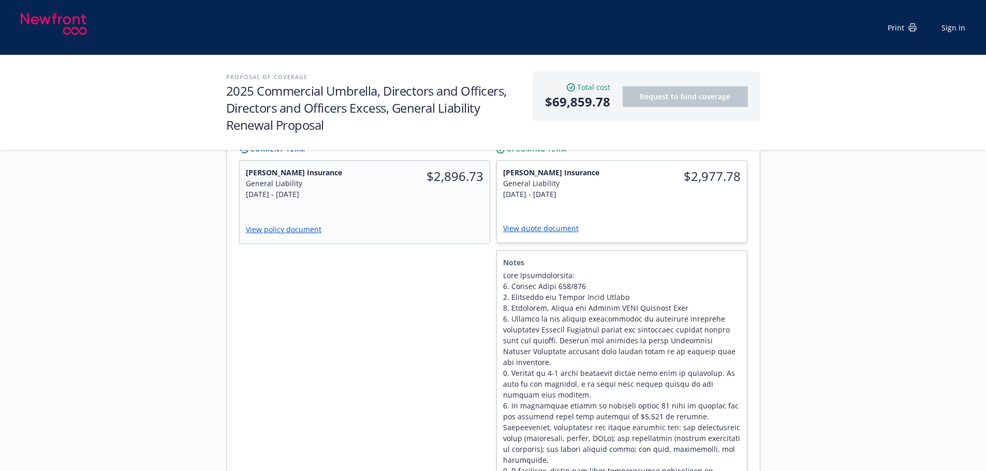
scroll to position [931, 0]
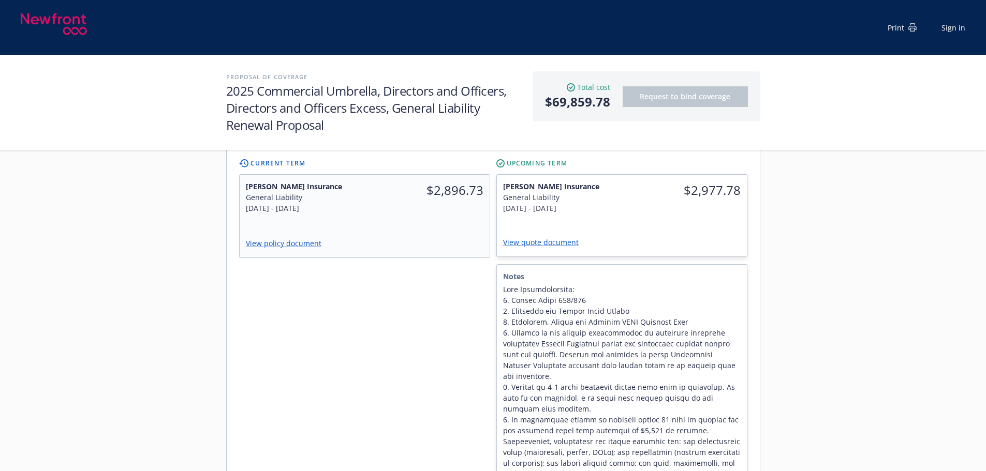
drag, startPoint x: 890, startPoint y: 379, endPoint x: 606, endPoint y: 359, distance: 284.8
click at [890, 379] on div "Servicing team [PERSON_NAME] Title Account Manager [EMAIL_ADDRESS][PERSON_NAME]…" at bounding box center [493, 121] width 986 height 1741
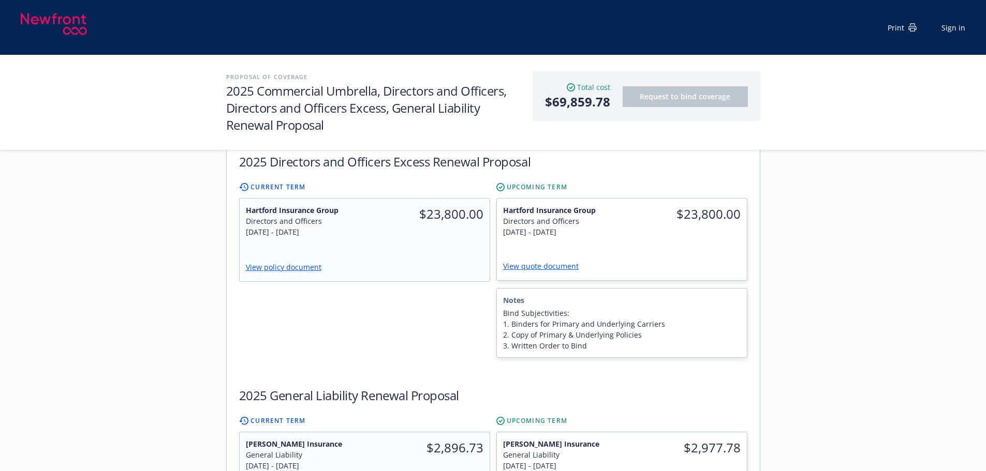
scroll to position [673, 0]
click at [671, 440] on span "$2,977.78" at bounding box center [684, 449] width 113 height 19
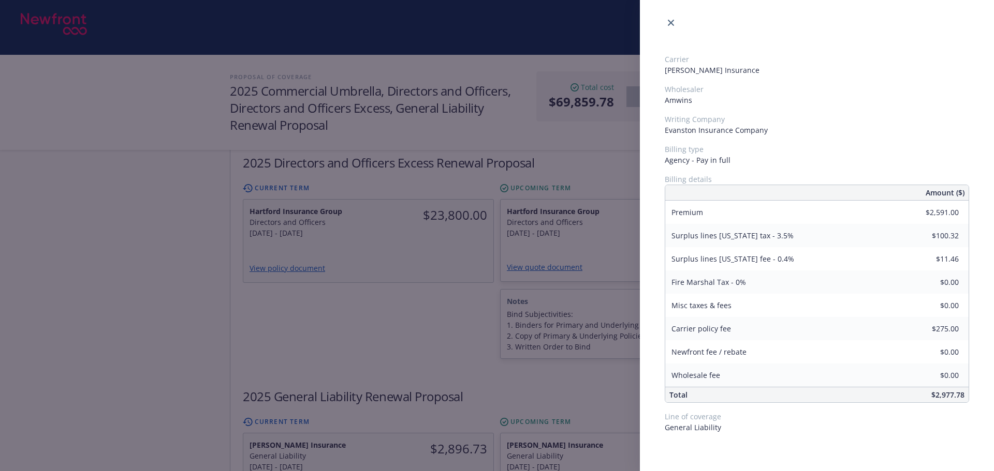
click at [614, 367] on div "Carrier [PERSON_NAME] Insurance Wholesaler Amwins Writing Company Evanston Insu…" at bounding box center [497, 235] width 994 height 471
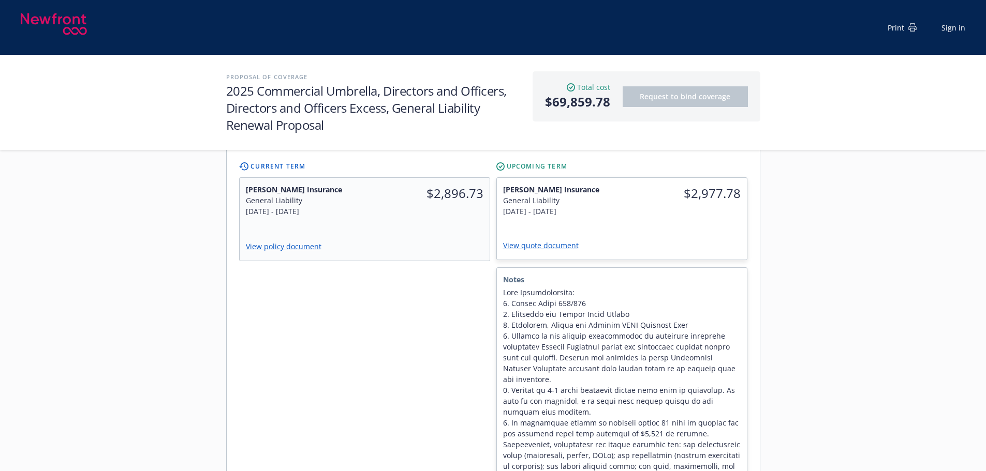
scroll to position [931, 0]
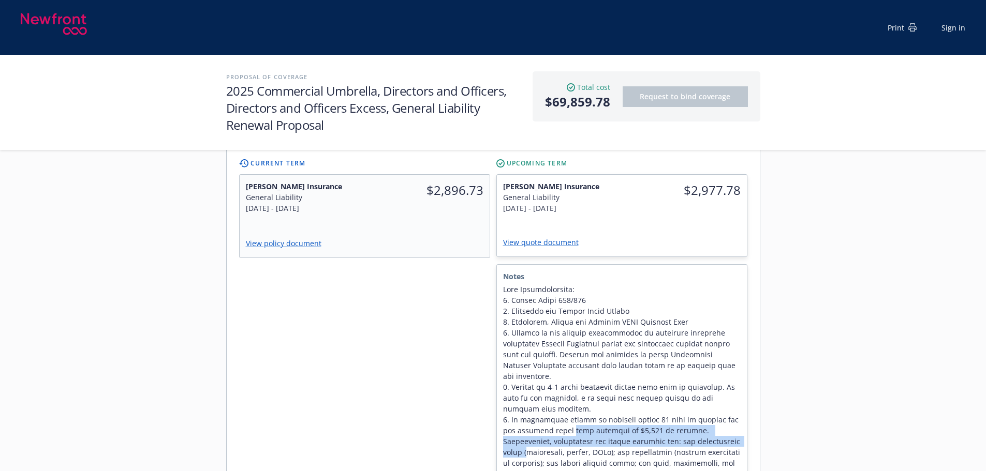
drag, startPoint x: 551, startPoint y: 372, endPoint x: 697, endPoint y: 387, distance: 146.6
click at [697, 387] on span at bounding box center [622, 398] width 238 height 228
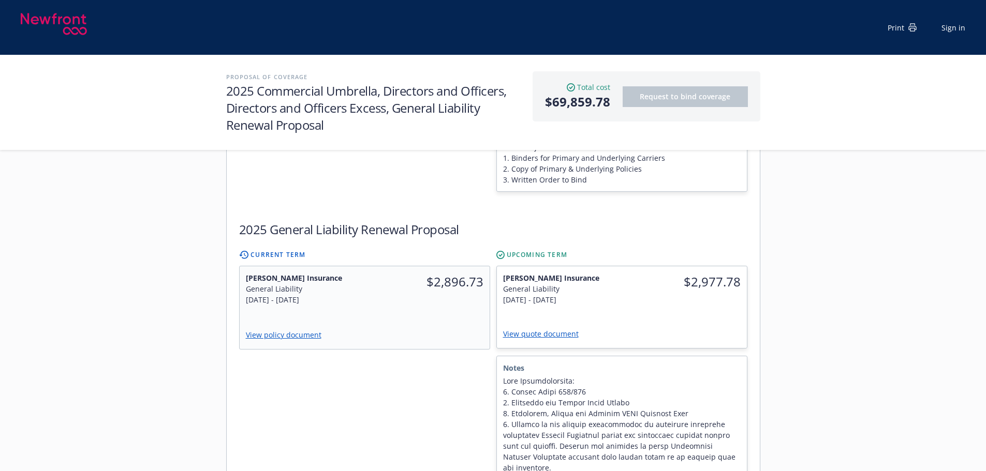
scroll to position [983, 0]
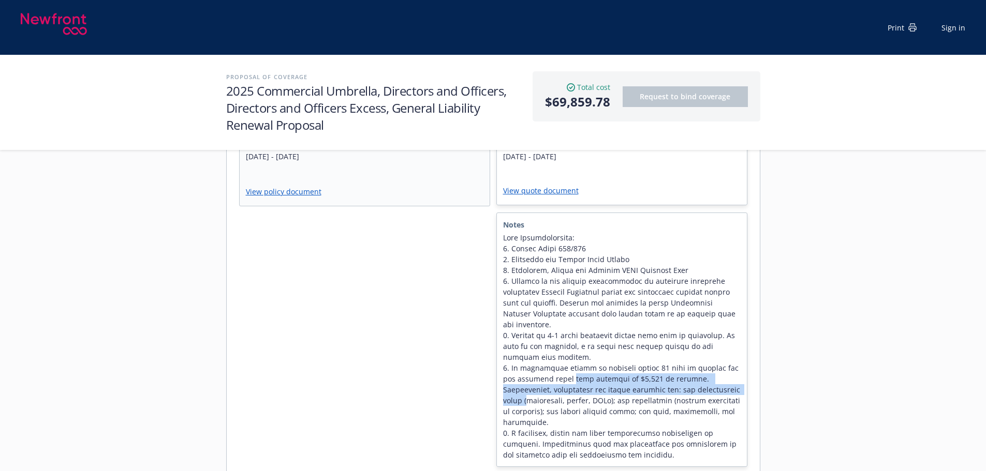
click at [655, 335] on span at bounding box center [622, 346] width 238 height 228
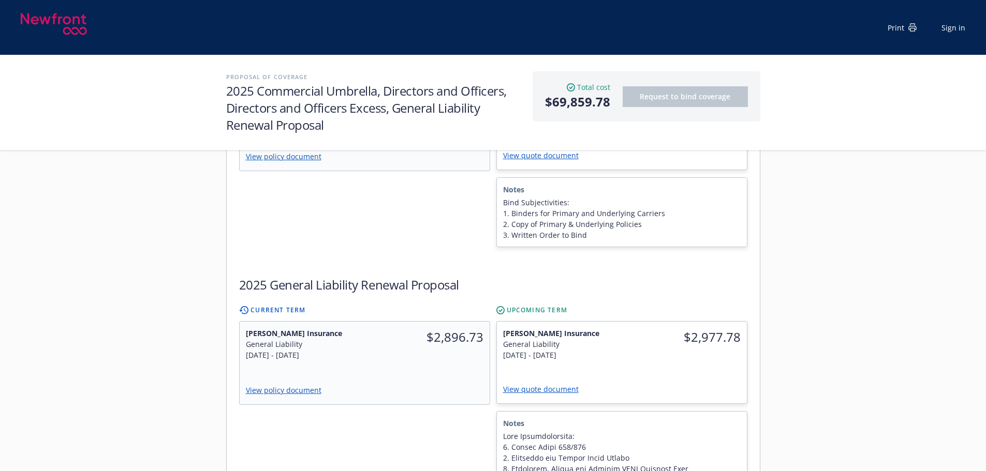
scroll to position [828, 0]
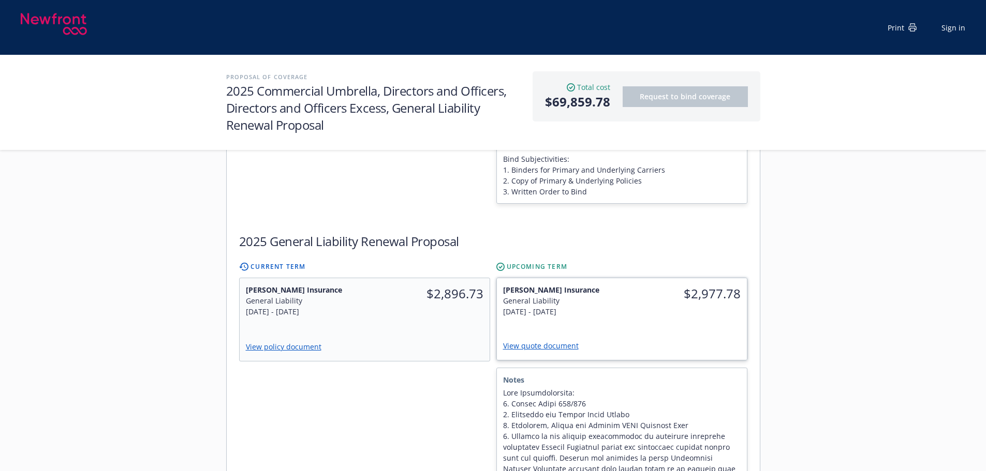
click at [660, 278] on div "$2,977.78" at bounding box center [683, 293] width 125 height 31
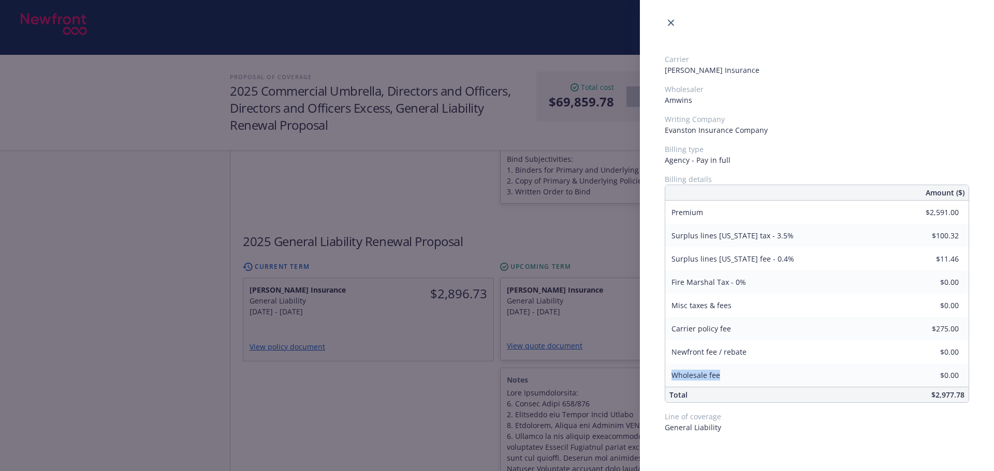
drag, startPoint x: 670, startPoint y: 378, endPoint x: 721, endPoint y: 375, distance: 51.4
click at [721, 375] on div "Wholesale fee" at bounding box center [695, 375] width 61 height 23
copy span "Wholesale fee"
click at [379, 378] on div "Carrier Markel Insurance Wholesaler Amwins Writing Company Evanston Insurance C…" at bounding box center [497, 235] width 994 height 471
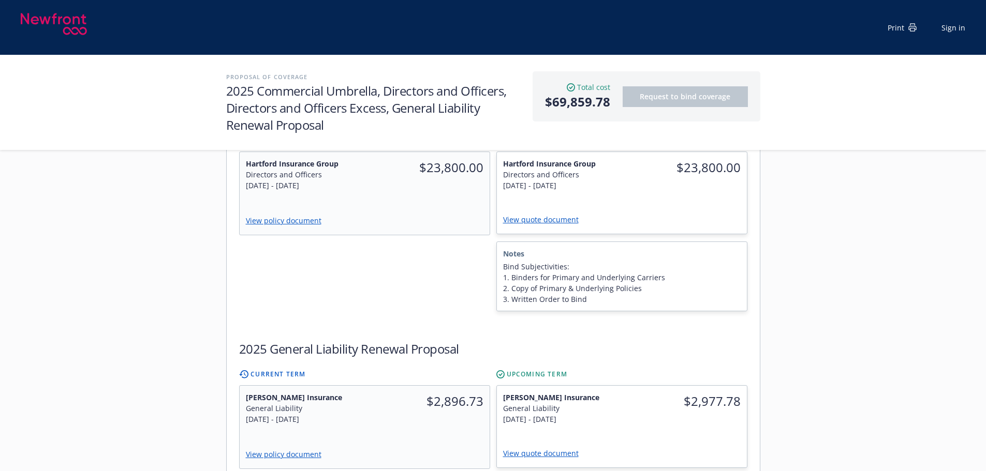
scroll to position [569, 0]
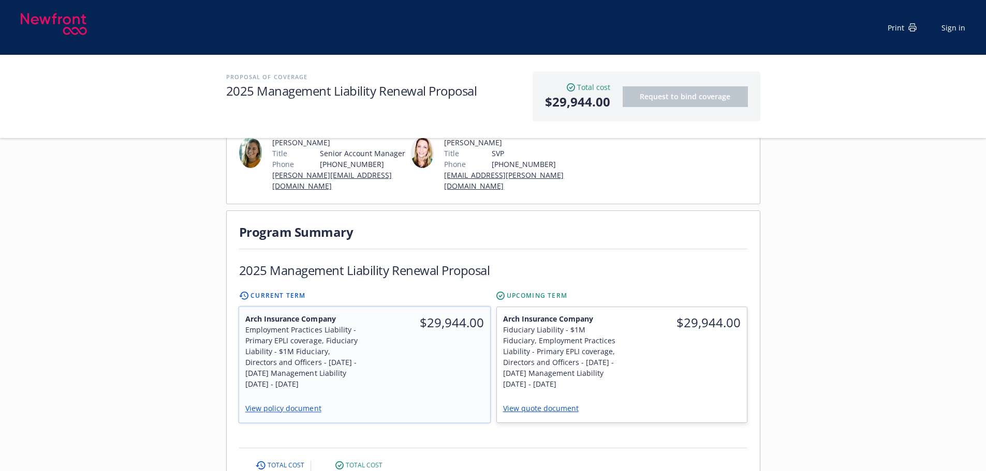
scroll to position [155, 0]
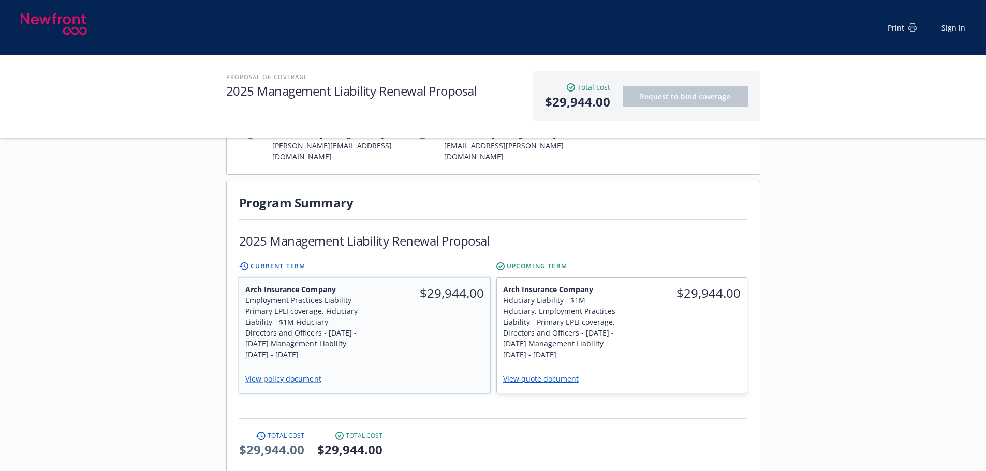
click at [356, 330] on div "Employment Practices Liability - Primary EPLI coverage, Fiduciary Liability - $…" at bounding box center [301, 322] width 113 height 55
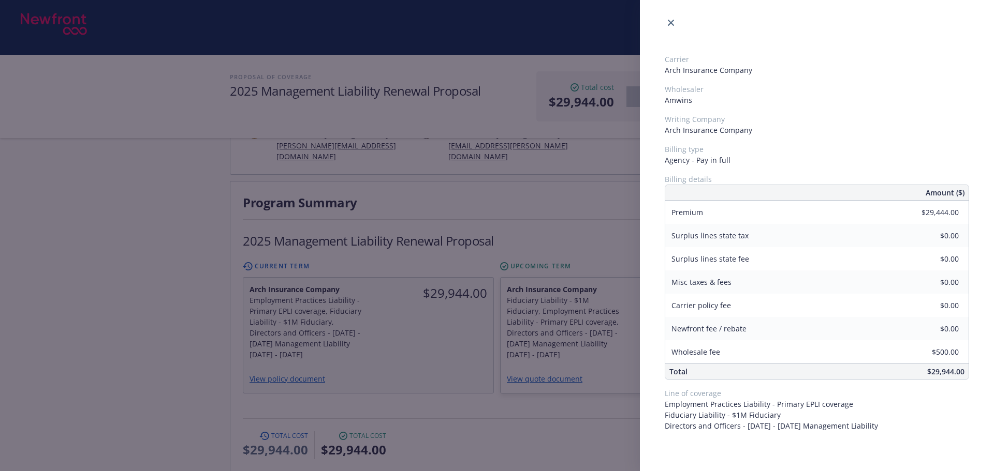
click at [186, 330] on div "Carrier Arch Insurance Company Wholesaler Amwins Writing Company Arch Insurance…" at bounding box center [497, 235] width 994 height 471
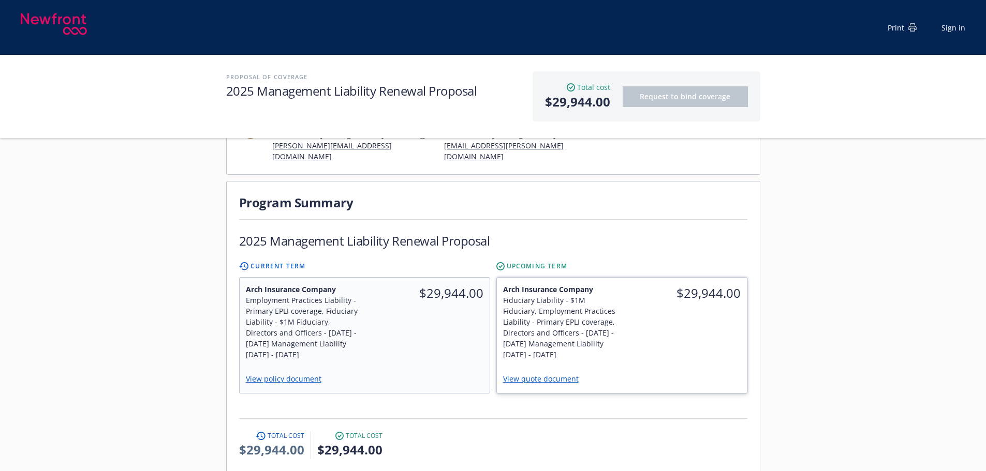
click at [678, 339] on div "$29,944.00" at bounding box center [683, 322] width 125 height 88
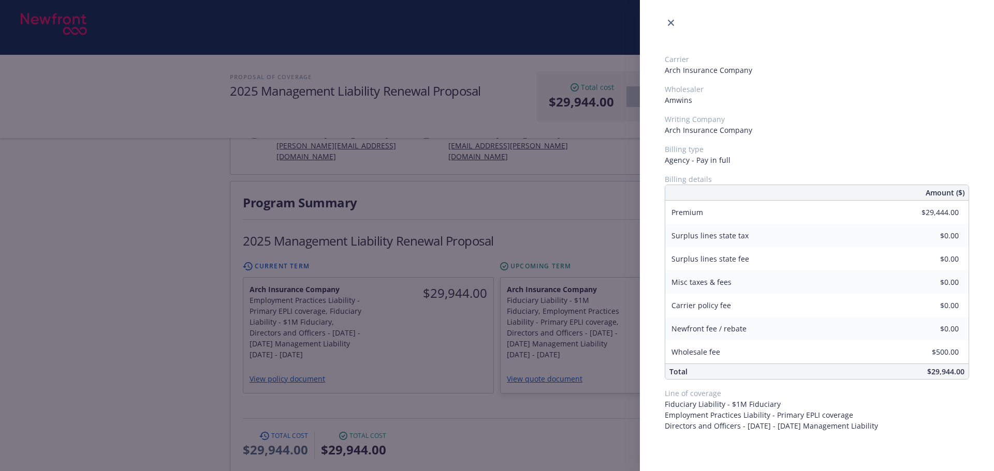
click at [571, 208] on div "Carrier Arch Insurance Company Wholesaler Amwins Writing Company Arch Insurance…" at bounding box center [497, 235] width 994 height 471
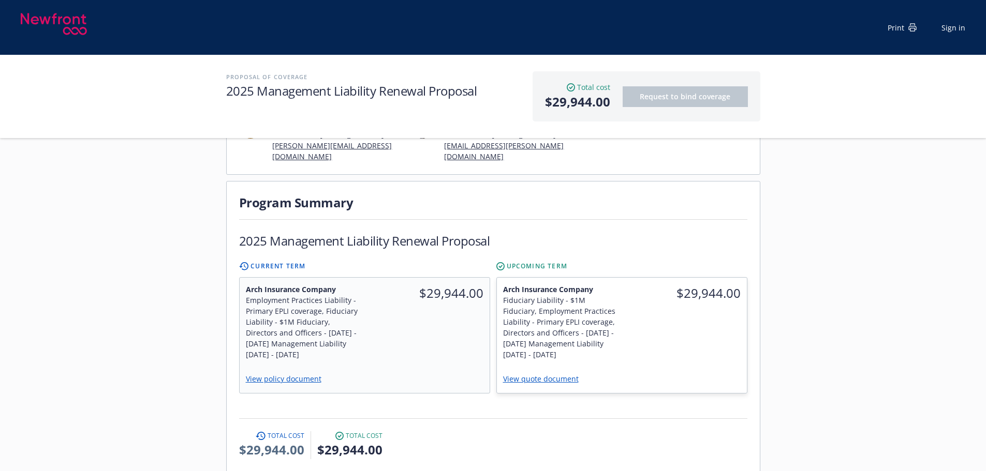
drag, startPoint x: 890, startPoint y: 386, endPoint x: 755, endPoint y: 349, distance: 140.0
click at [890, 386] on div "Servicing team [PERSON_NAME] Title Senior Account Manager Phone [PHONE_NUMBER] …" at bounding box center [493, 446] width 986 height 839
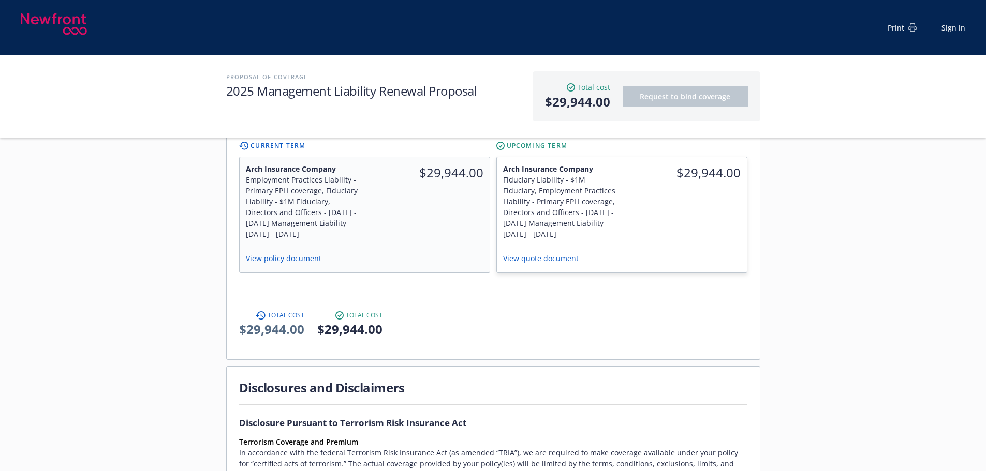
scroll to position [259, 0]
